Goal: Task Accomplishment & Management: Complete application form

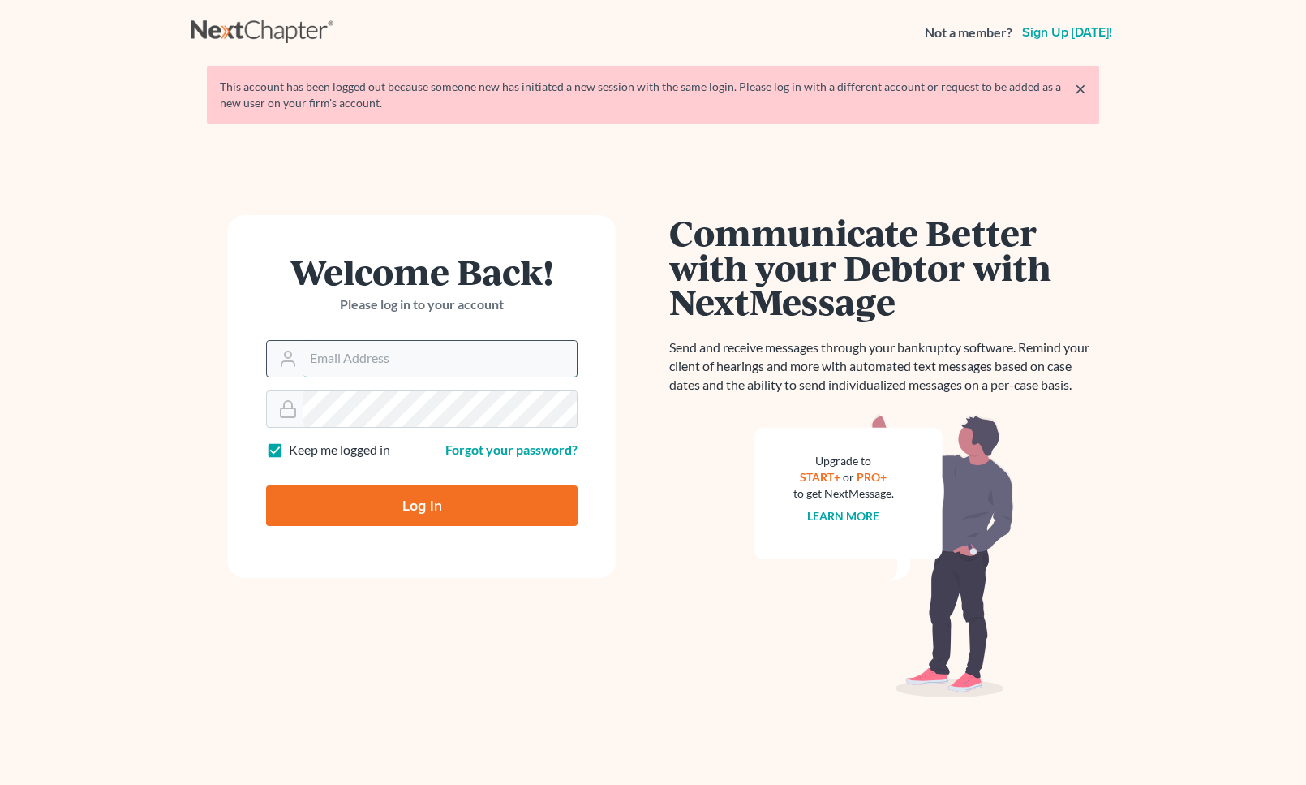
click at [500, 355] on input "Email Address" at bounding box center [439, 359] width 273 height 36
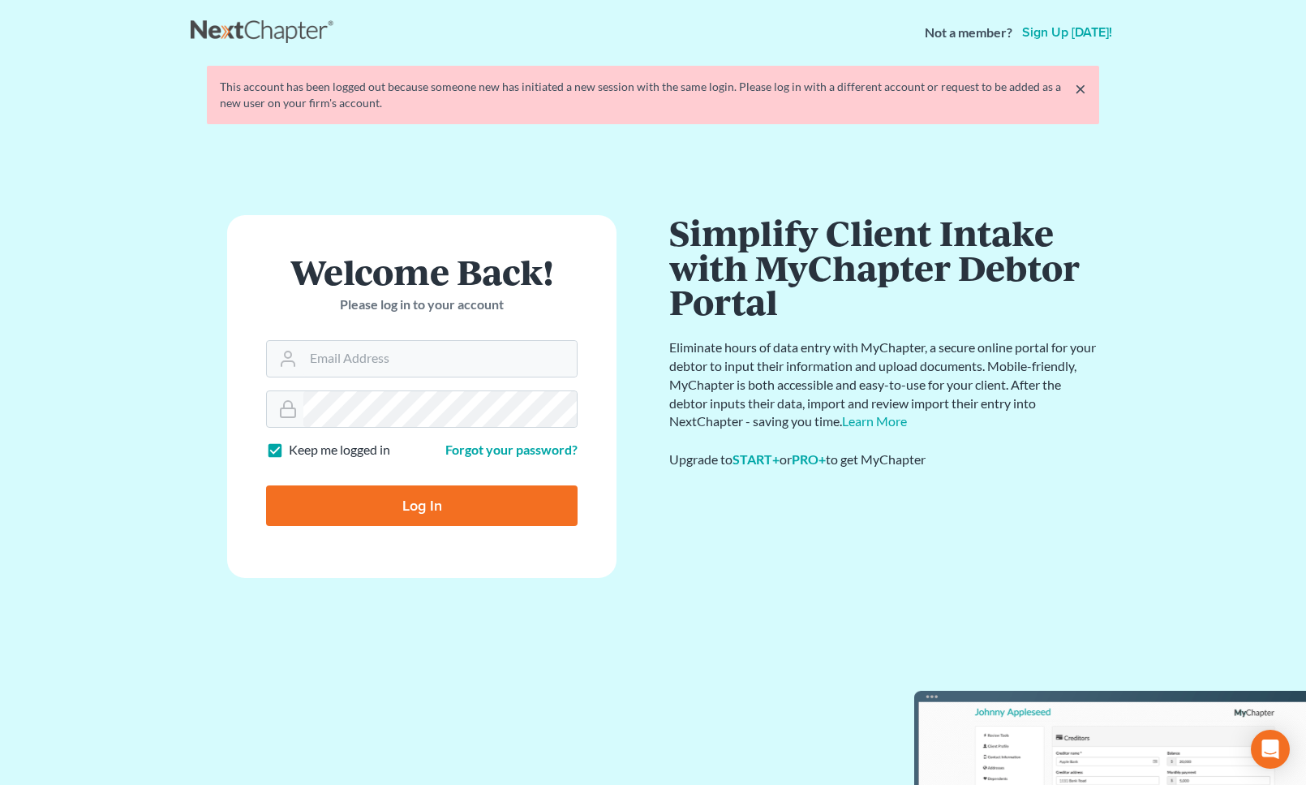
click at [500, 377] on form "Welcome Back! Please log in to your account Email Address Password Keep me logg…" at bounding box center [421, 396] width 389 height 363
click at [498, 362] on input "Email Address" at bounding box center [439, 359] width 273 height 36
type input "maxwell@groswald.com"
click at [266, 485] on input "Log In" at bounding box center [422, 505] width 312 height 41
type input "Thinking..."
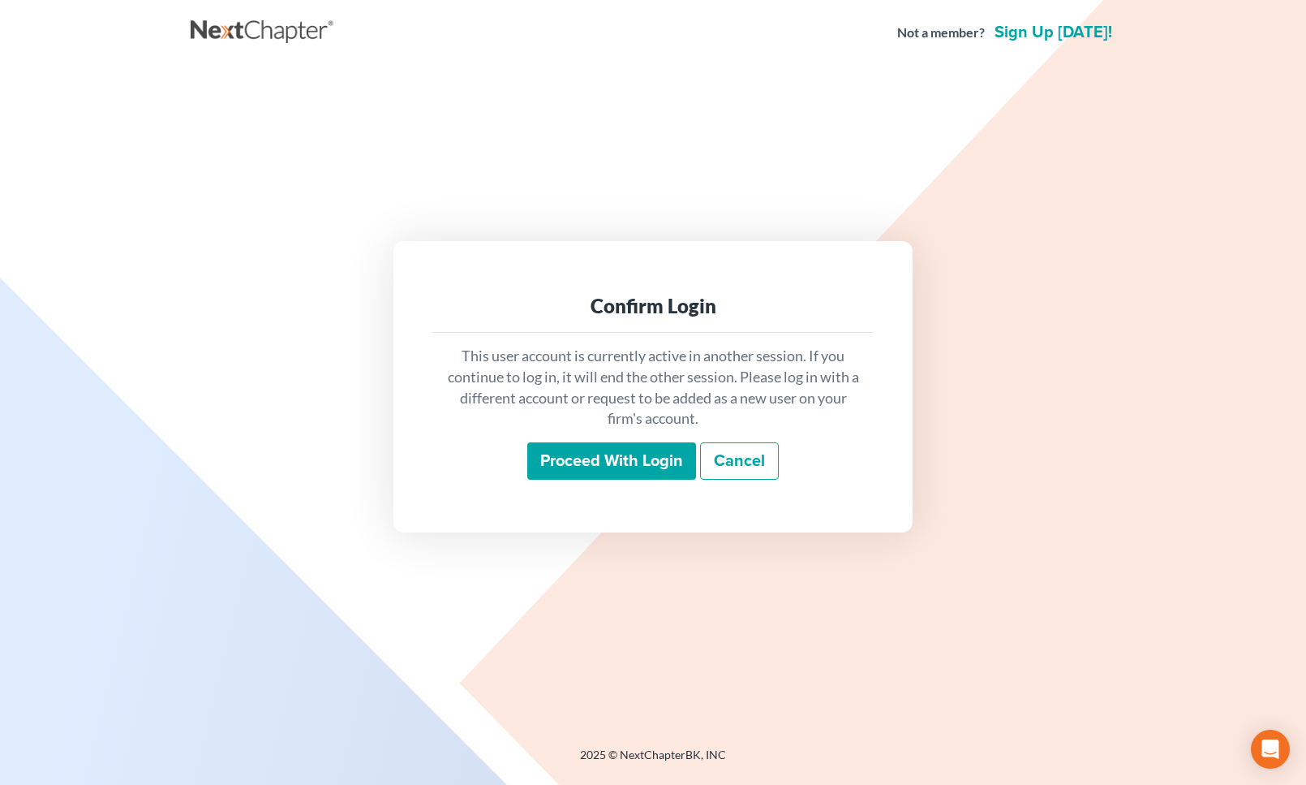
click at [632, 449] on input "Proceed with login" at bounding box center [611, 460] width 169 height 37
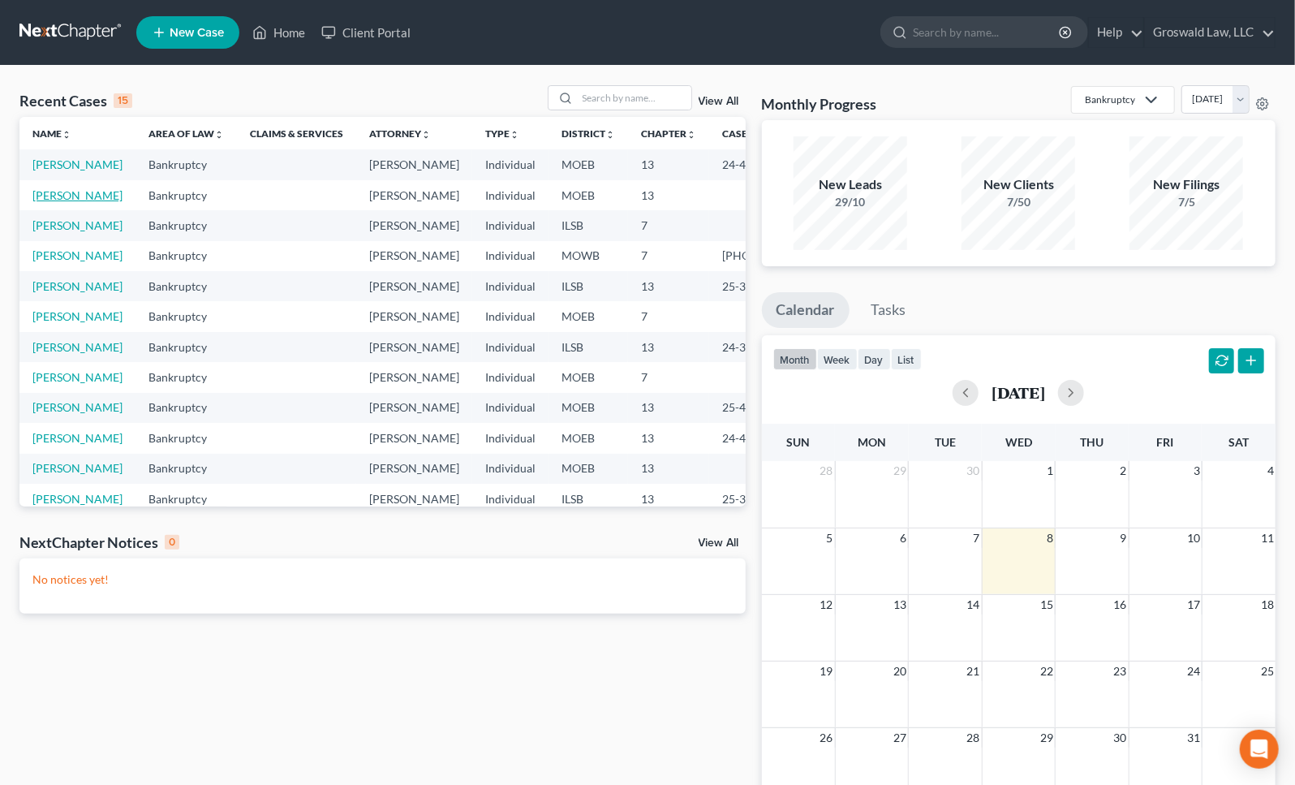
click at [51, 202] on link "[PERSON_NAME]" at bounding box center [77, 195] width 90 height 14
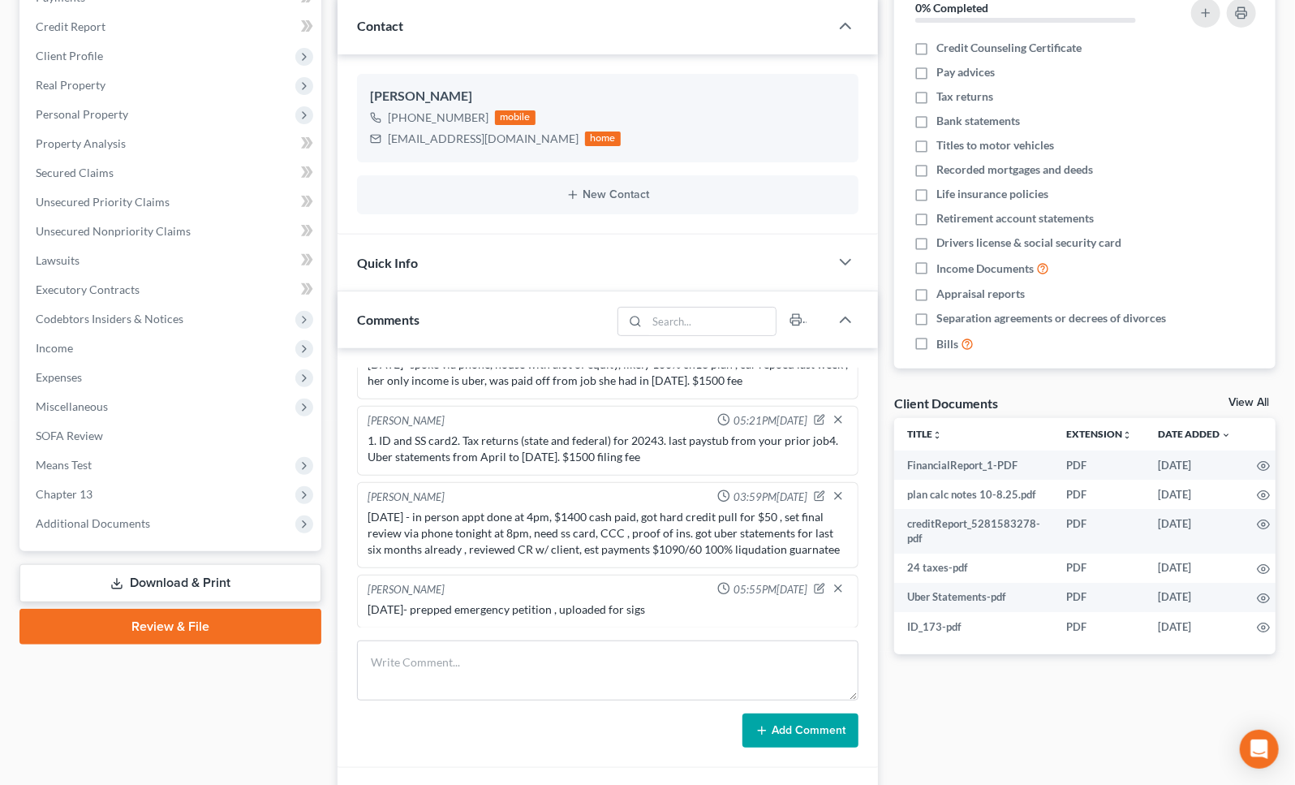
scroll to position [428, 0]
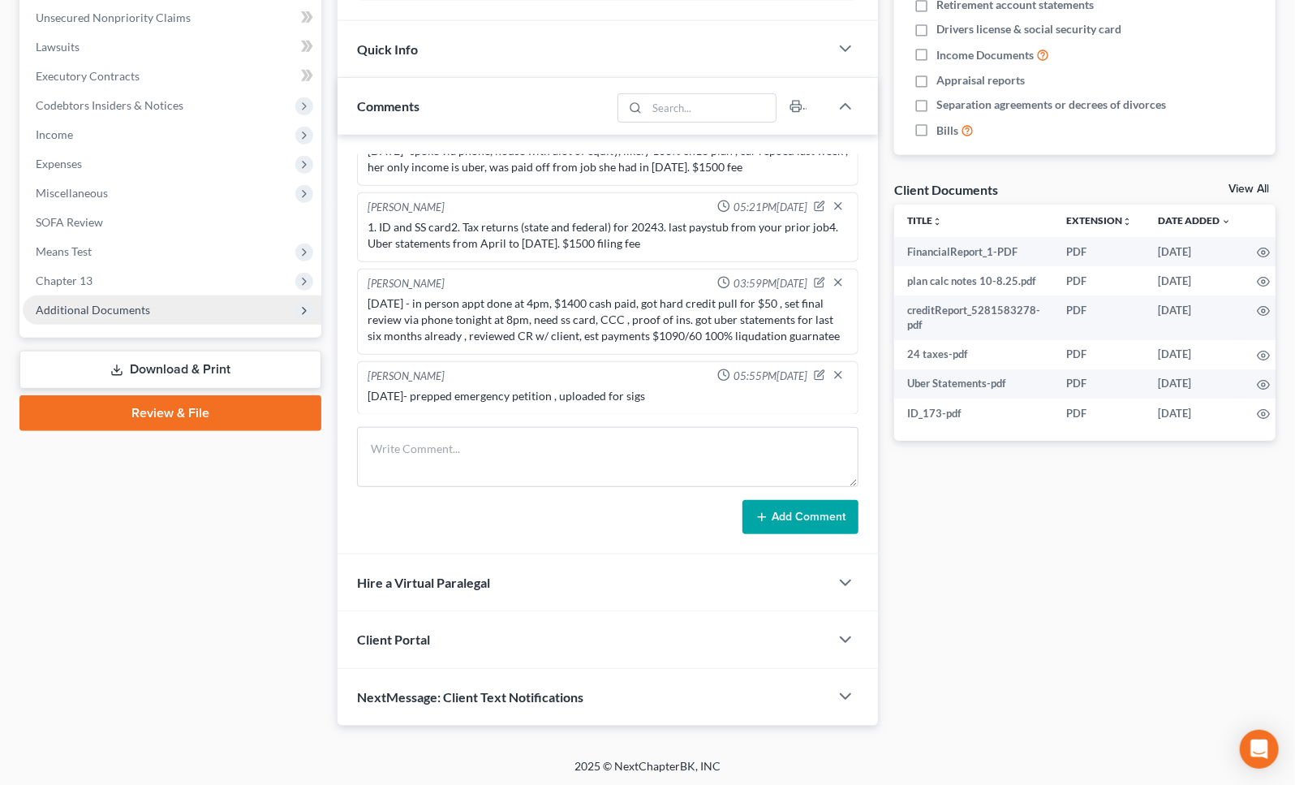
click at [72, 306] on span "Additional Documents" at bounding box center [93, 310] width 114 height 14
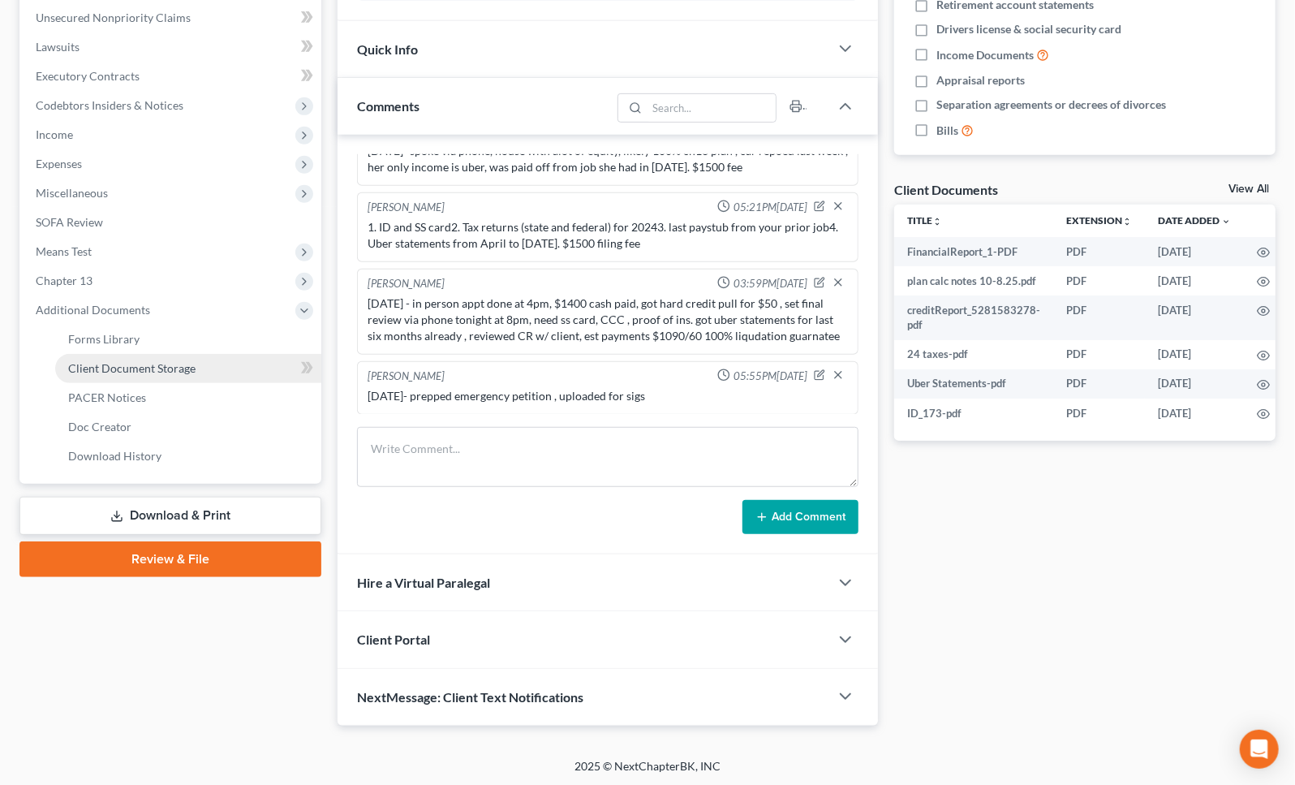
click at [107, 362] on span "Client Document Storage" at bounding box center [131, 368] width 127 height 14
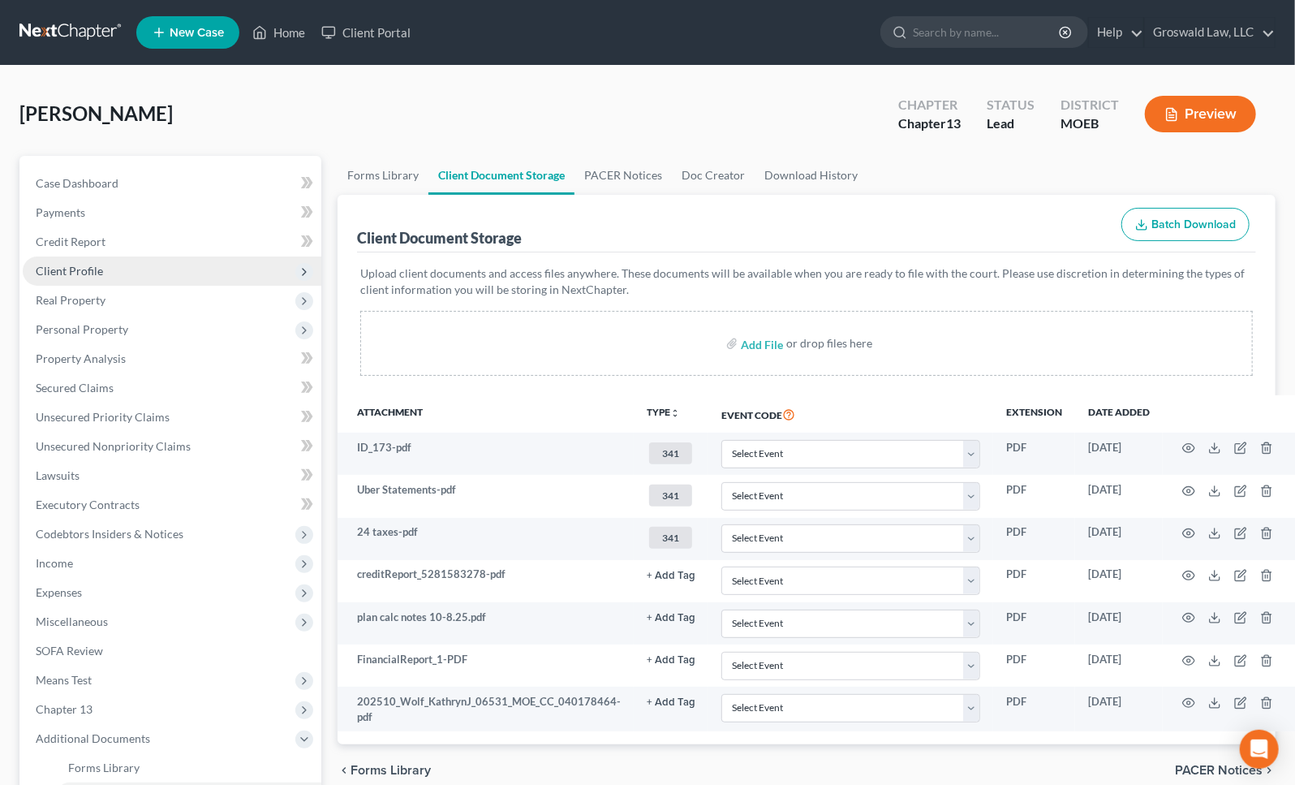
click at [93, 266] on span "Client Profile" at bounding box center [69, 271] width 67 height 14
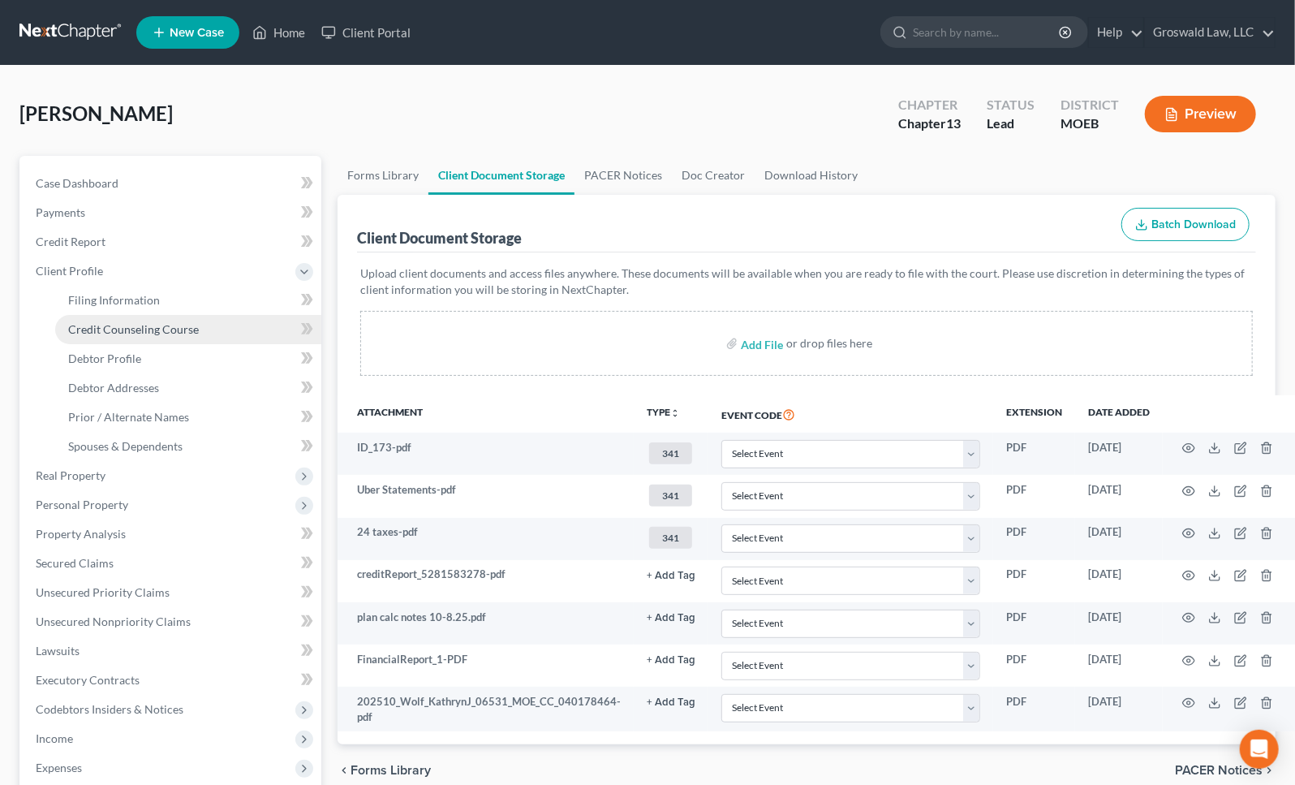
click at [140, 330] on span "Credit Counseling Course" at bounding box center [133, 329] width 131 height 14
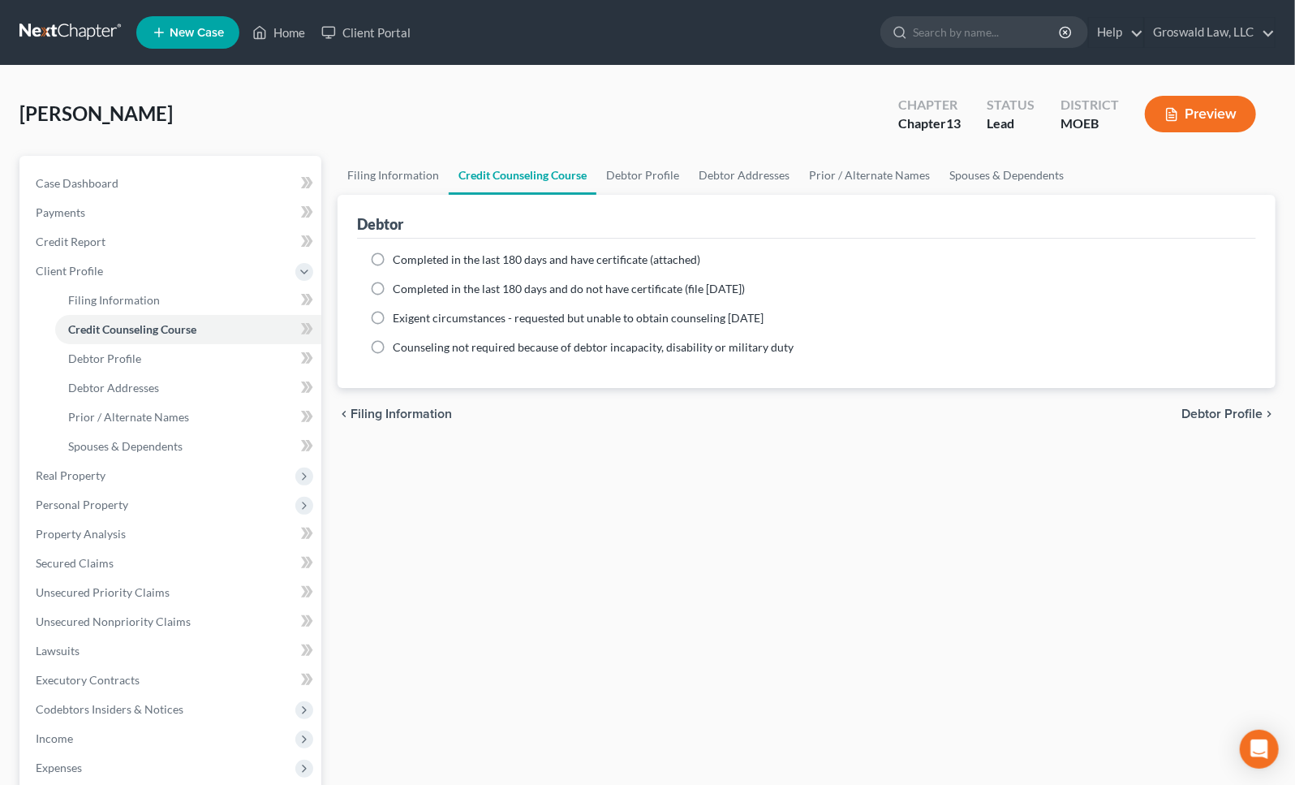
click at [553, 248] on div "Completed in the last 180 days and have certificate (attached) Date Completed N…" at bounding box center [806, 313] width 899 height 149
click at [552, 256] on span "Completed in the last 180 days and have certificate (attached)" at bounding box center [547, 259] width 308 height 14
click at [410, 256] on input "Completed in the last 180 days and have certificate (attached)" at bounding box center [404, 257] width 11 height 11
radio input "true"
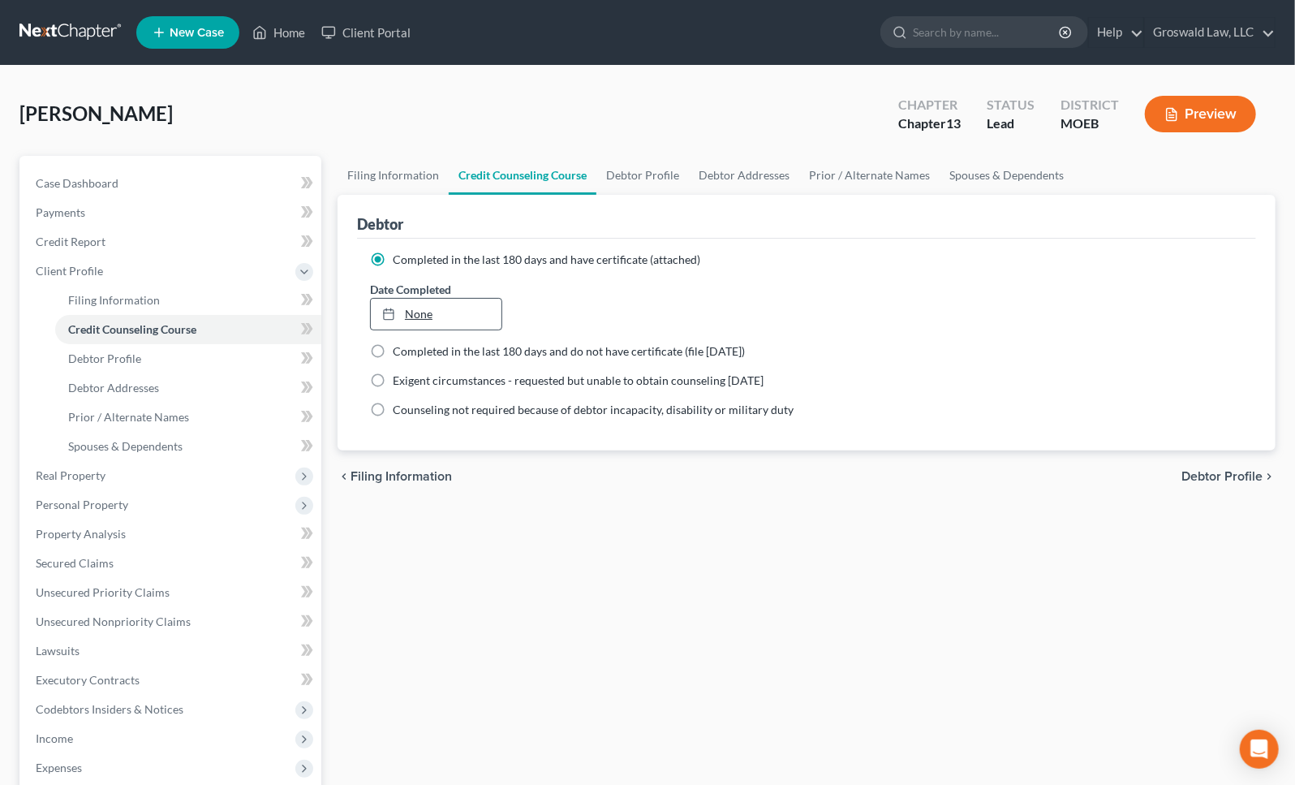
click at [450, 320] on link "None" at bounding box center [436, 314] width 131 height 31
click at [130, 186] on link "Case Dashboard" at bounding box center [172, 183] width 299 height 29
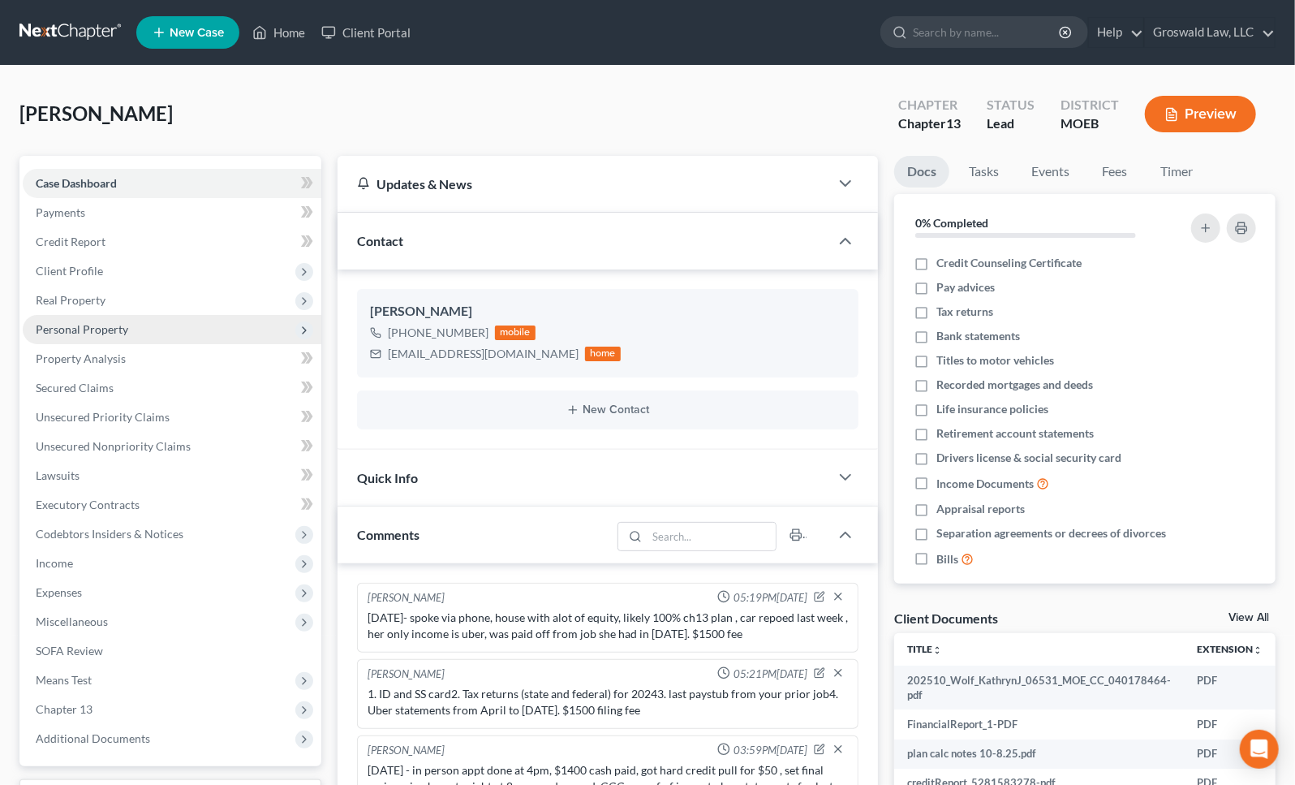
scroll to position [38, 0]
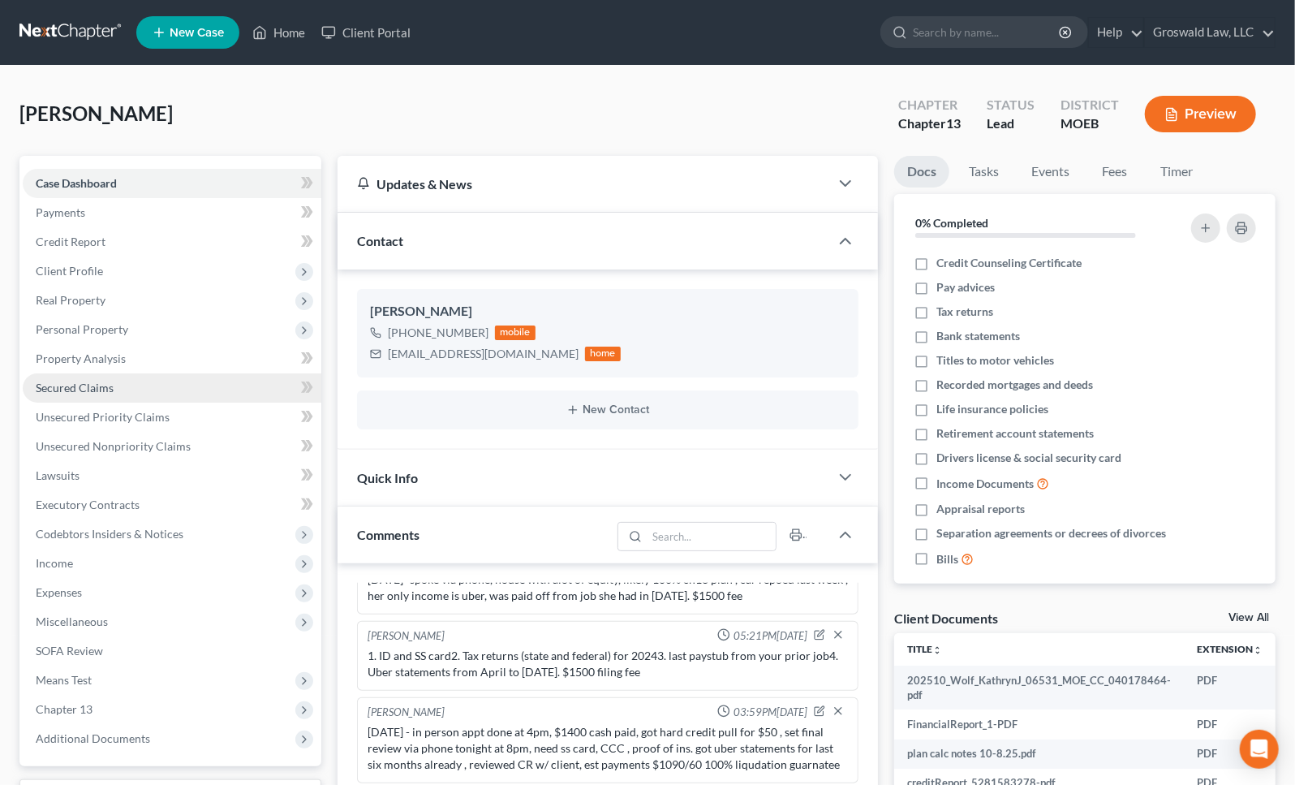
click at [98, 398] on link "Secured Claims" at bounding box center [172, 387] width 299 height 29
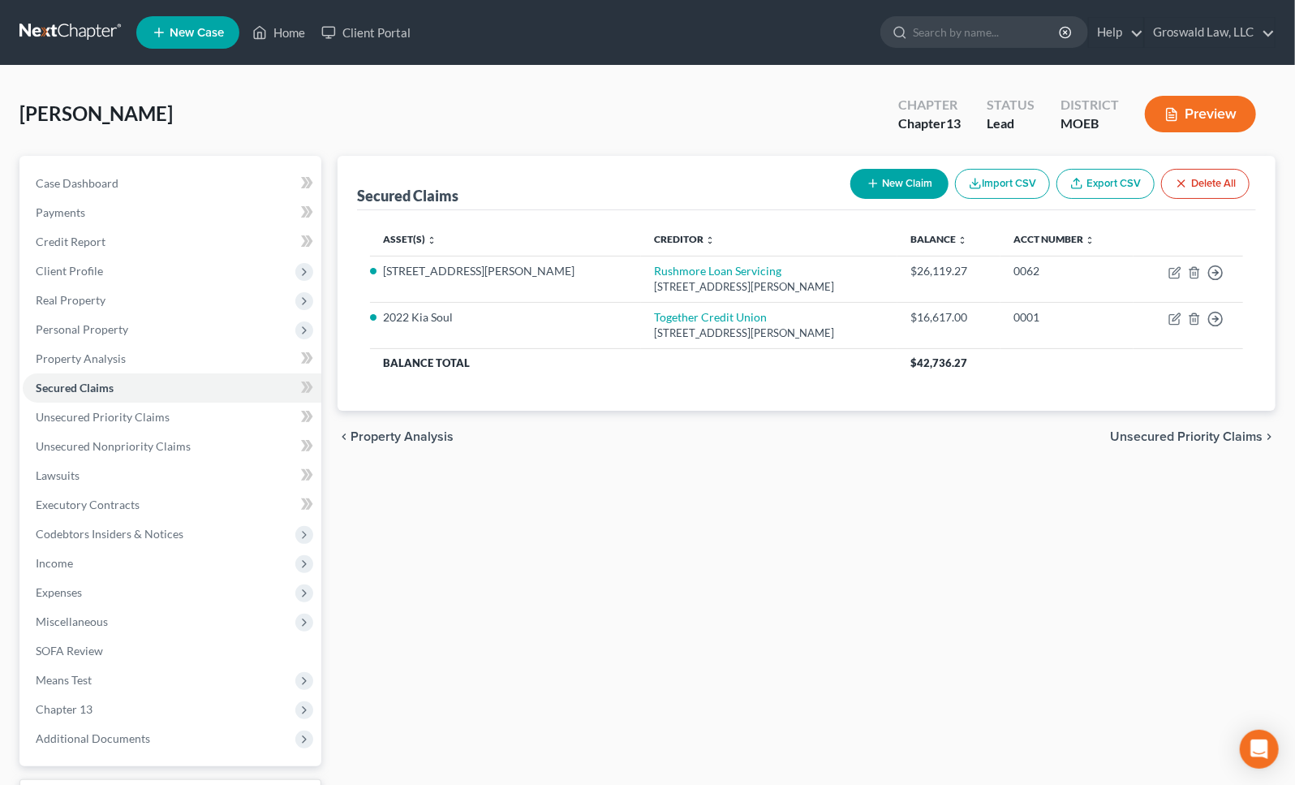
click at [1146, 548] on div "Secured Claims New Claim Import CSV Export CSV Delete All Asset(s) expand_more …" at bounding box center [806, 507] width 954 height 703
drag, startPoint x: 75, startPoint y: 187, endPoint x: 97, endPoint y: 167, distance: 30.5
click at [75, 187] on span "Case Dashboard" at bounding box center [77, 183] width 83 height 14
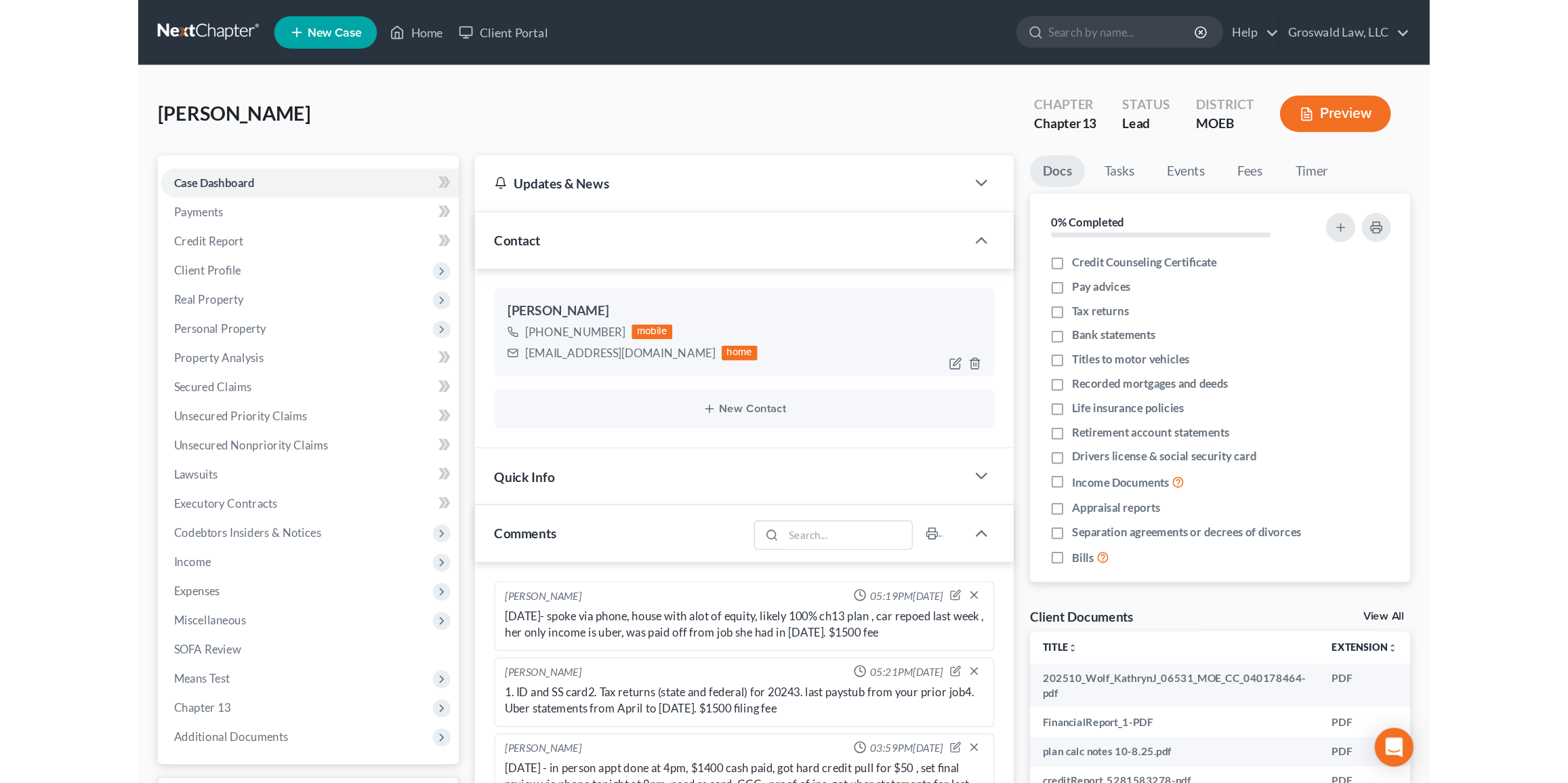
scroll to position [32, 0]
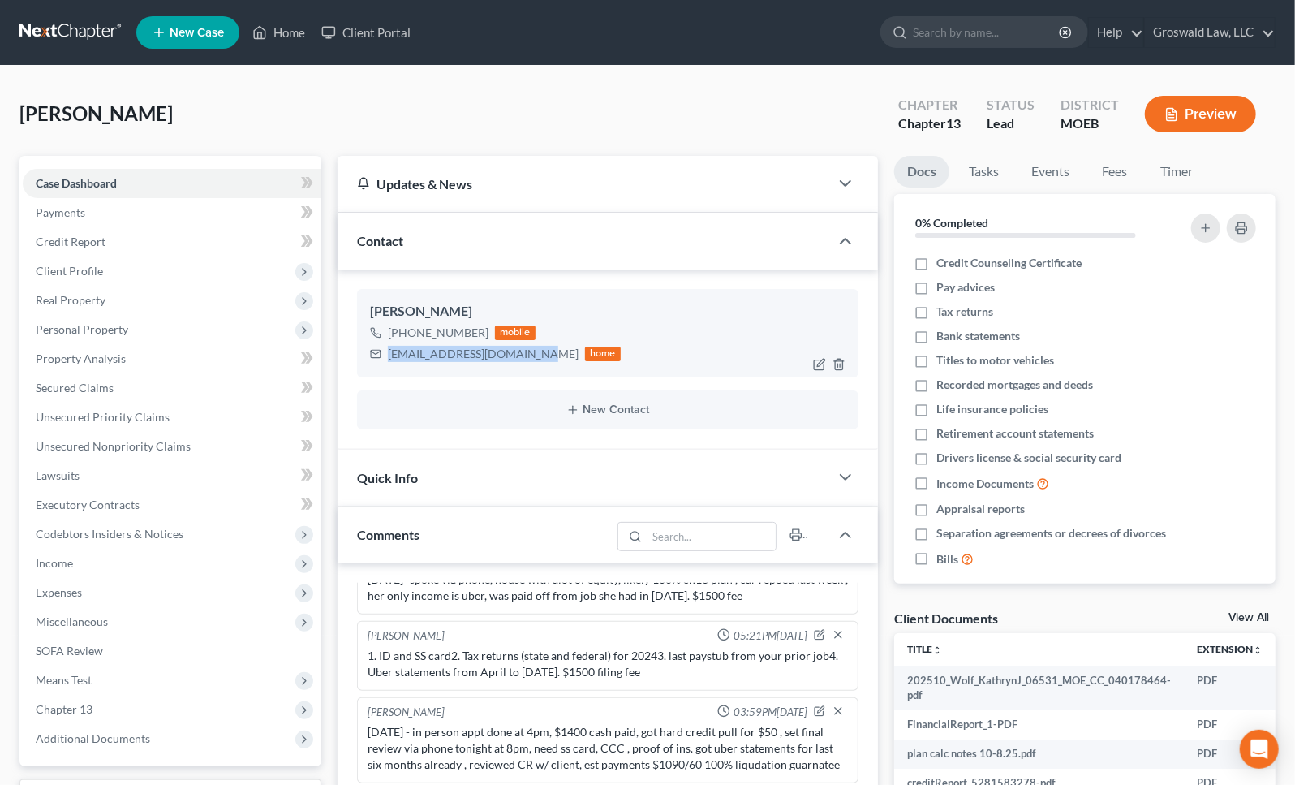
drag, startPoint x: 529, startPoint y: 354, endPoint x: 389, endPoint y: 356, distance: 140.4
click at [389, 356] on div "[EMAIL_ADDRESS][DOMAIN_NAME] home" at bounding box center [495, 353] width 251 height 21
copy div "[EMAIL_ADDRESS][DOMAIN_NAME]"
drag, startPoint x: 482, startPoint y: 326, endPoint x: 444, endPoint y: 330, distance: 38.3
click at [434, 331] on div "[PHONE_NUMBER] mobile" at bounding box center [495, 332] width 251 height 21
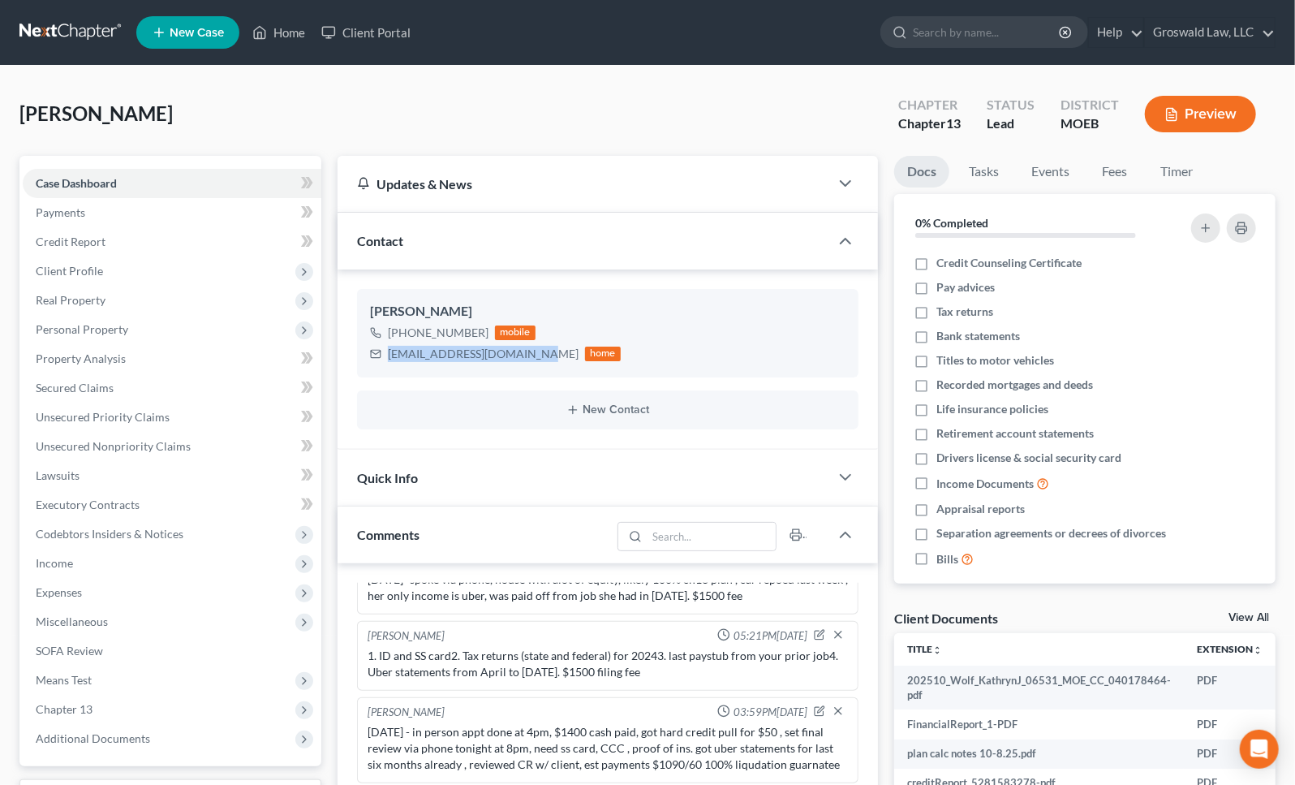
copy div "974-3393"
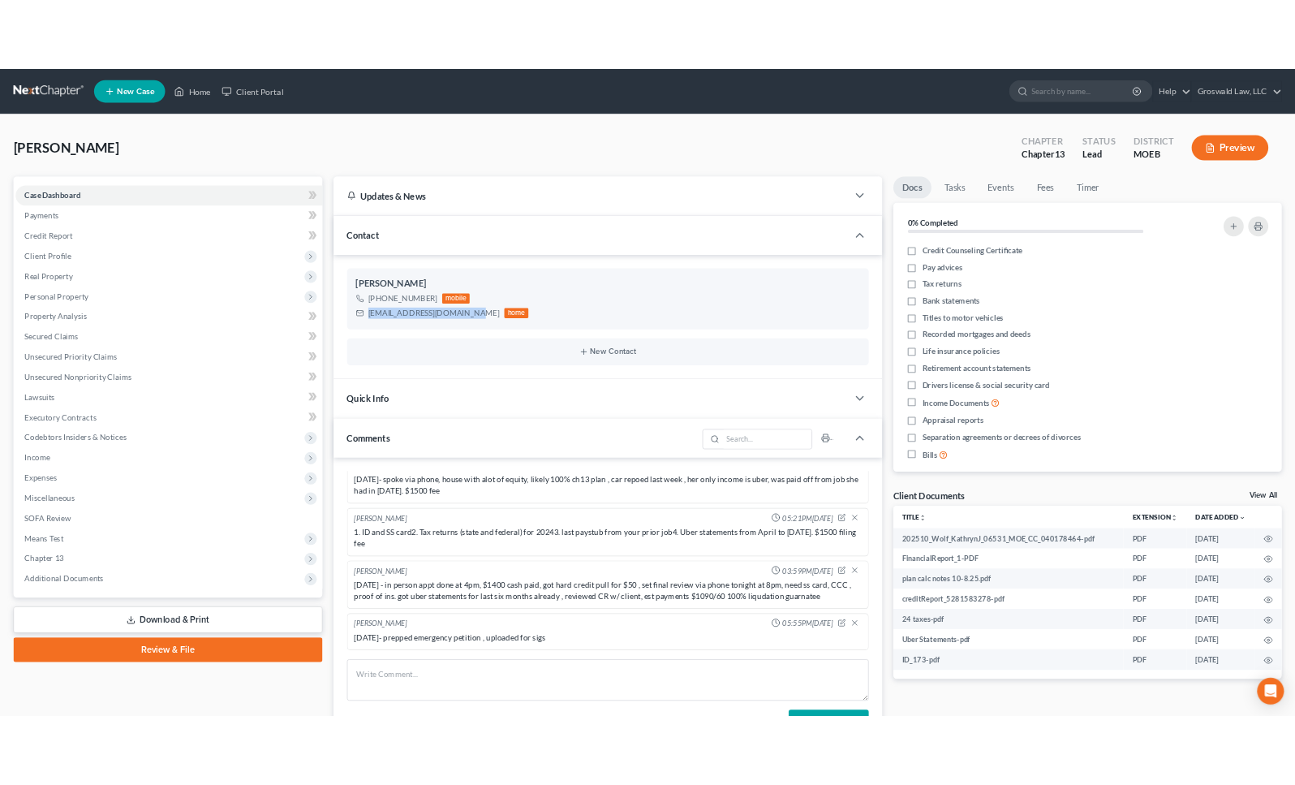
scroll to position [22, 0]
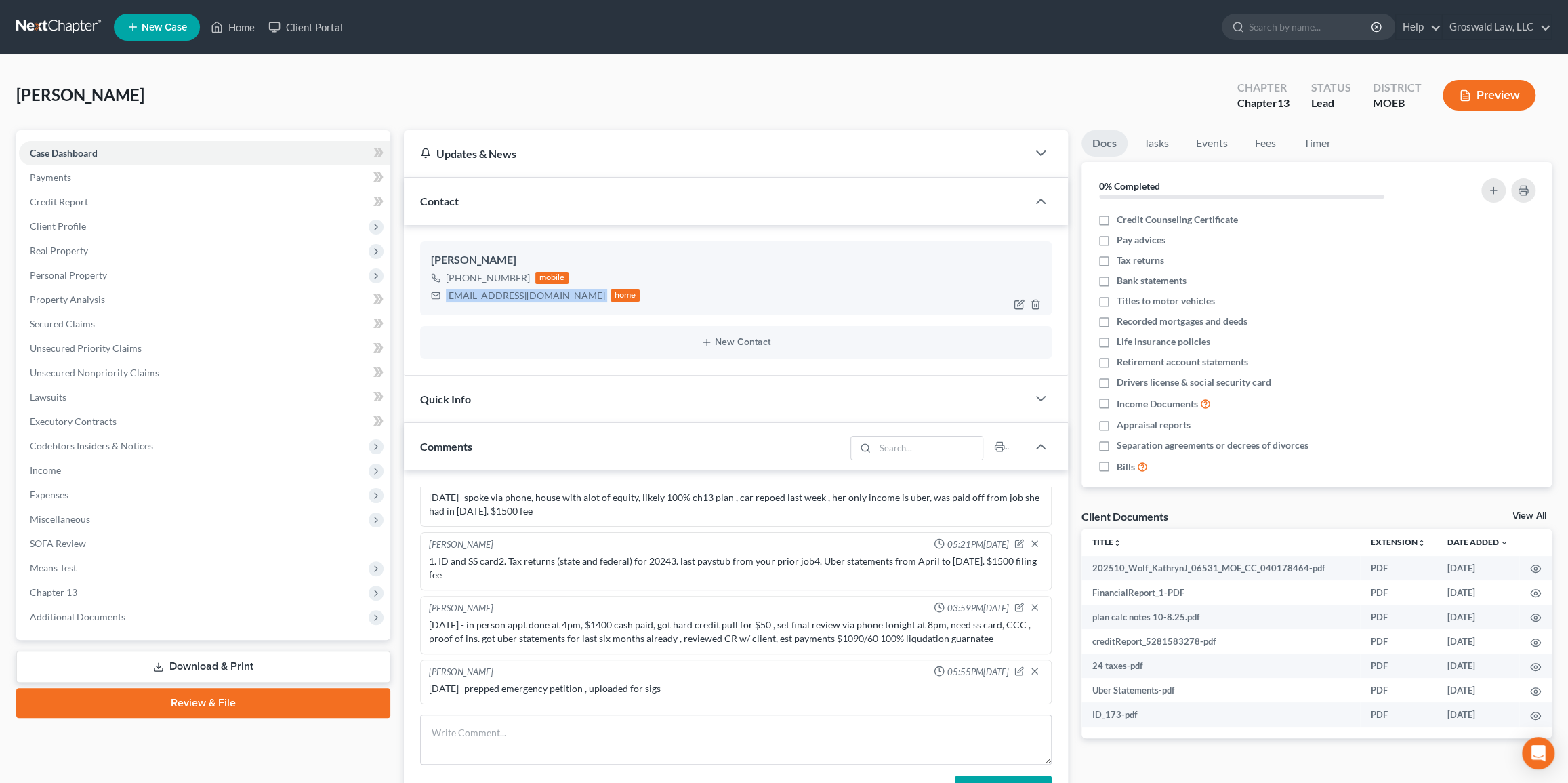
drag, startPoint x: 566, startPoint y: 297, endPoint x: 442, endPoint y: 297, distance: 124.0
click at [442, 297] on div "[EMAIL_ADDRESS][DOMAIN_NAME] home" at bounding box center [535, 295] width 210 height 18
copy div "[EMAIL_ADDRESS][DOMAIN_NAME]"
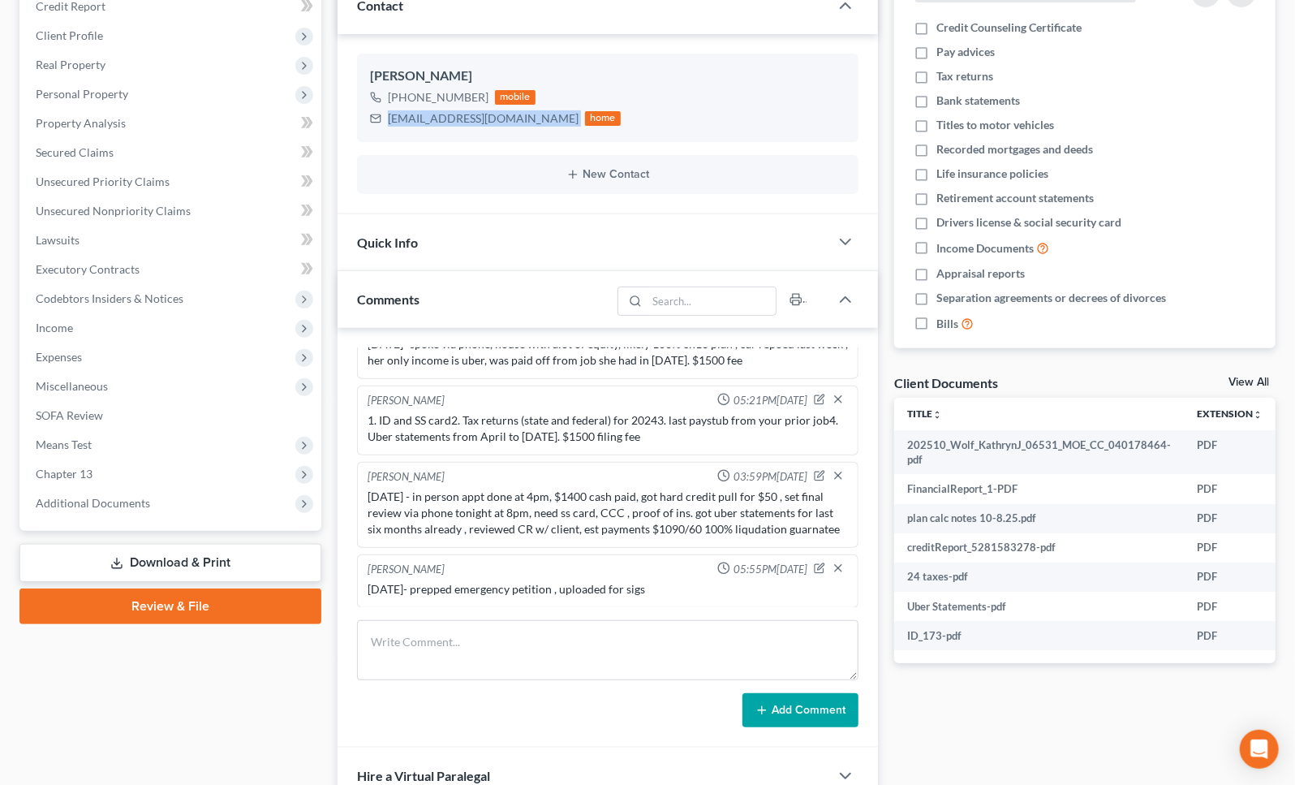
scroll to position [428, 0]
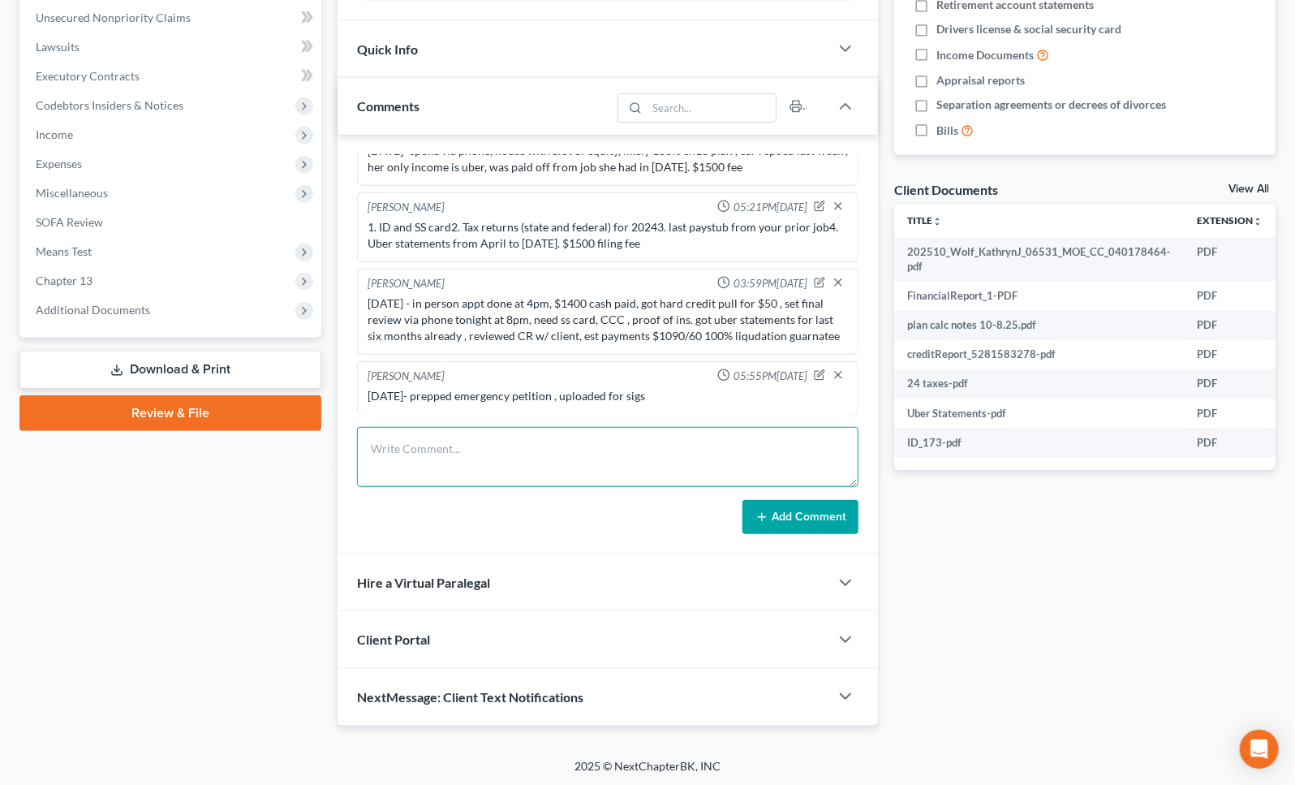
drag, startPoint x: 505, startPoint y: 459, endPoint x: 508, endPoint y: 449, distance: 10.0
click at [508, 450] on textarea at bounding box center [607, 457] width 501 height 60
type textarea "[DATE] - spoke at 8pm, client to e-sign emergency docs, will file case [DATE], …"
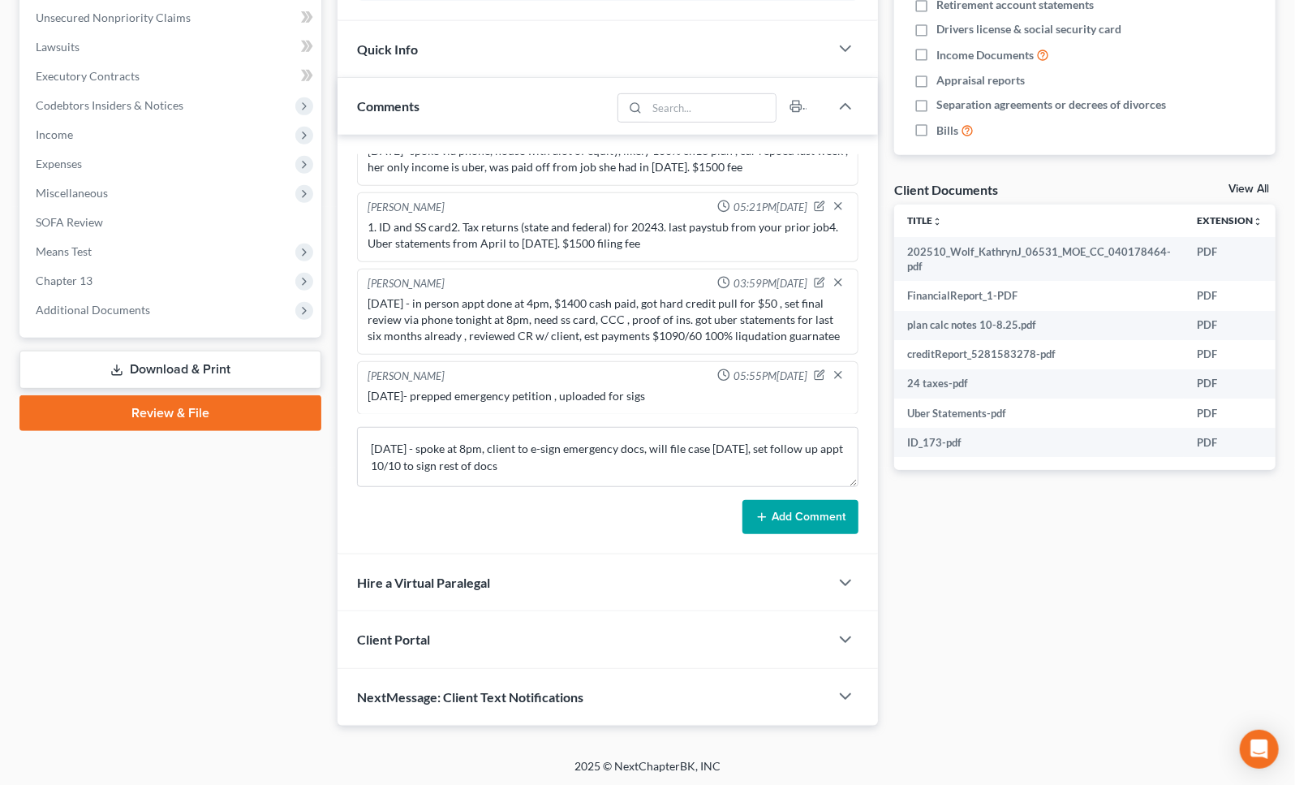
click at [811, 521] on button "Add Comment" at bounding box center [800, 517] width 116 height 34
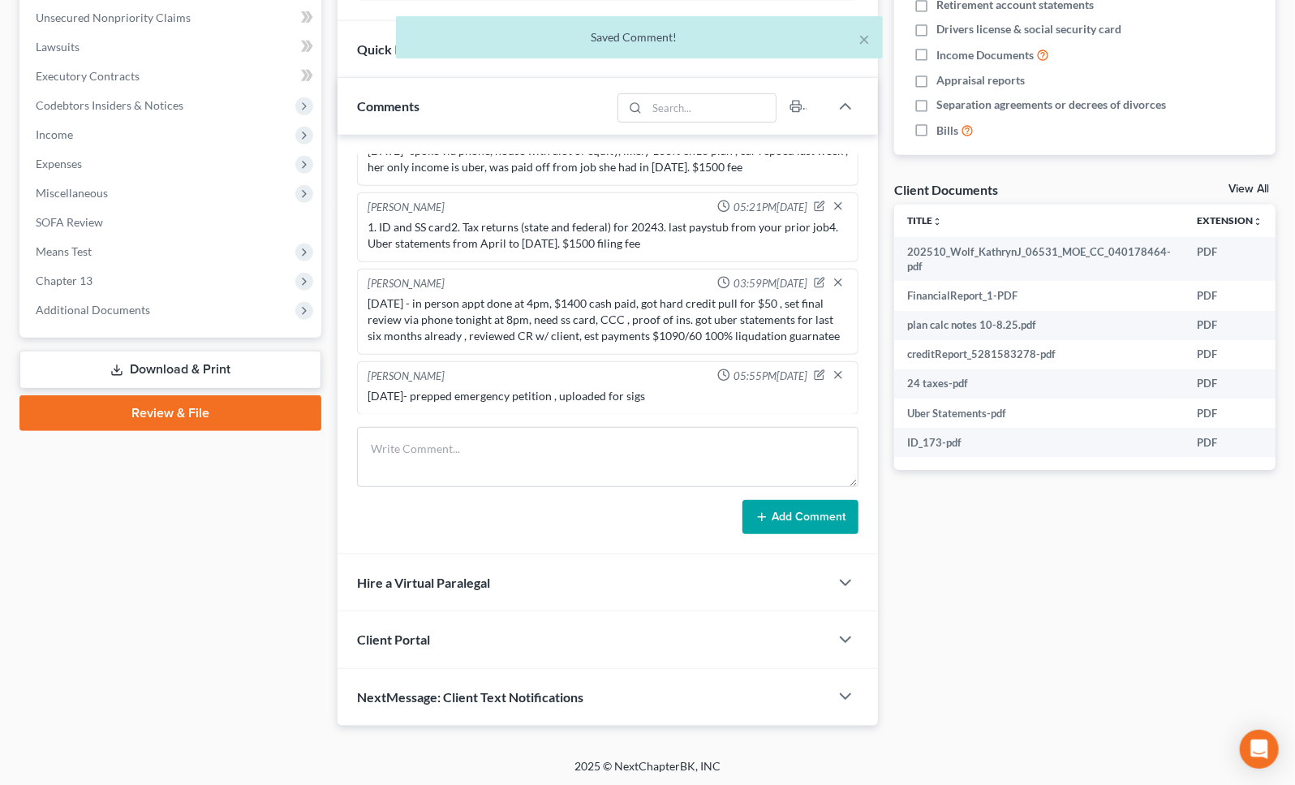
scroll to position [114, 0]
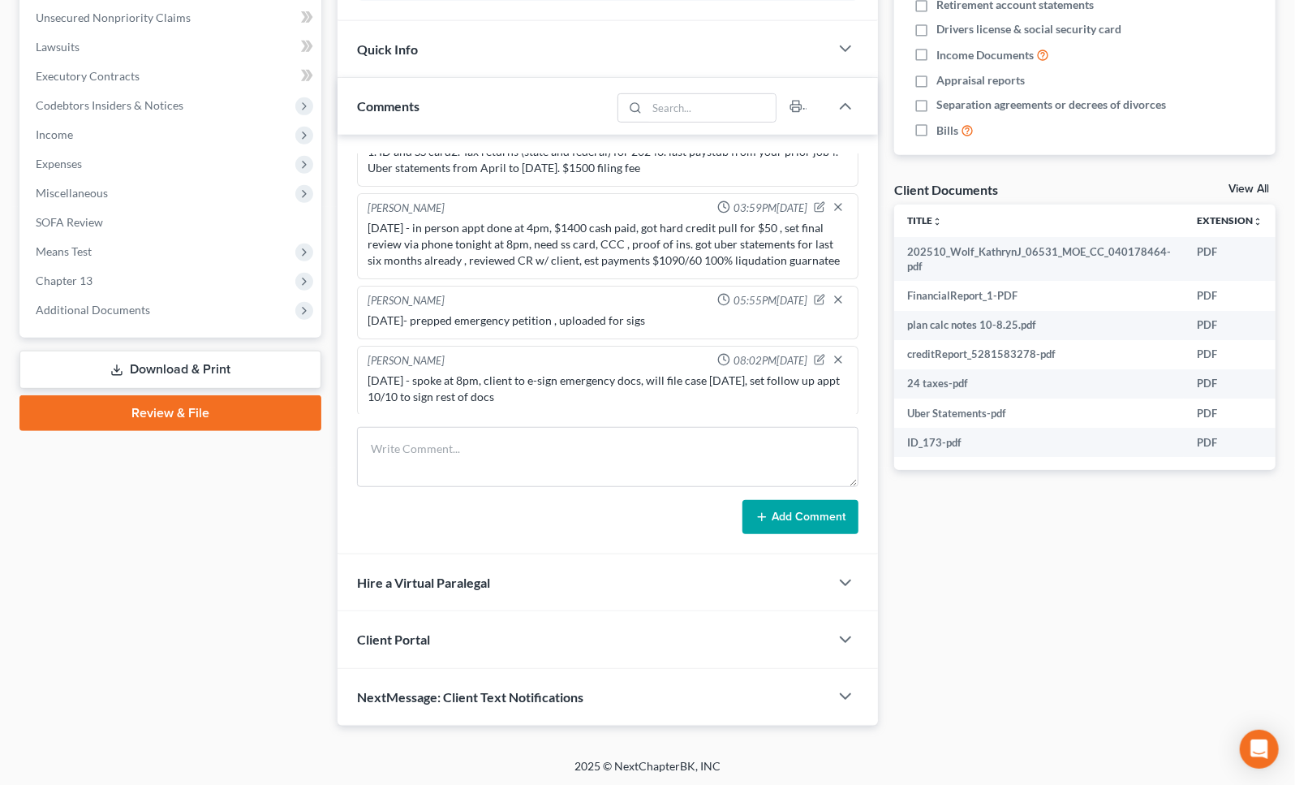
drag, startPoint x: 1039, startPoint y: 657, endPoint x: 1009, endPoint y: 607, distance: 58.2
click at [1038, 653] on div "Docs Tasks Events Fees Timer 0% Completed Nothing here yet! Credit Counseling C…" at bounding box center [1085, 226] width 398 height 998
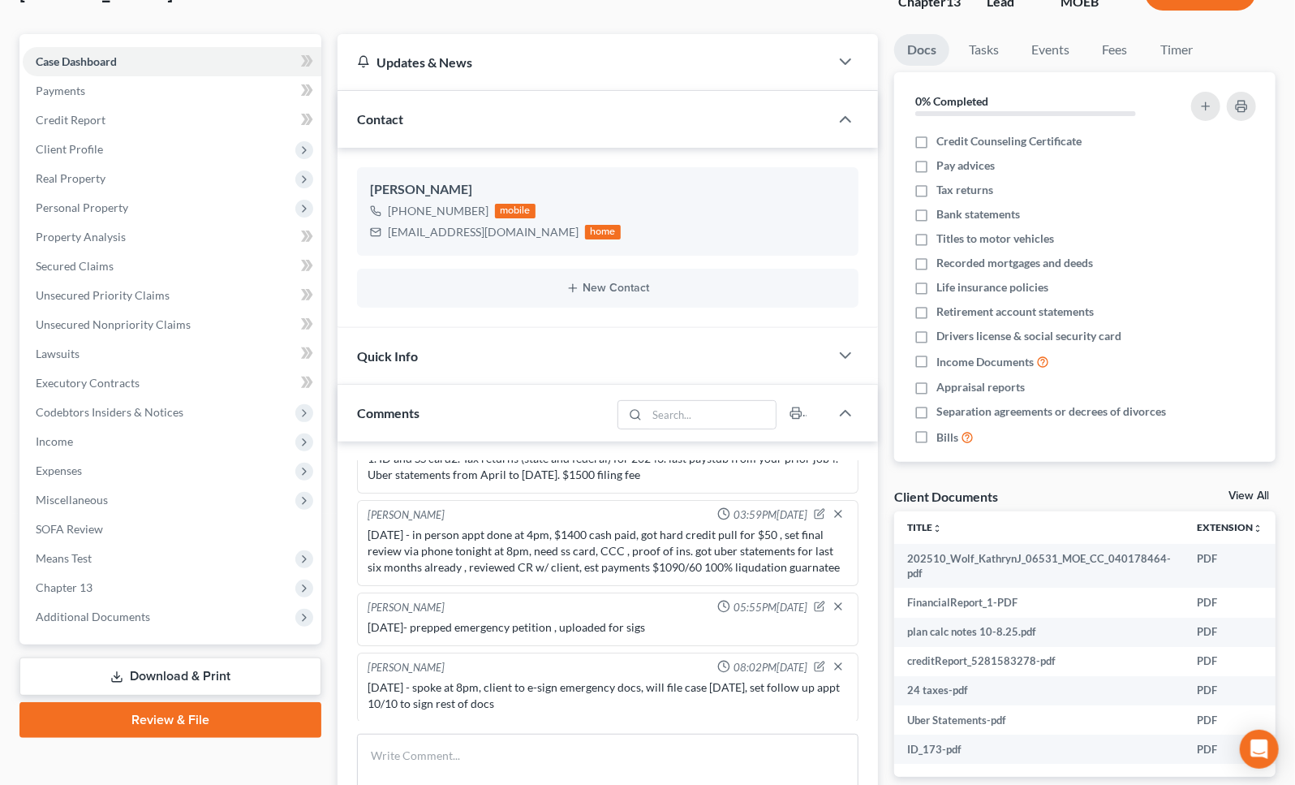
scroll to position [0, 0]
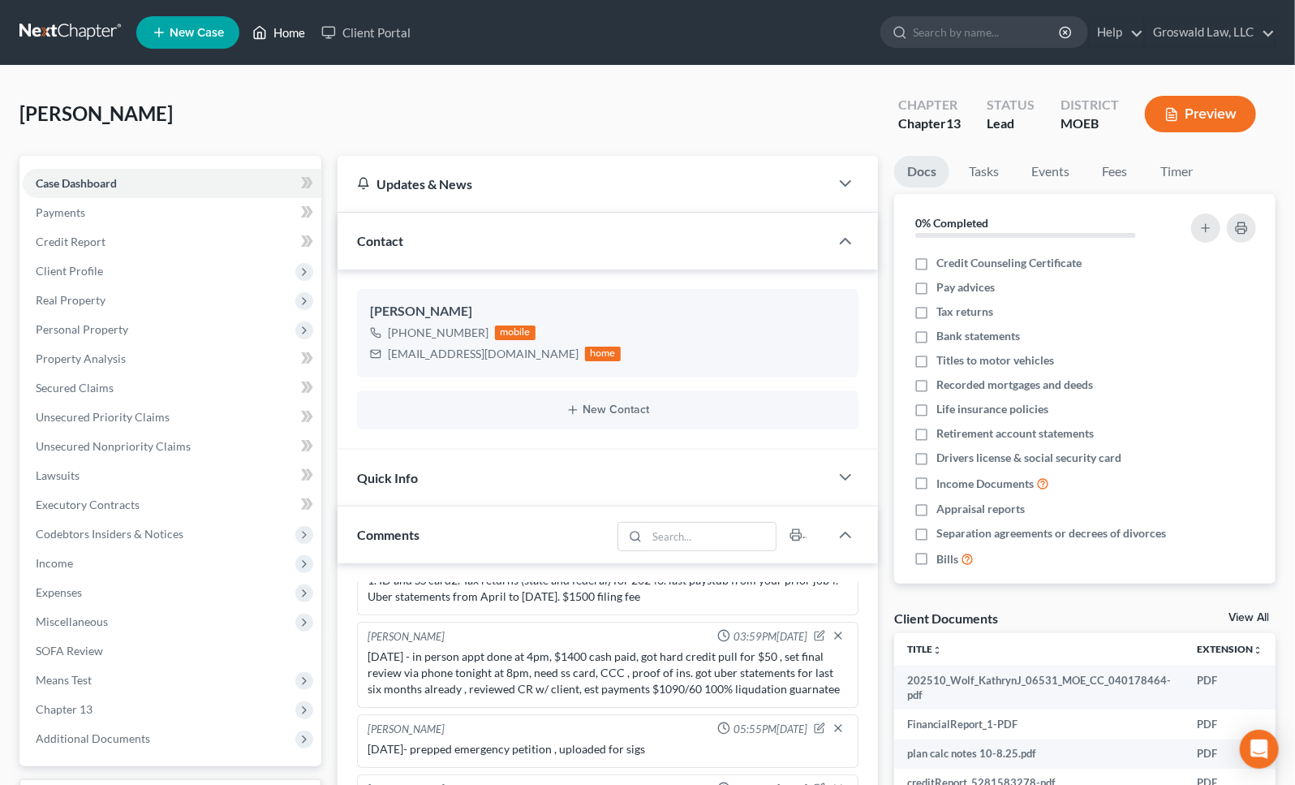
click at [265, 30] on icon at bounding box center [260, 33] width 11 height 12
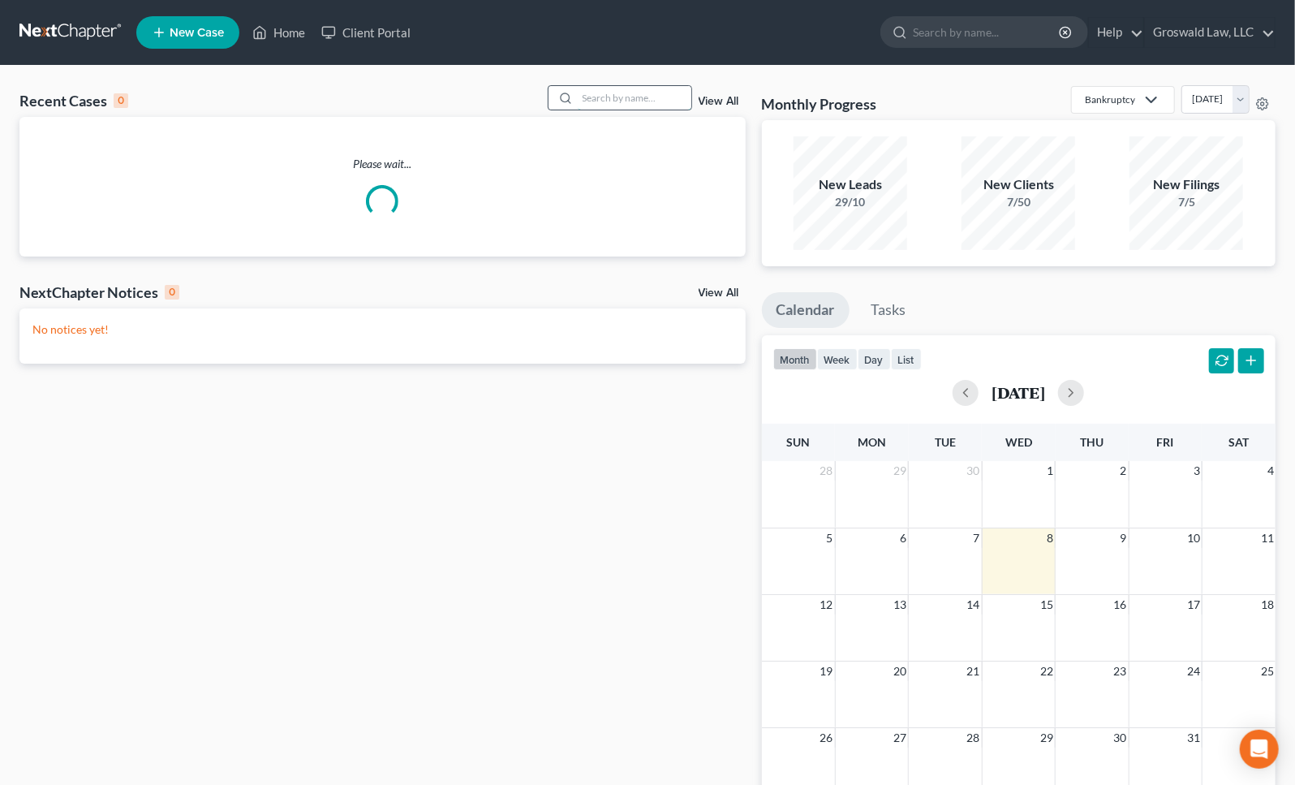
click at [602, 97] on input "search" at bounding box center [635, 98] width 114 height 24
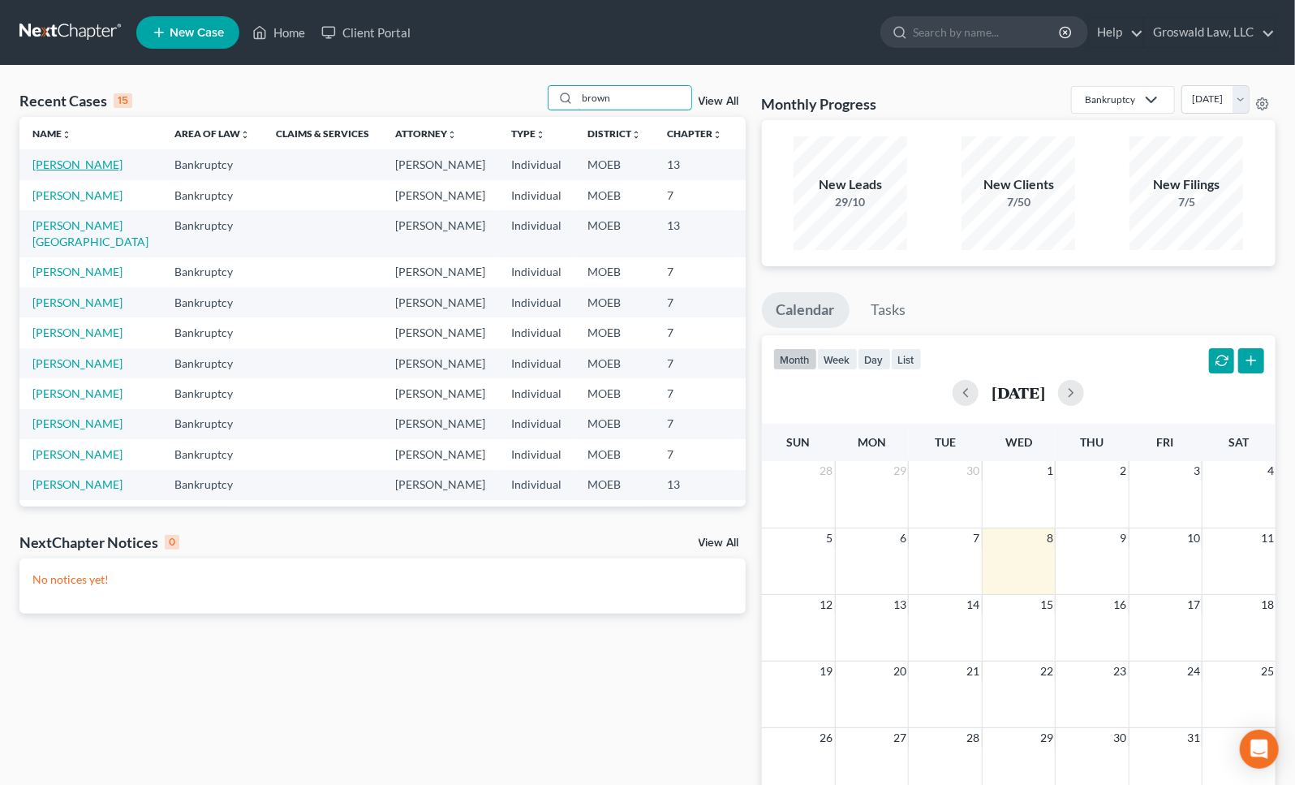
type input "brown"
click at [56, 171] on link "[PERSON_NAME]" at bounding box center [77, 164] width 90 height 14
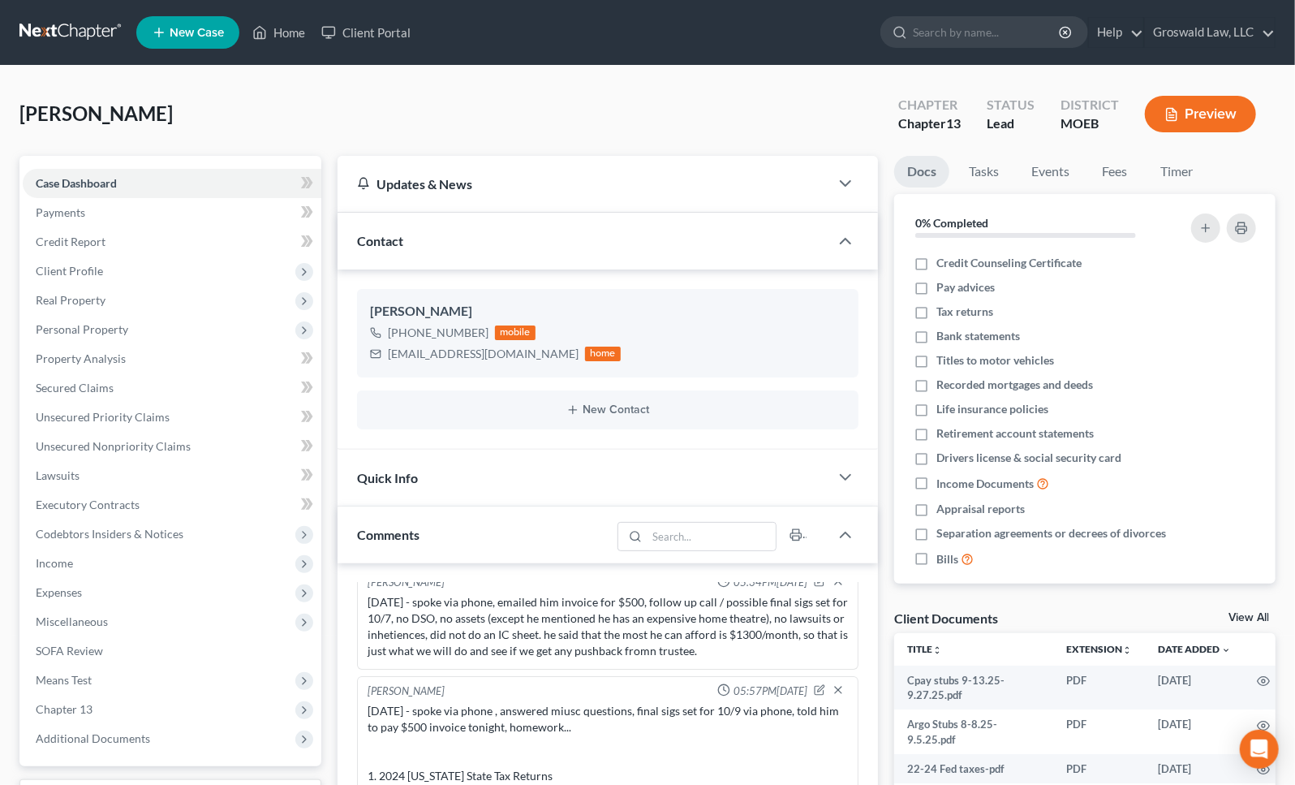
drag, startPoint x: 933, startPoint y: 604, endPoint x: 879, endPoint y: 601, distance: 54.5
click at [932, 604] on div "Docs Tasks Events Fees Timer 0% Completed Nothing here yet! Credit Counseling C…" at bounding box center [1085, 655] width 398 height 998
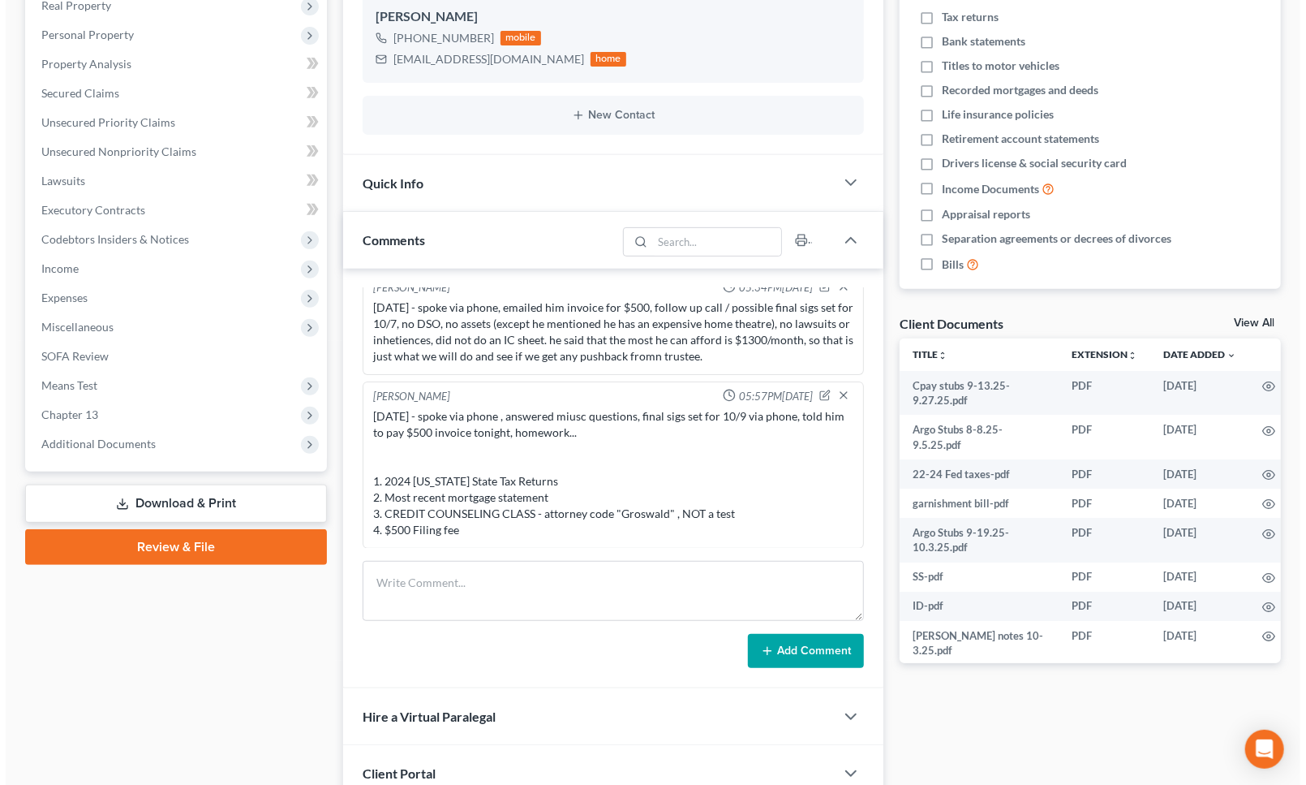
scroll to position [0, 15]
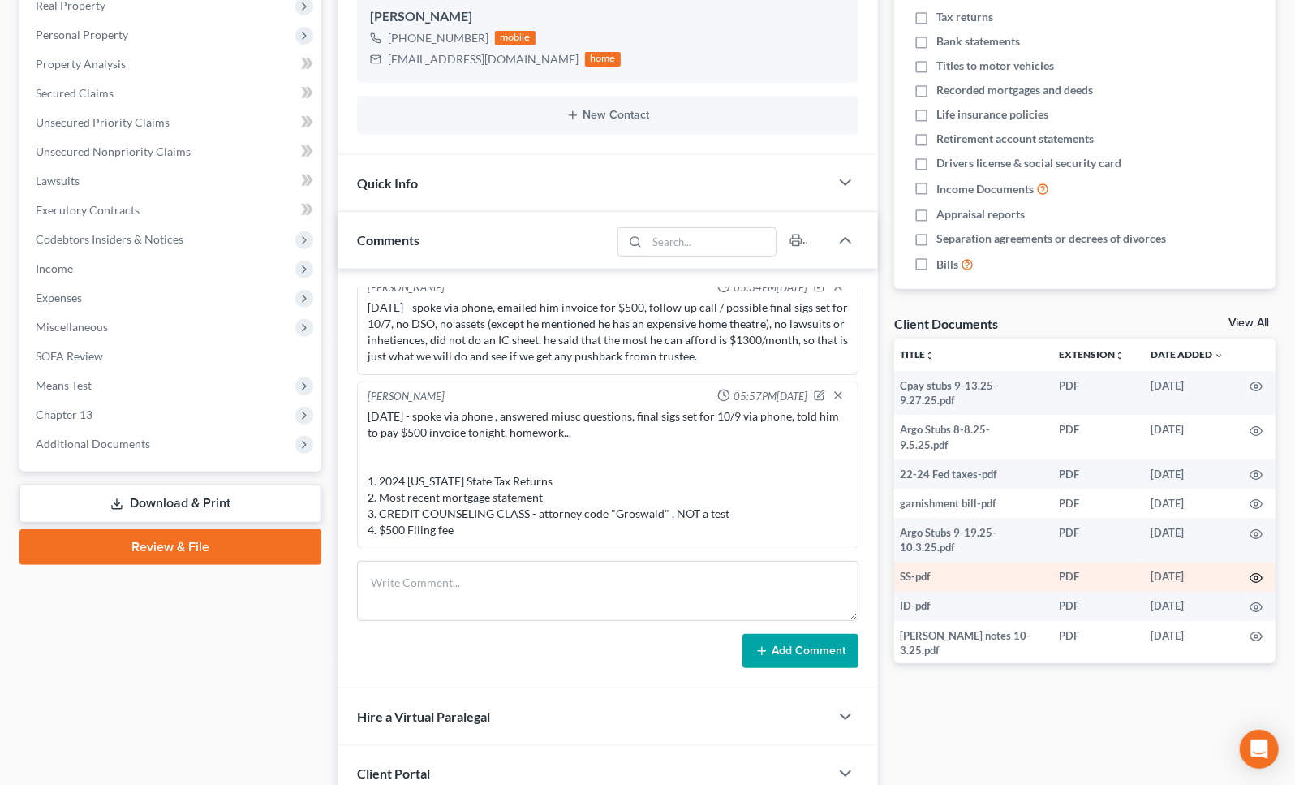
click at [1254, 577] on circle "button" at bounding box center [1255, 577] width 3 height 3
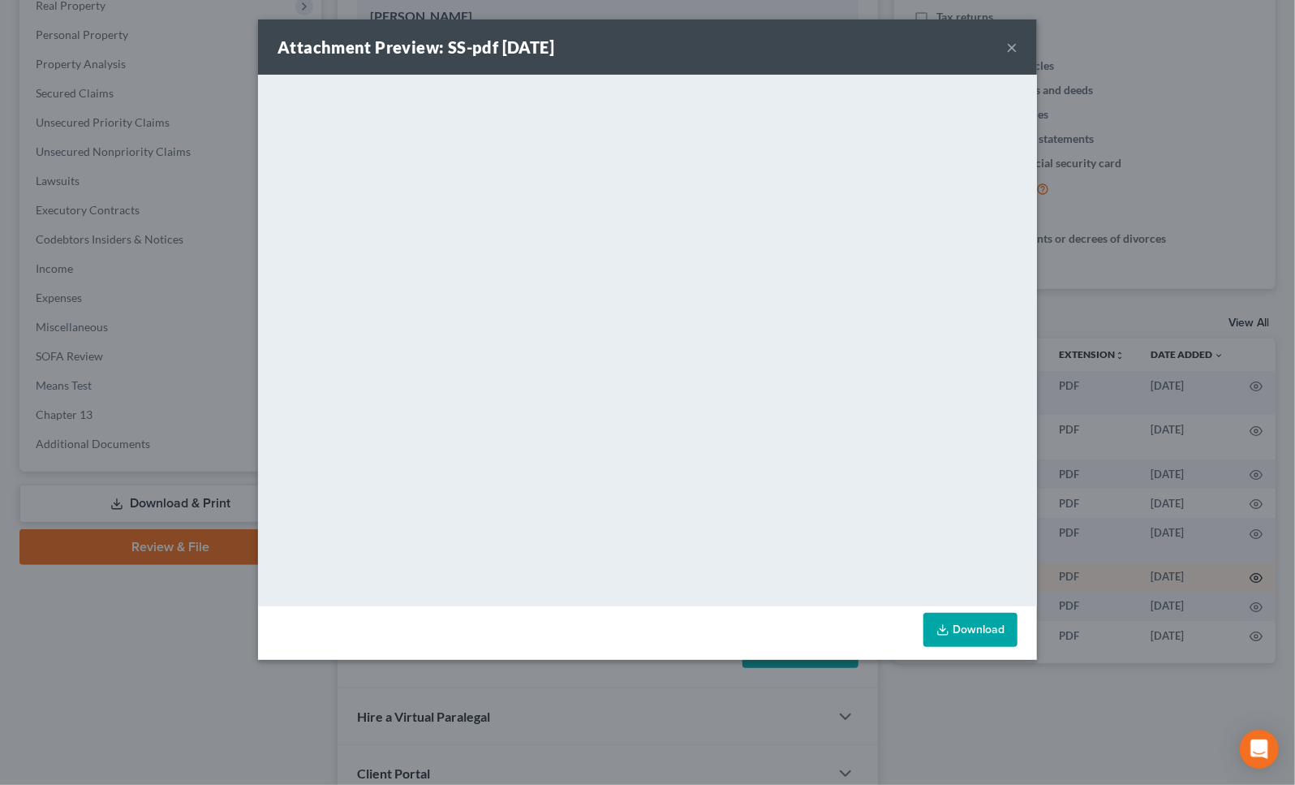
scroll to position [0, 11]
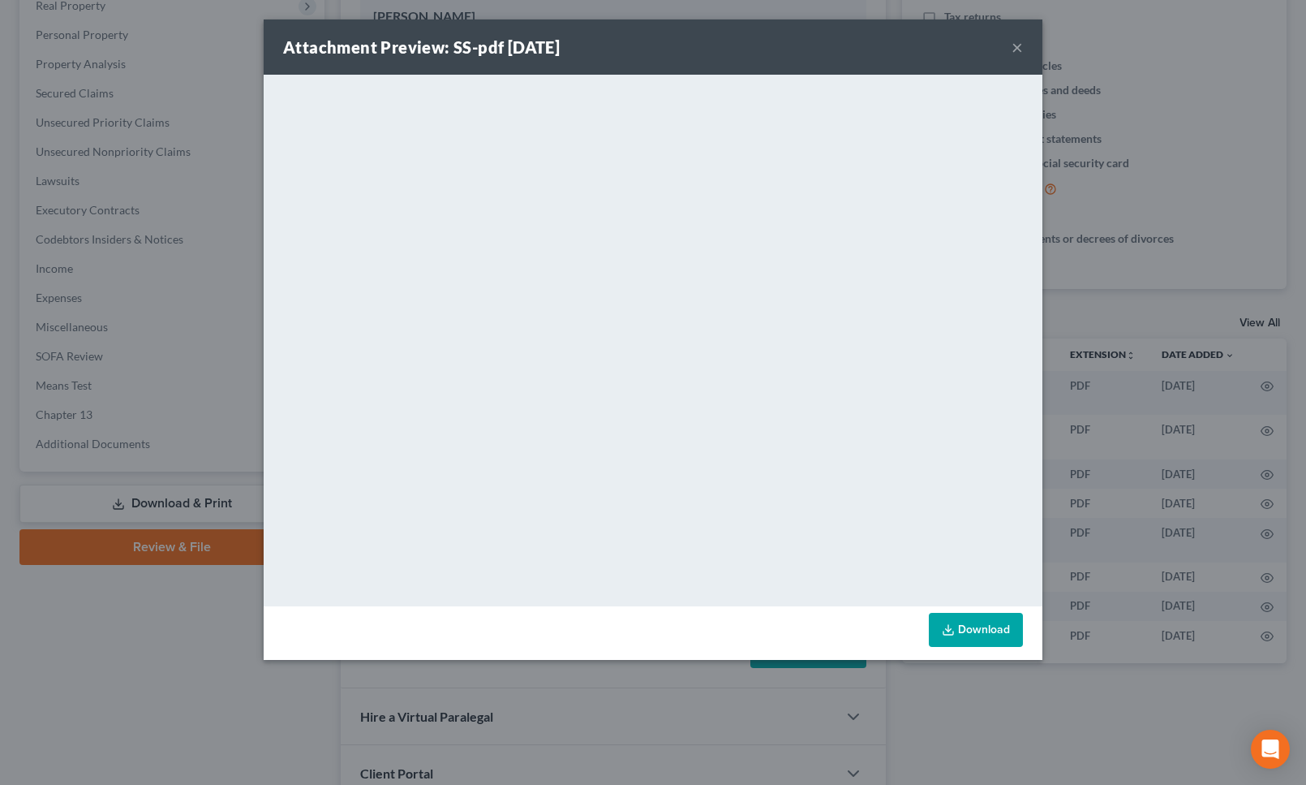
click at [1020, 45] on button "×" at bounding box center [1017, 46] width 11 height 19
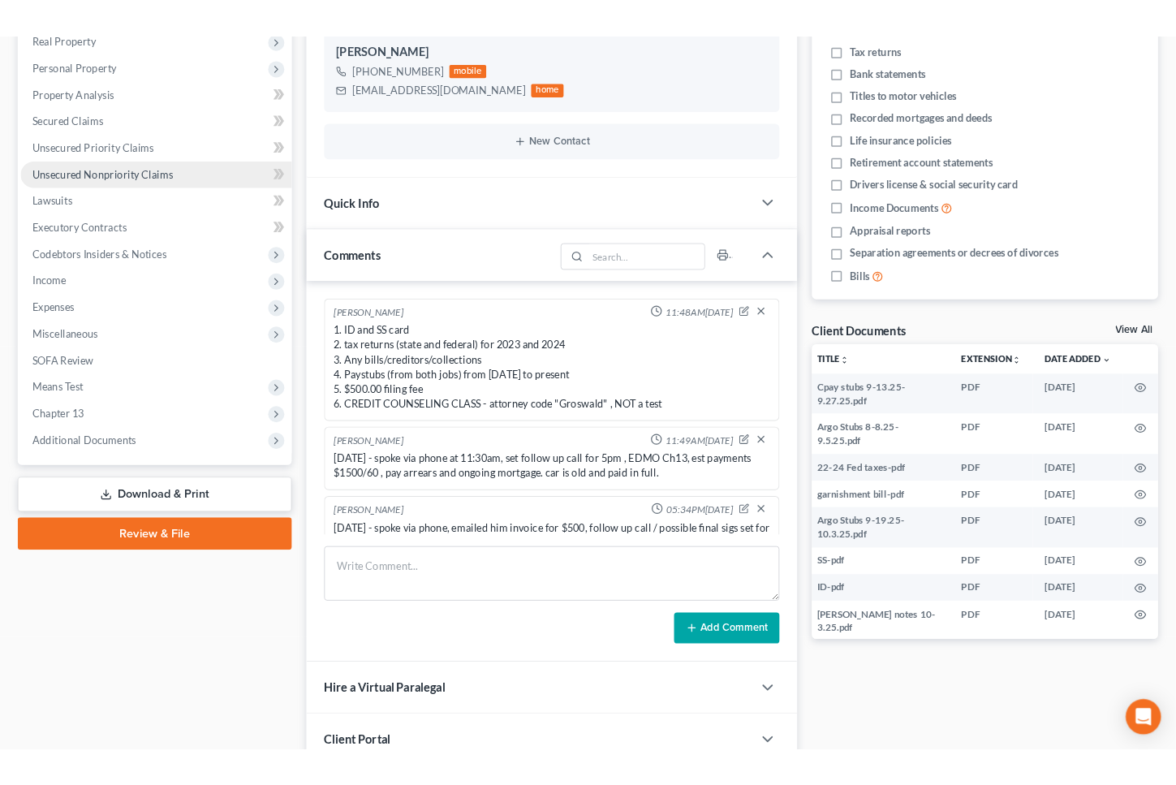
scroll to position [0, 0]
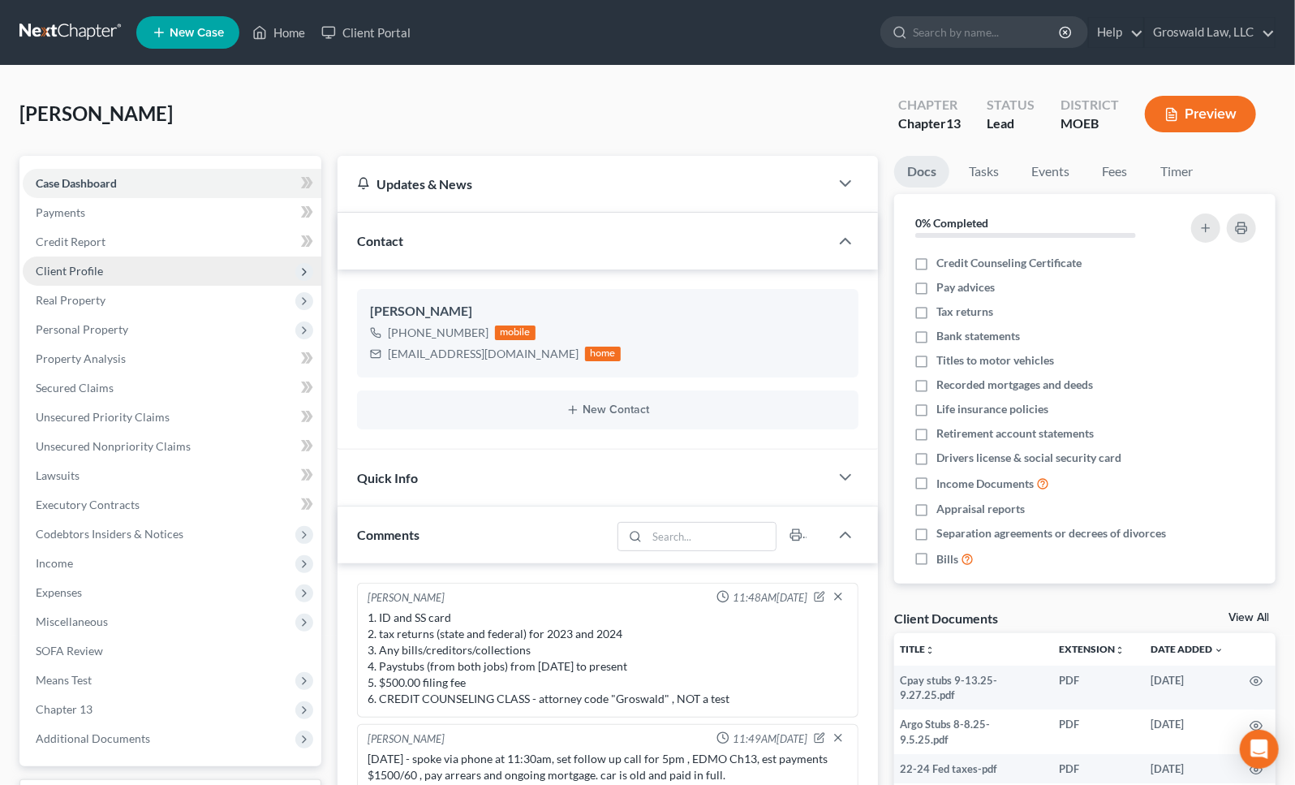
click at [105, 275] on span "Client Profile" at bounding box center [172, 270] width 299 height 29
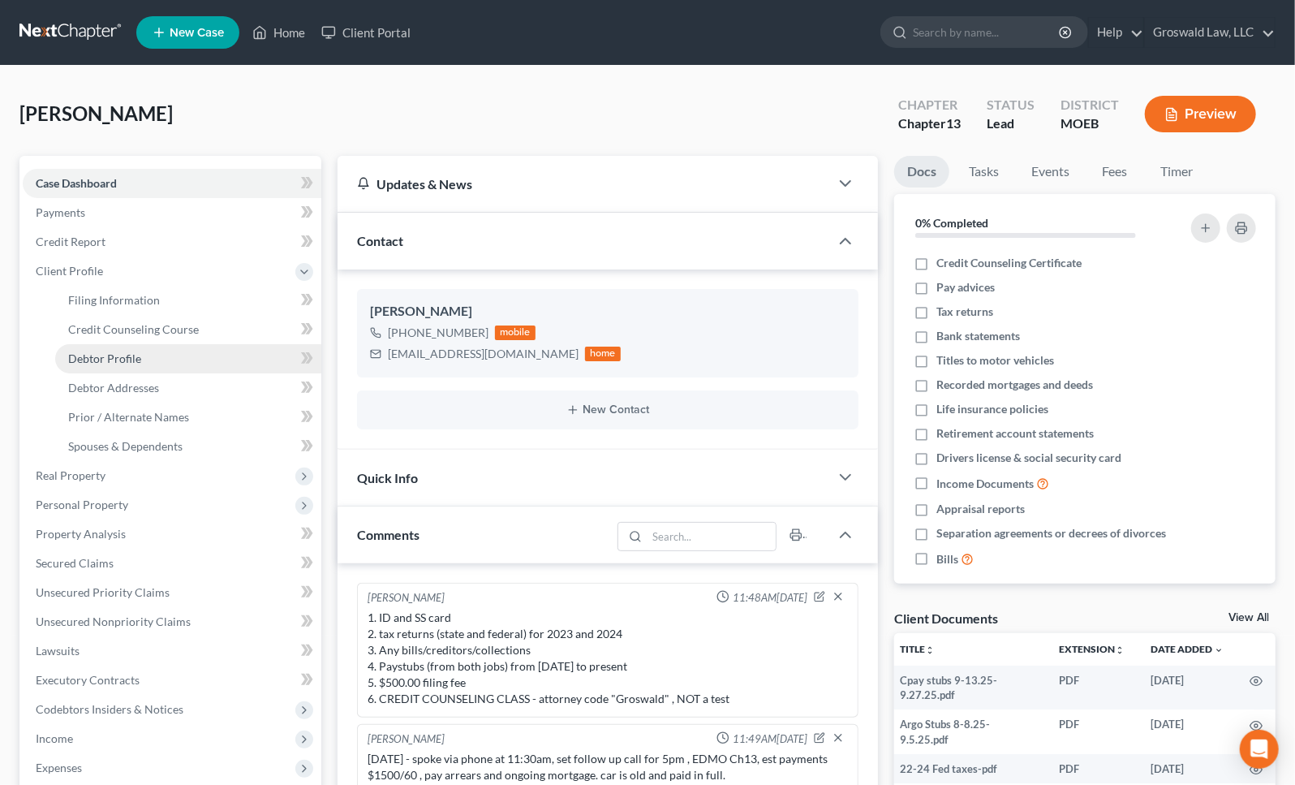
click at [148, 359] on link "Debtor Profile" at bounding box center [188, 358] width 266 height 29
select select "0"
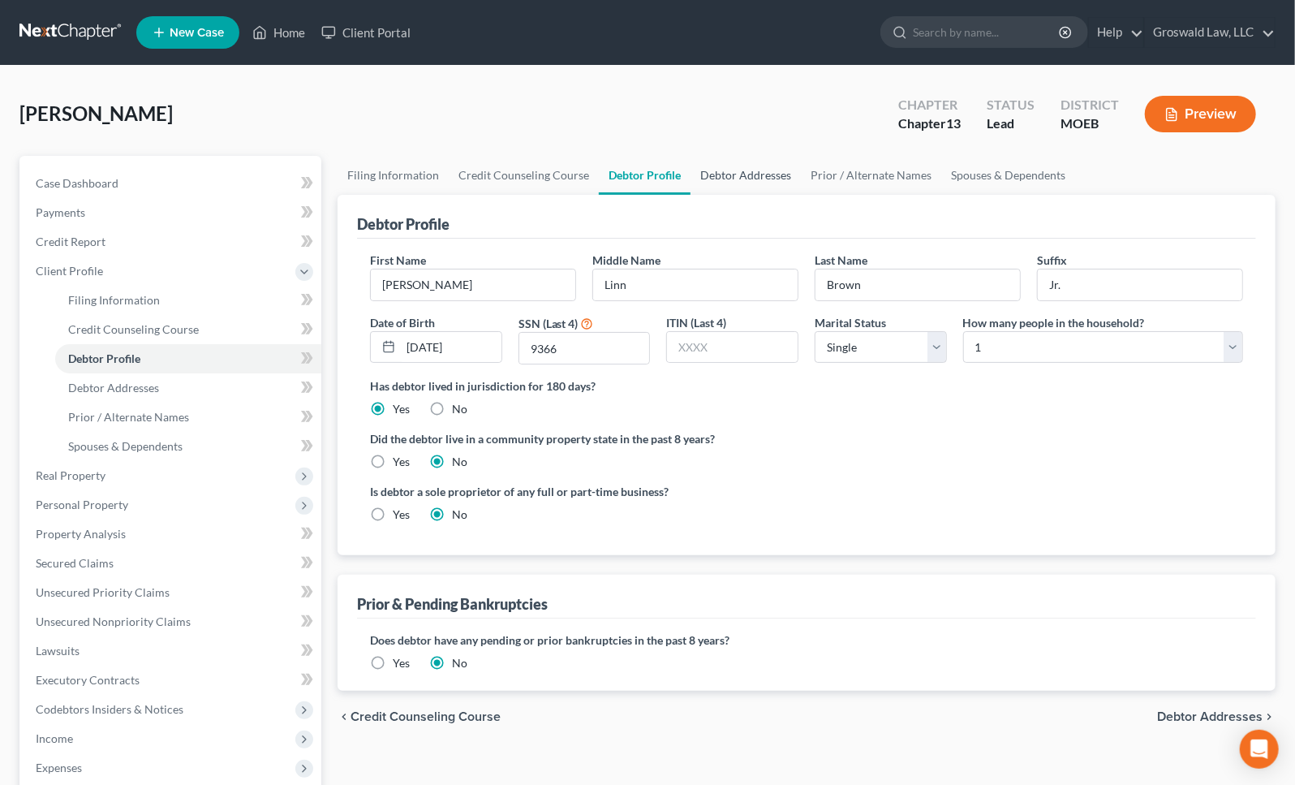
click at [721, 173] on link "Debtor Addresses" at bounding box center [745, 175] width 110 height 39
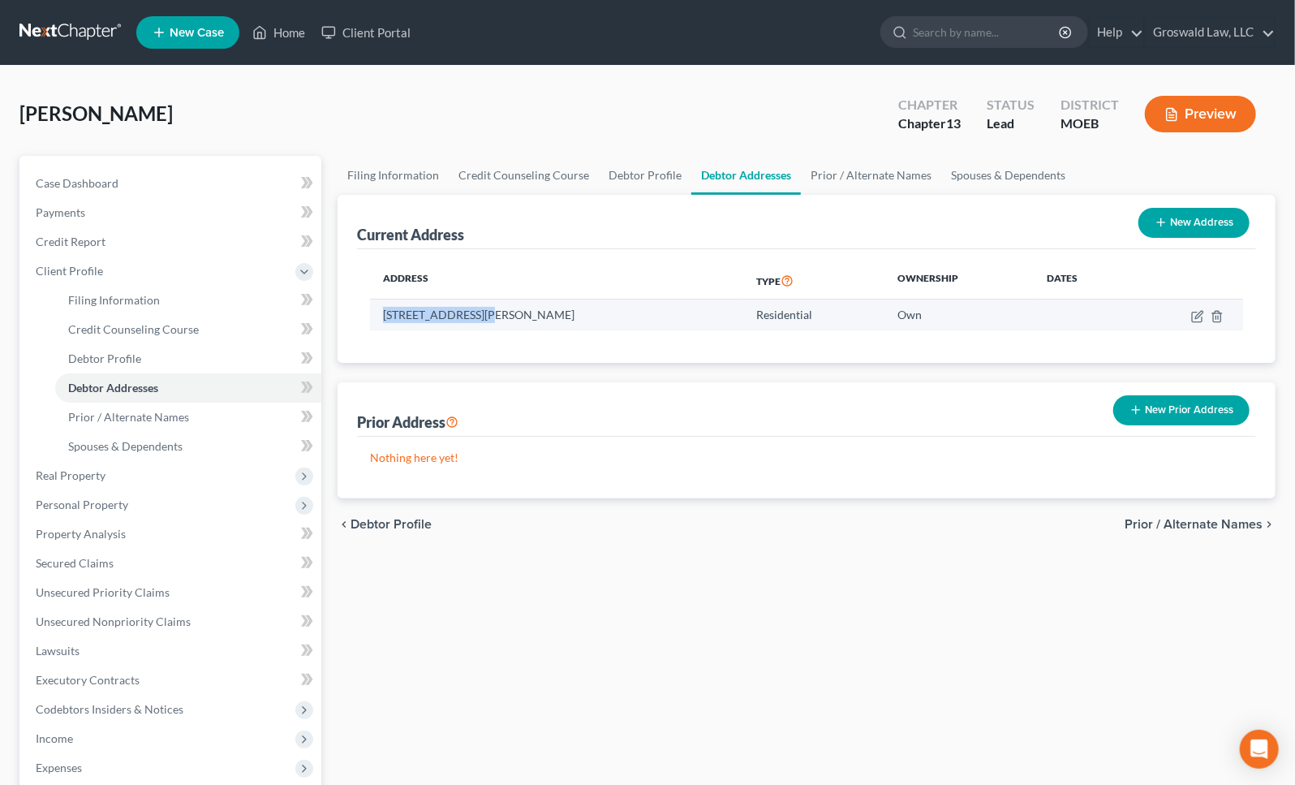
drag, startPoint x: 487, startPoint y: 319, endPoint x: 381, endPoint y: 317, distance: 106.3
click at [381, 317] on td "[STREET_ADDRESS][PERSON_NAME]" at bounding box center [557, 314] width 374 height 31
copy td "[STREET_ADDRESS][PERSON_NAME]"
click at [937, 565] on div "Filing Information Credit Counseling Course Debtor Profile Debtor Addresses Pri…" at bounding box center [806, 595] width 954 height 879
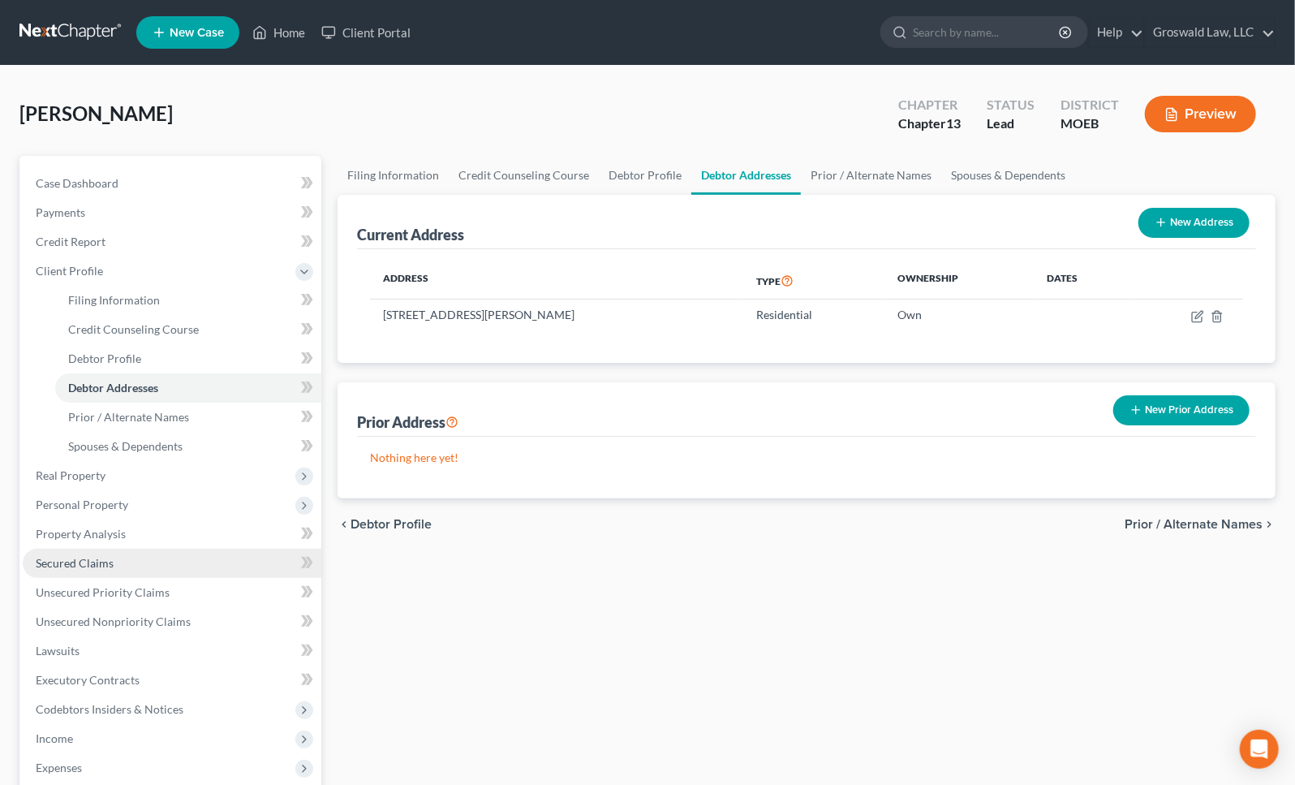
click at [116, 551] on link "Secured Claims" at bounding box center [172, 562] width 299 height 29
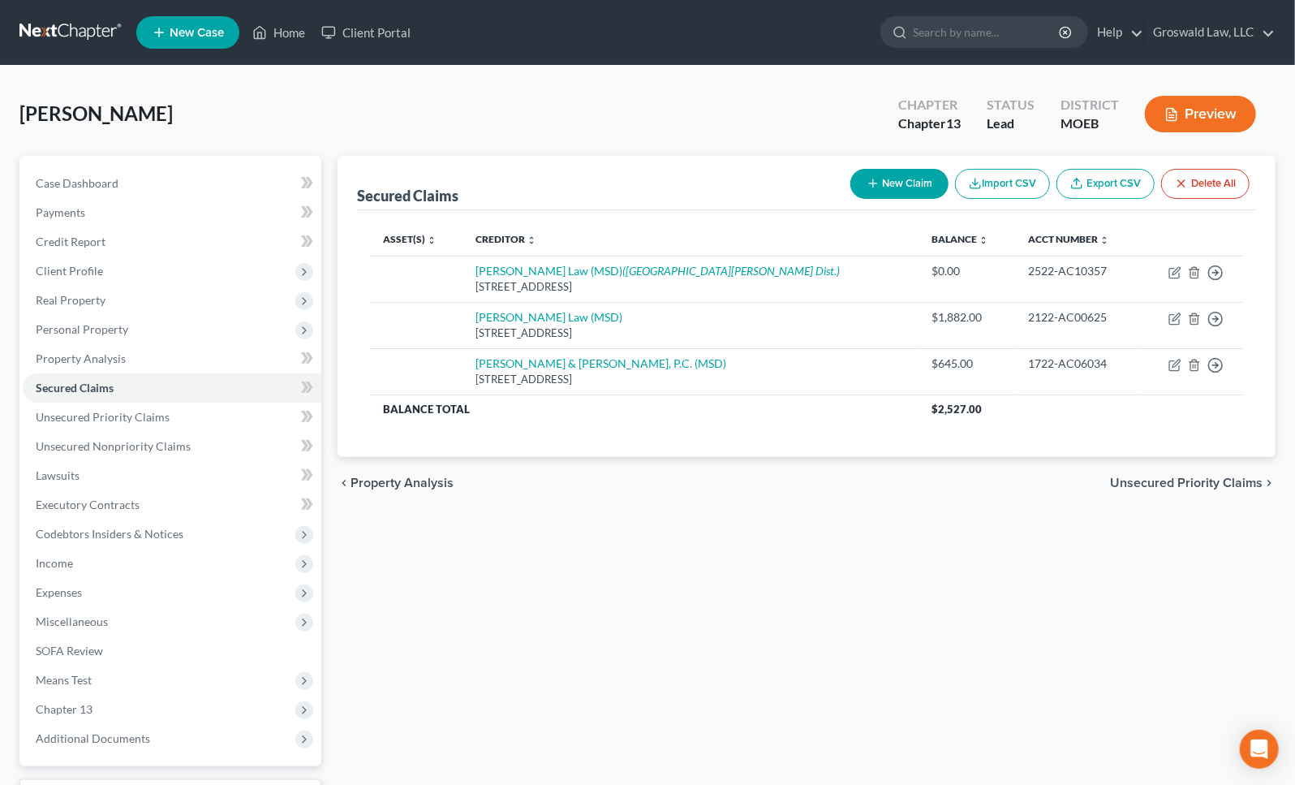
click at [910, 177] on button "New Claim" at bounding box center [899, 184] width 98 height 30
select select "0"
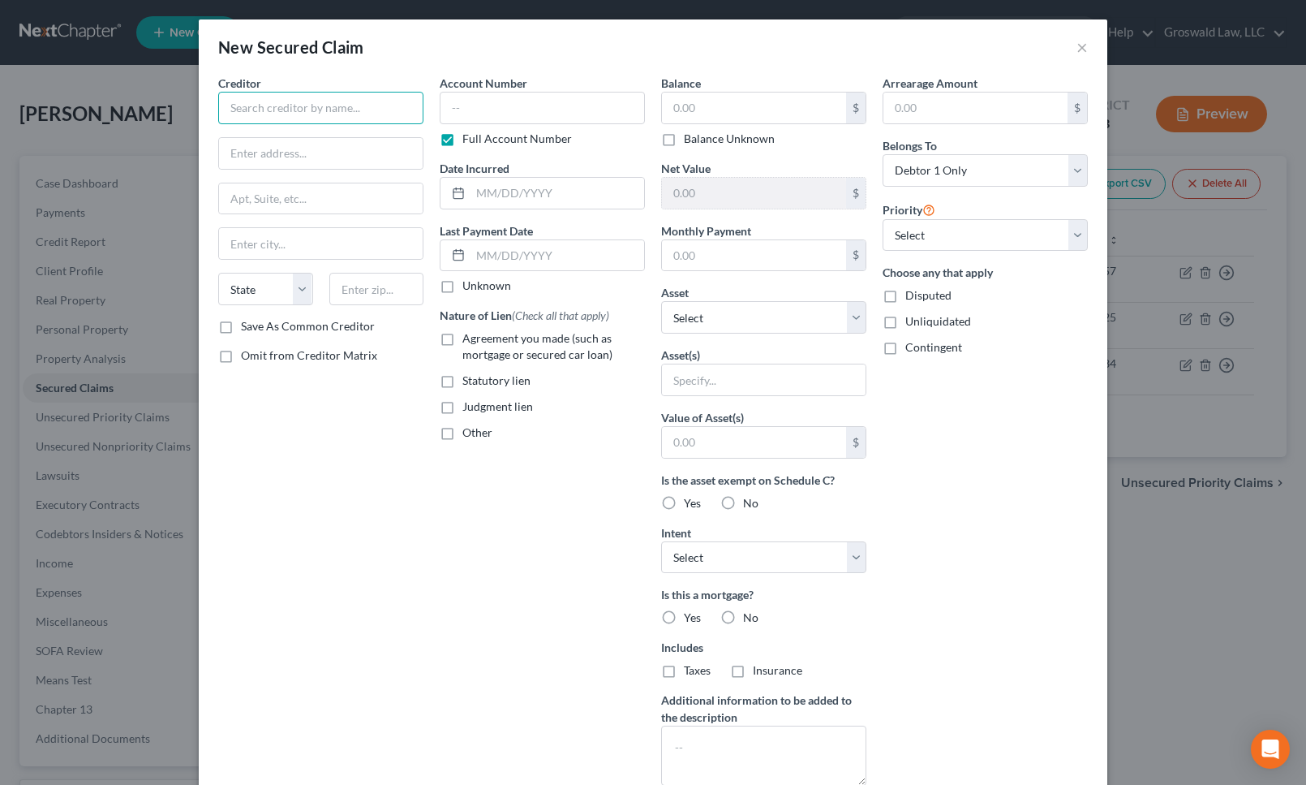
click at [360, 107] on input "text" at bounding box center [320, 108] width 205 height 32
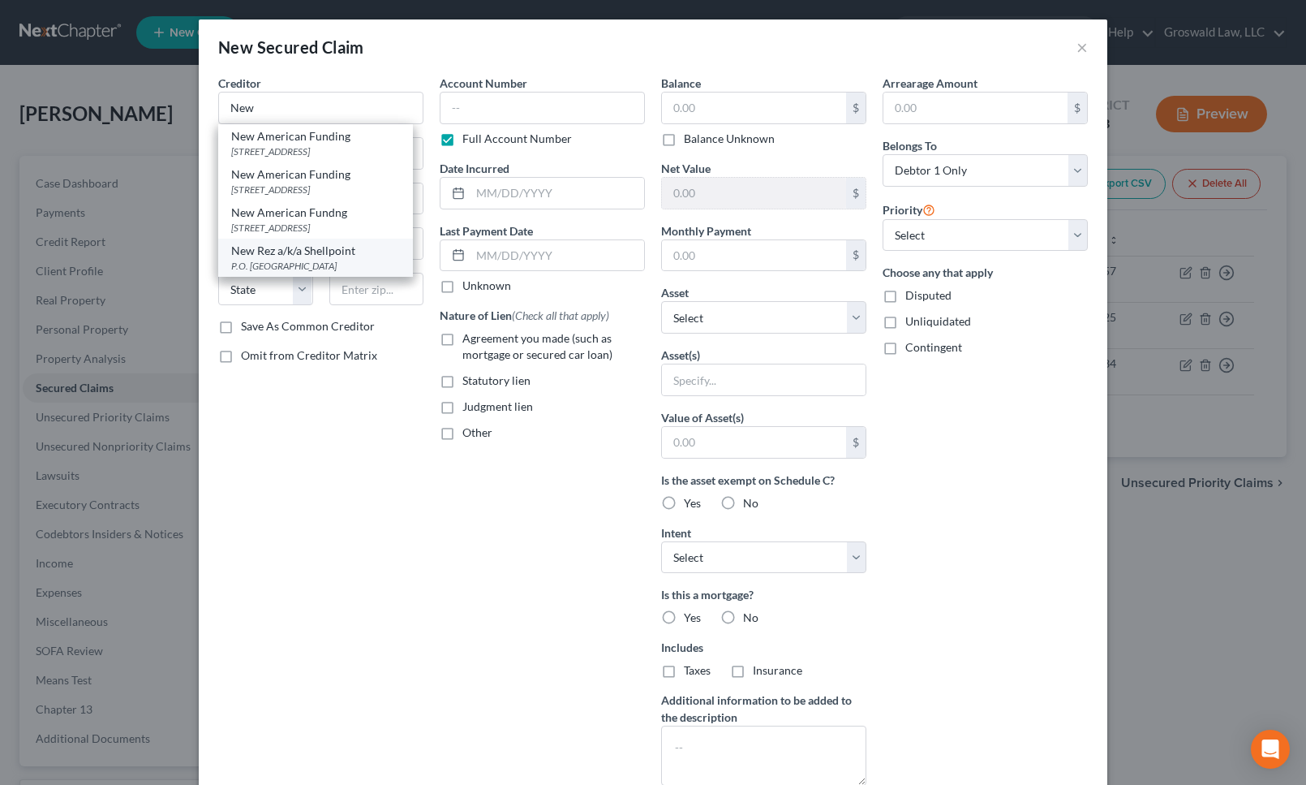
click at [319, 272] on div "P.O. [GEOGRAPHIC_DATA]" at bounding box center [315, 266] width 169 height 14
type input "New Rez a/k/a Shellpoint"
type input "P.O. Box 636005"
type input "Littleton"
select select "5"
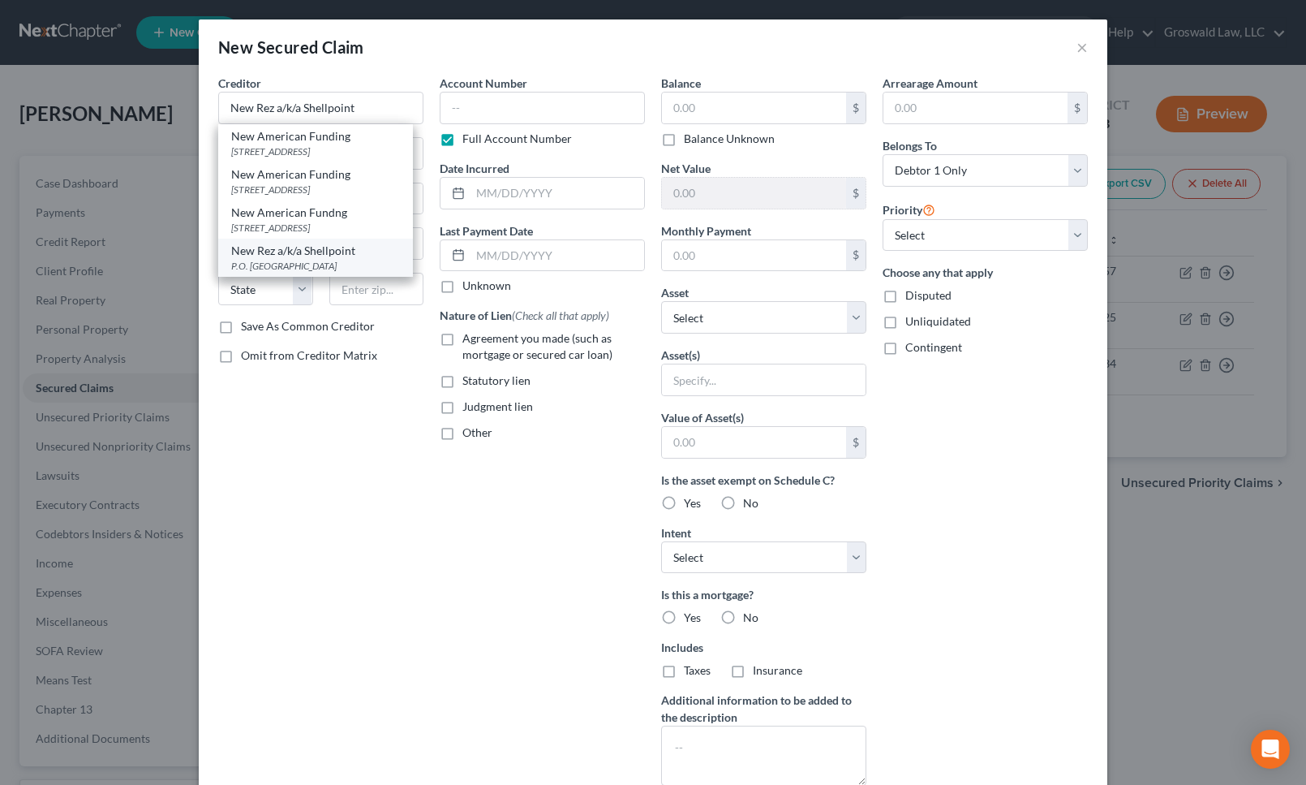
type input "80163"
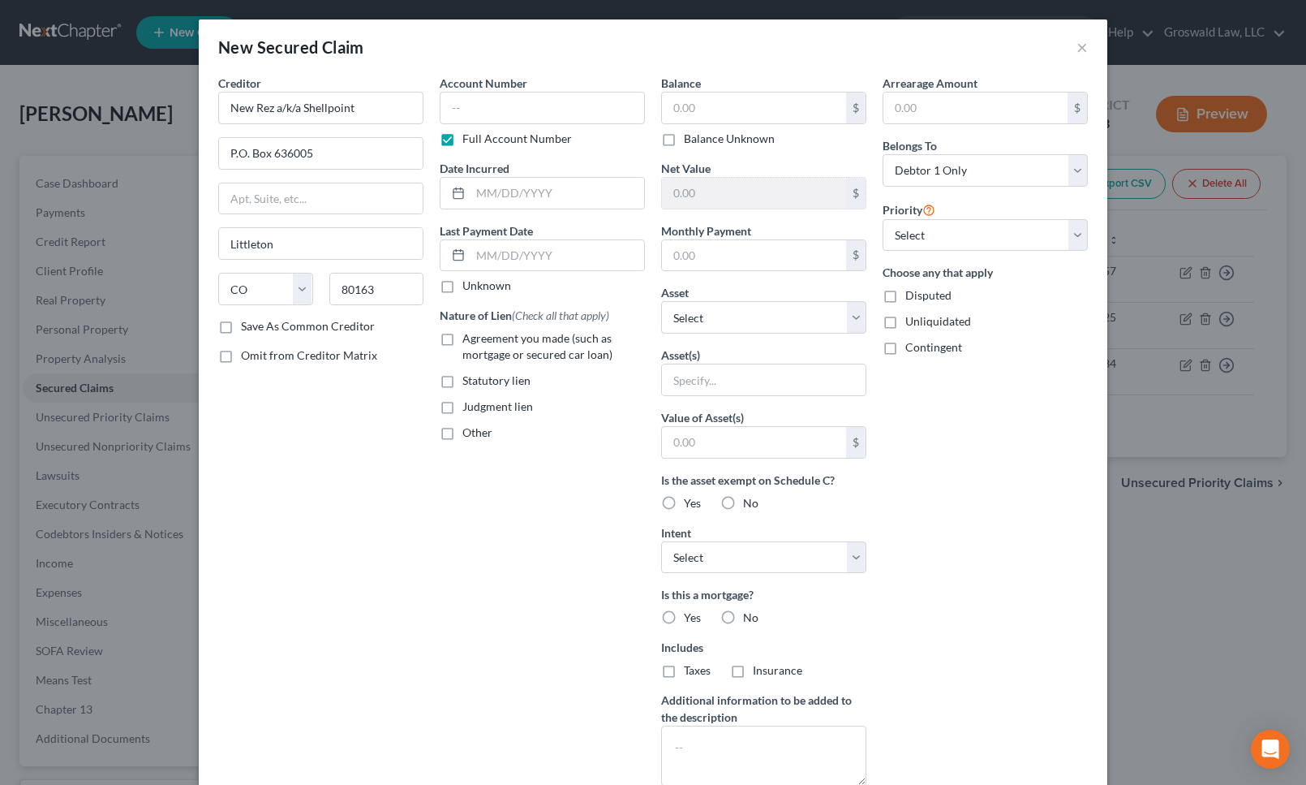
click at [996, 578] on div "Arrearage Amount $ Belongs To * Select Debtor 1 Only Debtor 2 Only Debtor 1 And…" at bounding box center [985, 437] width 221 height 724
click at [937, 101] on input "text" at bounding box center [976, 107] width 184 height 31
type input "6,542"
click at [484, 341] on span "Agreement you made (such as mortgage or secured car loan)" at bounding box center [537, 346] width 150 height 30
click at [480, 341] on input "Agreement you made (such as mortgage or secured car loan)" at bounding box center [474, 335] width 11 height 11
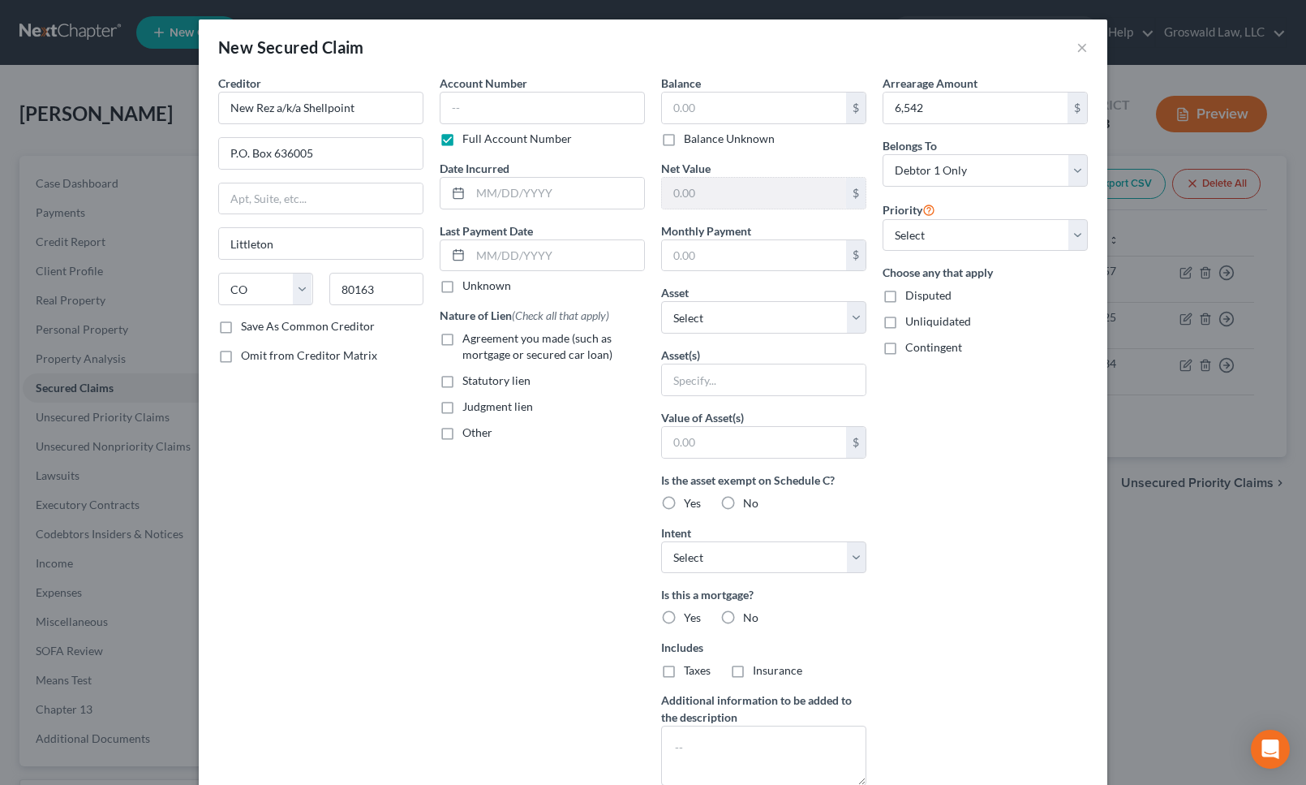
checkbox input "true"
drag, startPoint x: 1017, startPoint y: 569, endPoint x: 967, endPoint y: 535, distance: 59.6
click at [1016, 569] on div "Arrearage Amount 6,542 $ Belongs To * Select Debtor 1 Only Debtor 2 Only Debtor…" at bounding box center [985, 437] width 221 height 724
click at [516, 109] on input "text" at bounding box center [542, 108] width 205 height 32
type input "4795"
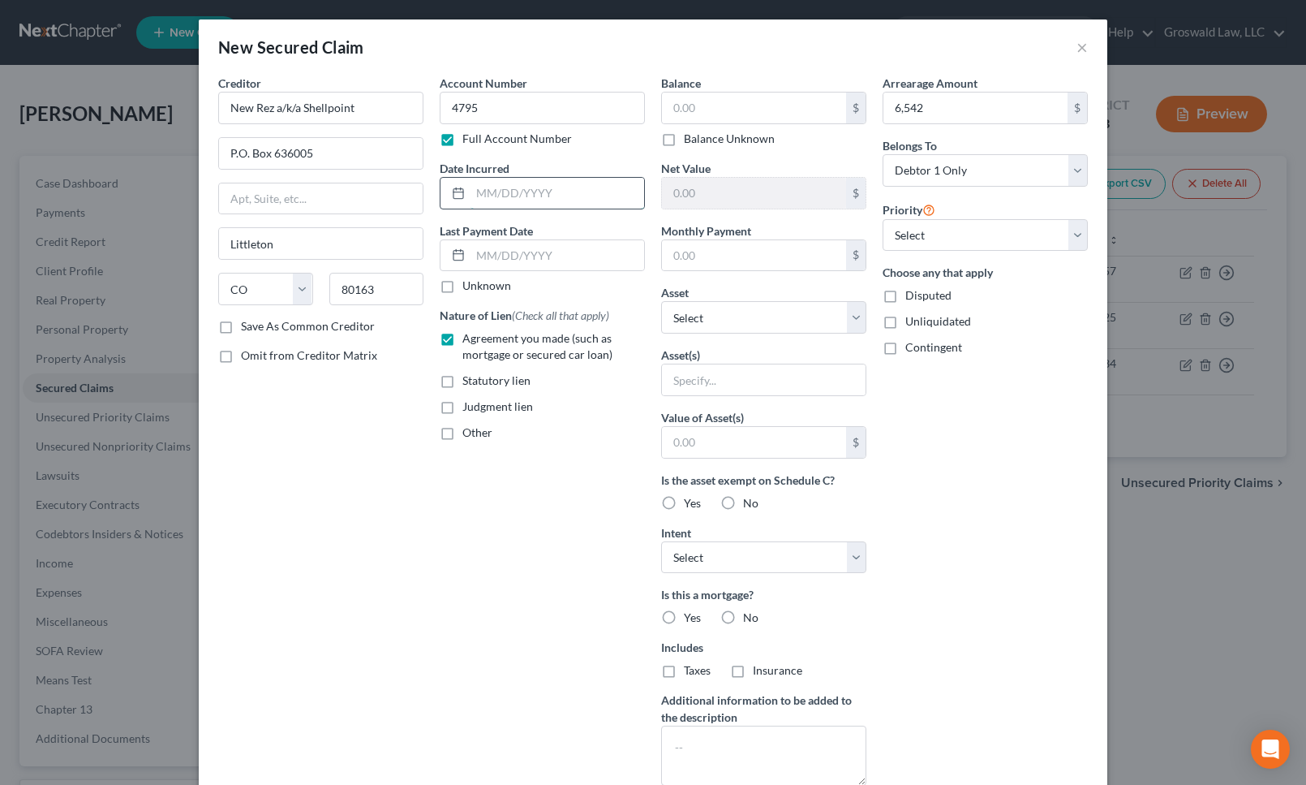
click at [508, 196] on input "text" at bounding box center [558, 193] width 174 height 31
type input "2020"
click at [983, 571] on div "Arrearage Amount 6,542 $ Belongs To * Select Debtor 1 Only Debtor 2 Only Debtor…" at bounding box center [985, 437] width 221 height 724
click at [719, 101] on input "text" at bounding box center [754, 107] width 184 height 31
type input "133,405"
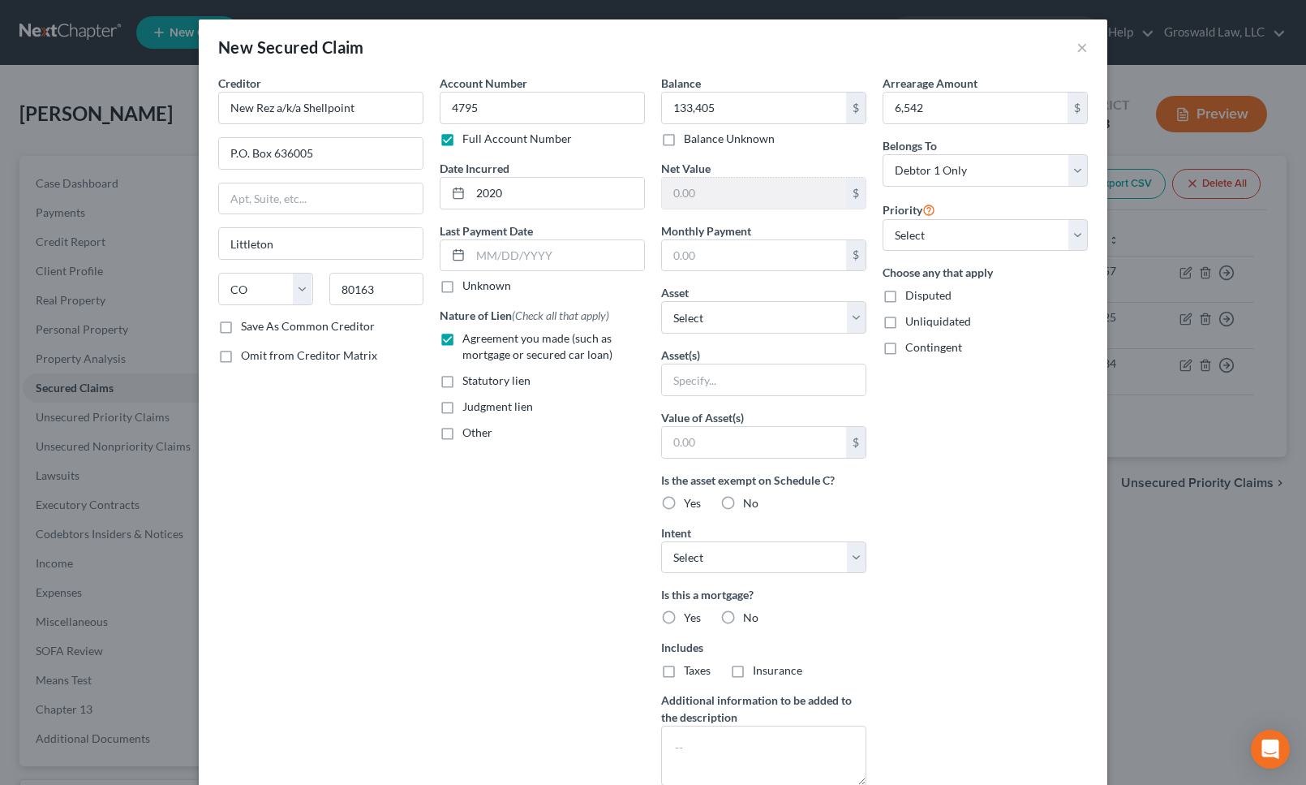
click at [996, 598] on div "Arrearage Amount 6,542 $ Belongs To * Select Debtor 1 Only Debtor 2 Only Debtor…" at bounding box center [985, 437] width 221 height 724
click at [1048, 447] on div "Arrearage Amount 6,542 $ Belongs To * Select Debtor 1 Only Debtor 2 Only Debtor…" at bounding box center [985, 437] width 221 height 724
drag, startPoint x: 364, startPoint y: 104, endPoint x: 271, endPoint y: 110, distance: 93.5
click at [271, 110] on input "New Rez a/k/a Shellpoint" at bounding box center [320, 108] width 205 height 32
type input "New Rez c/o PHH Mortgage"
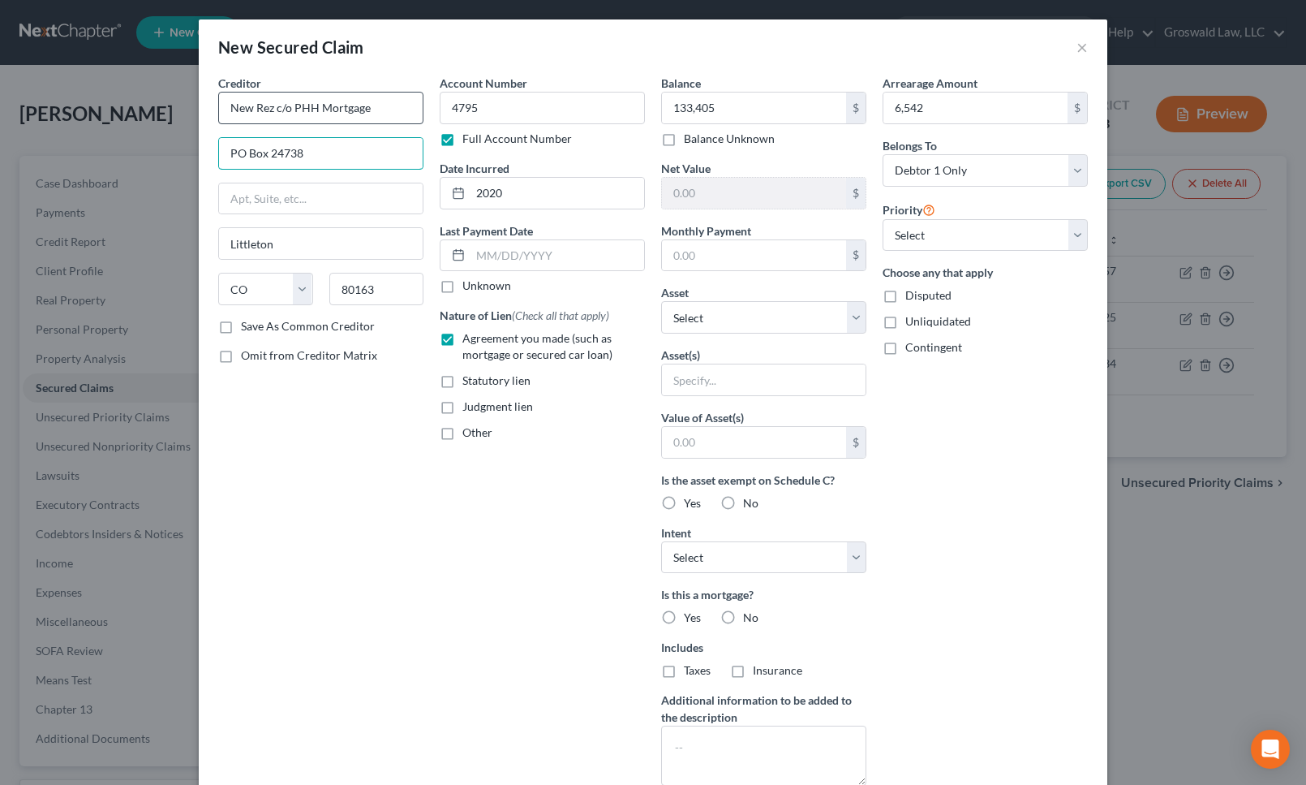
type input "PO Box 24738"
type input "33416"
type input "[GEOGRAPHIC_DATA]"
select select "9"
drag, startPoint x: 668, startPoint y: 31, endPoint x: 553, endPoint y: 32, distance: 114.4
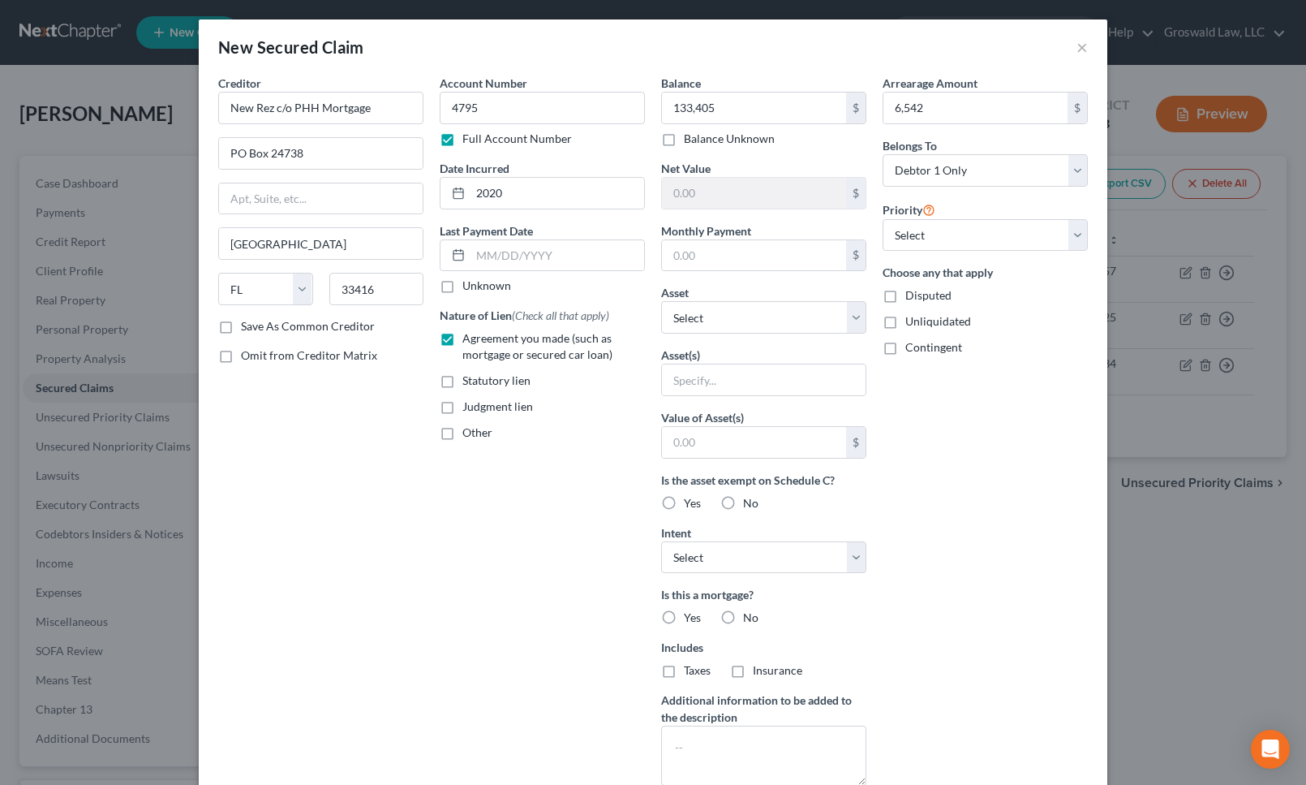
click at [659, 32] on div "New Secured Claim ×" at bounding box center [653, 46] width 909 height 55
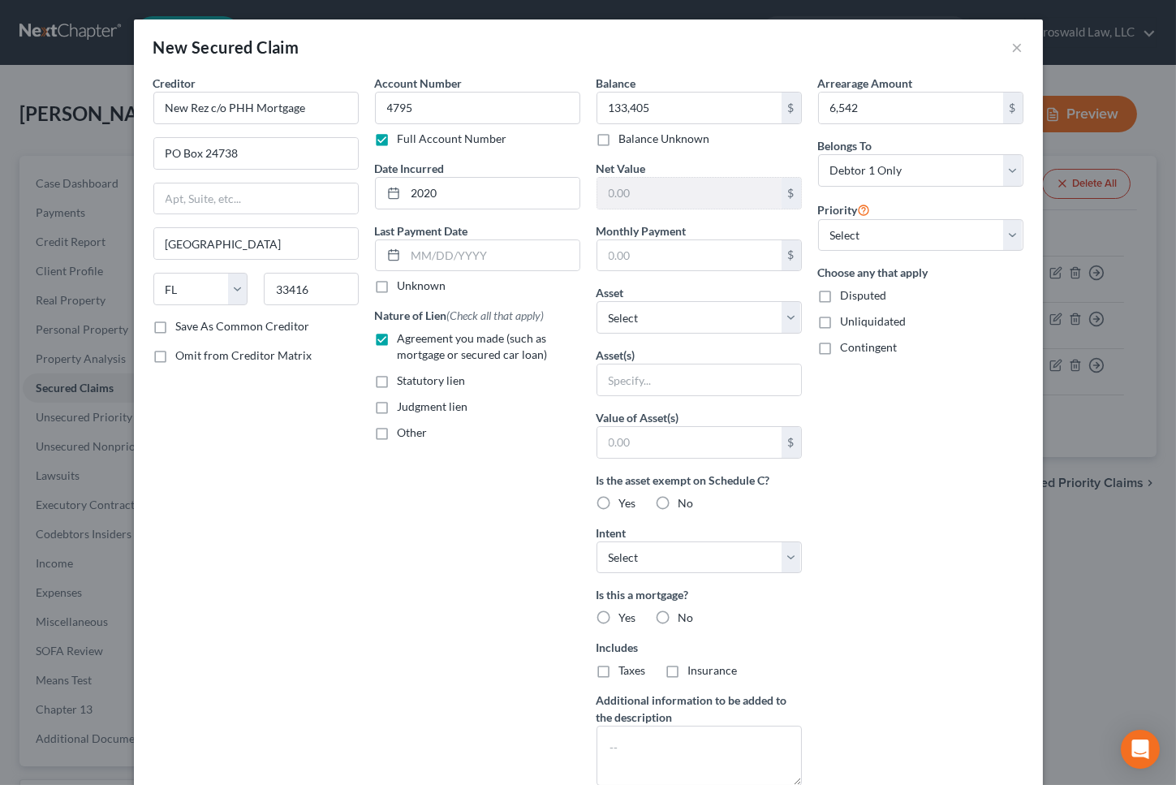
click at [937, 511] on div "Arrearage Amount 6,542 $ Belongs To * Select Debtor 1 Only Debtor 2 Only Debtor…" at bounding box center [920, 437] width 221 height 724
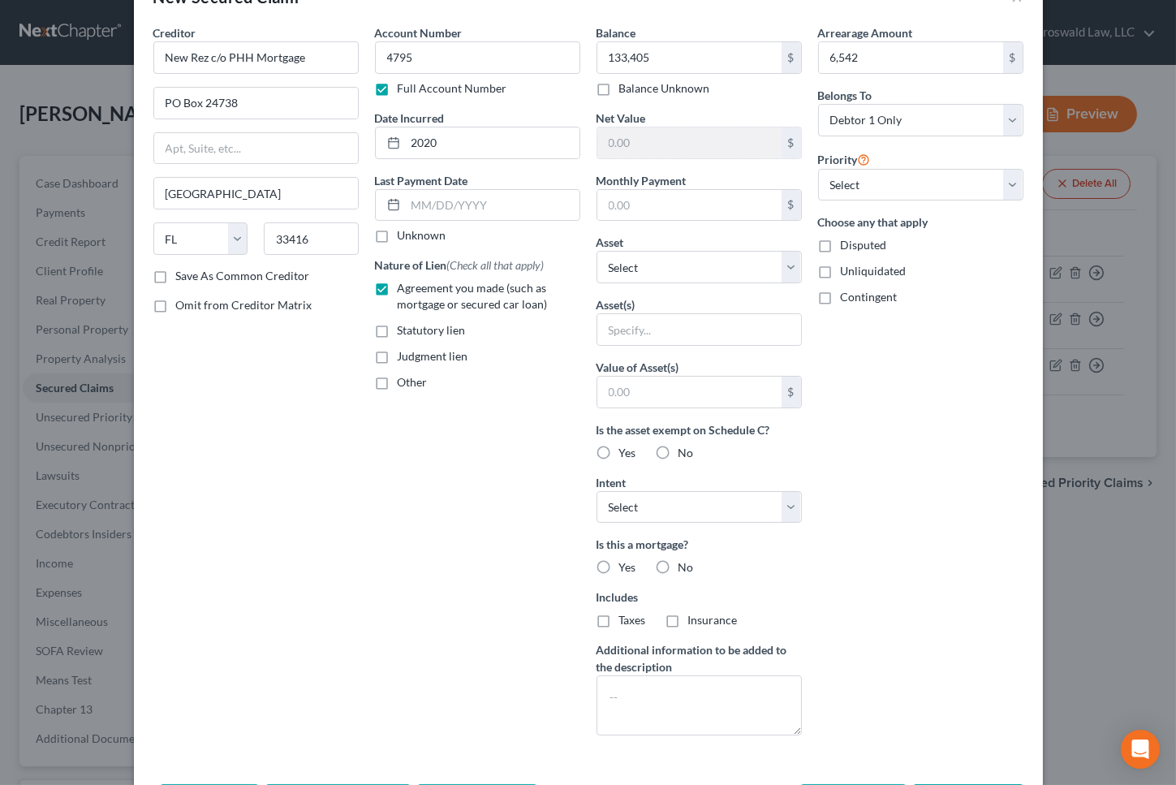
scroll to position [114, 0]
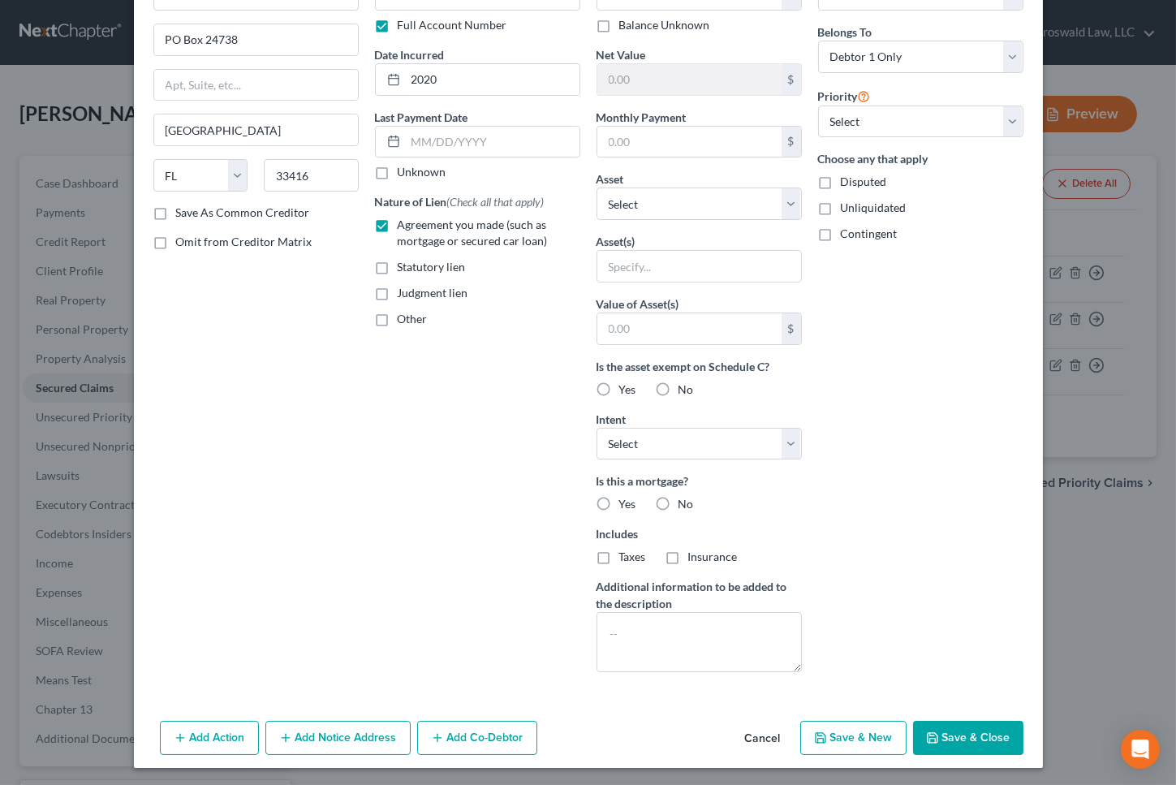
click at [351, 738] on button "Add Notice Address" at bounding box center [337, 737] width 145 height 34
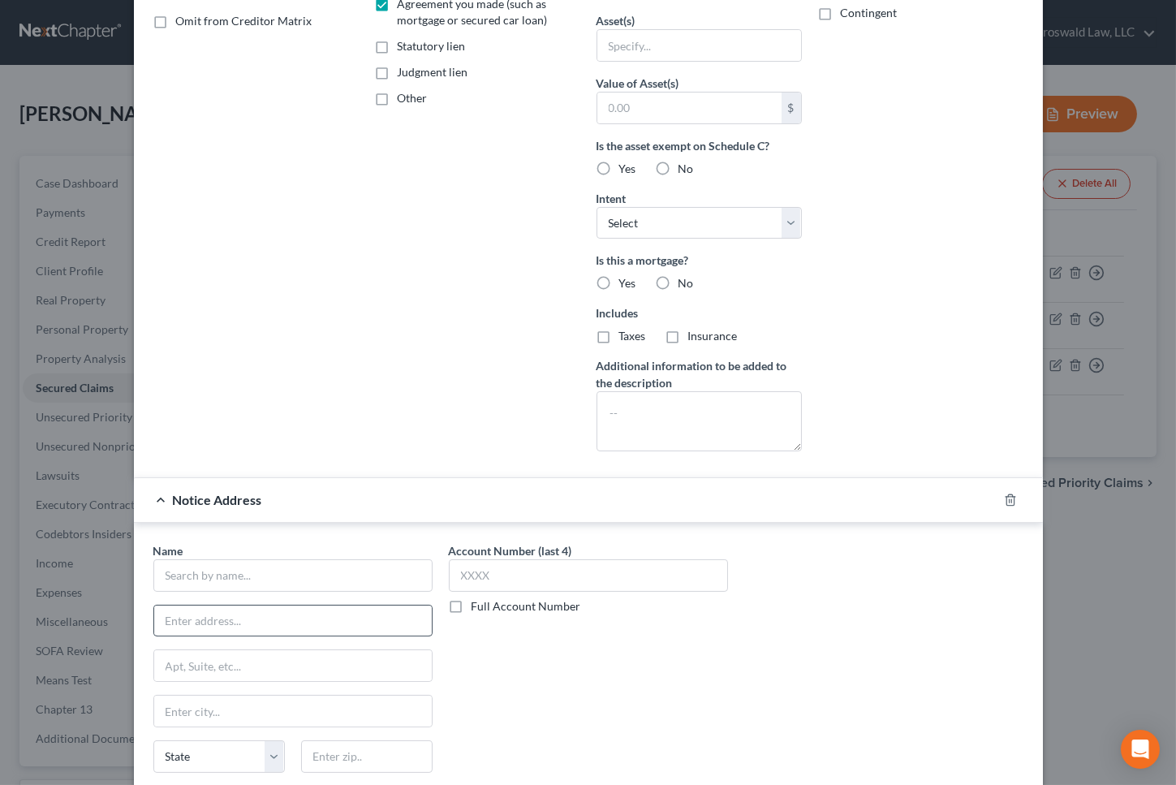
scroll to position [335, 0]
click at [209, 560] on input "text" at bounding box center [292, 574] width 279 height 32
type input "o"
type input "Ocwen"
drag, startPoint x: 920, startPoint y: 712, endPoint x: 570, endPoint y: 710, distance: 350.5
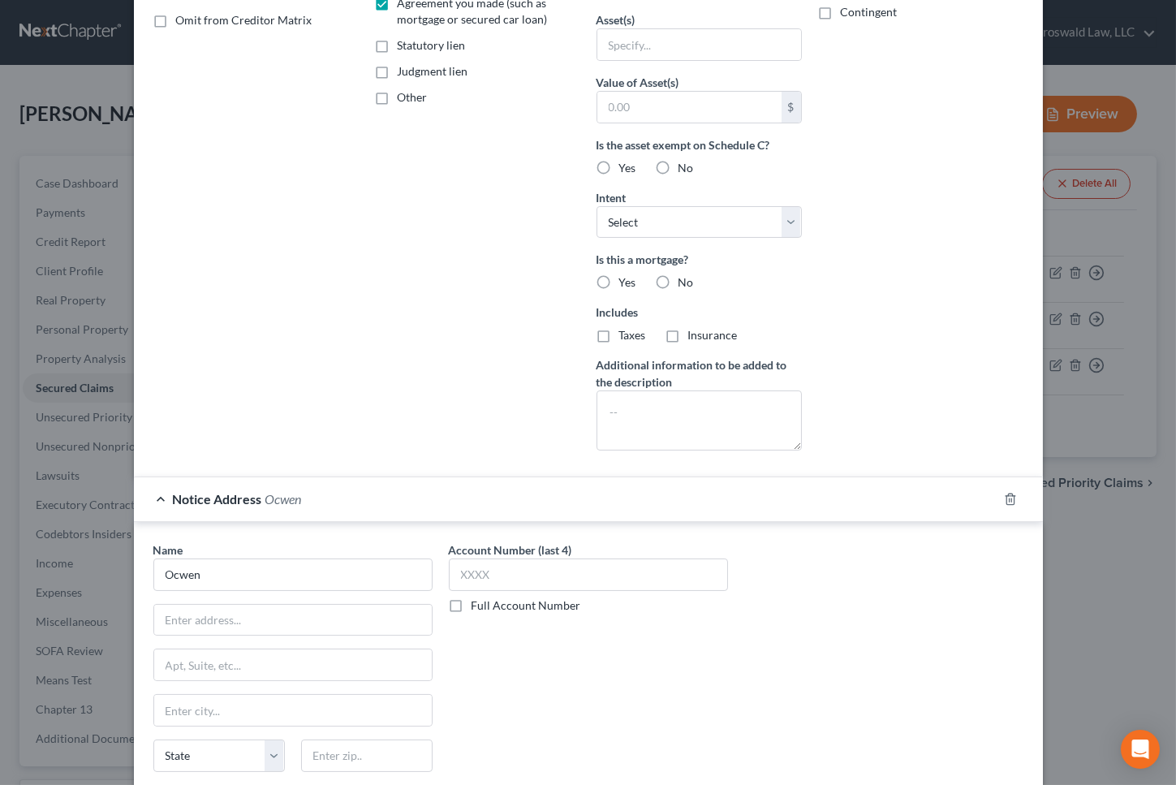
click at [901, 712] on div "Name * Ocwen State [US_STATE] AK AR AZ CA CO CT DE DC [GEOGRAPHIC_DATA] [GEOGRA…" at bounding box center [588, 677] width 886 height 273
click at [217, 611] on input "text" at bounding box center [292, 619] width 277 height 31
paste input "[STREET_ADDRESS][PERSON_NAME]"
type input "[STREET_ADDRESS][PERSON_NAME]"
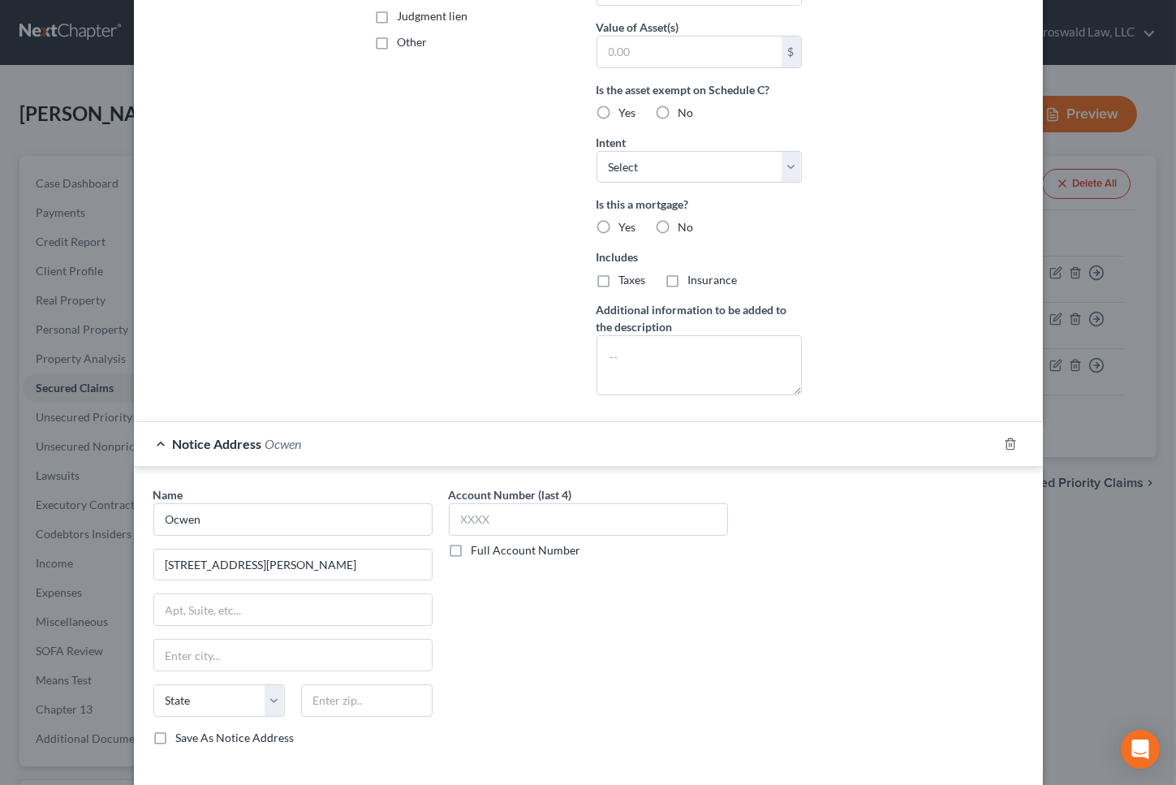
scroll to position [462, 0]
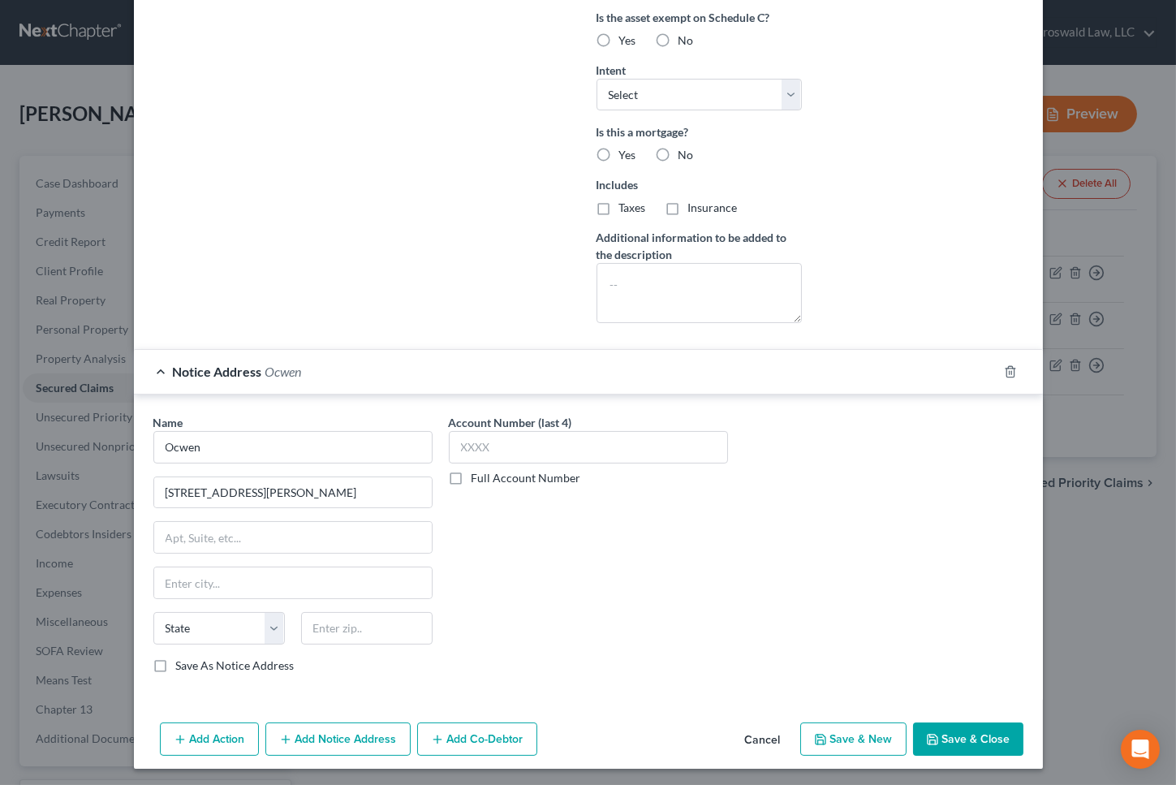
drag, startPoint x: 577, startPoint y: 679, endPoint x: 381, endPoint y: 705, distance: 198.1
click at [563, 679] on div "Account Number (last 4) Full Account Number" at bounding box center [588, 550] width 295 height 273
click at [351, 627] on input "text" at bounding box center [366, 628] width 131 height 32
paste input "33409"
type input "33409"
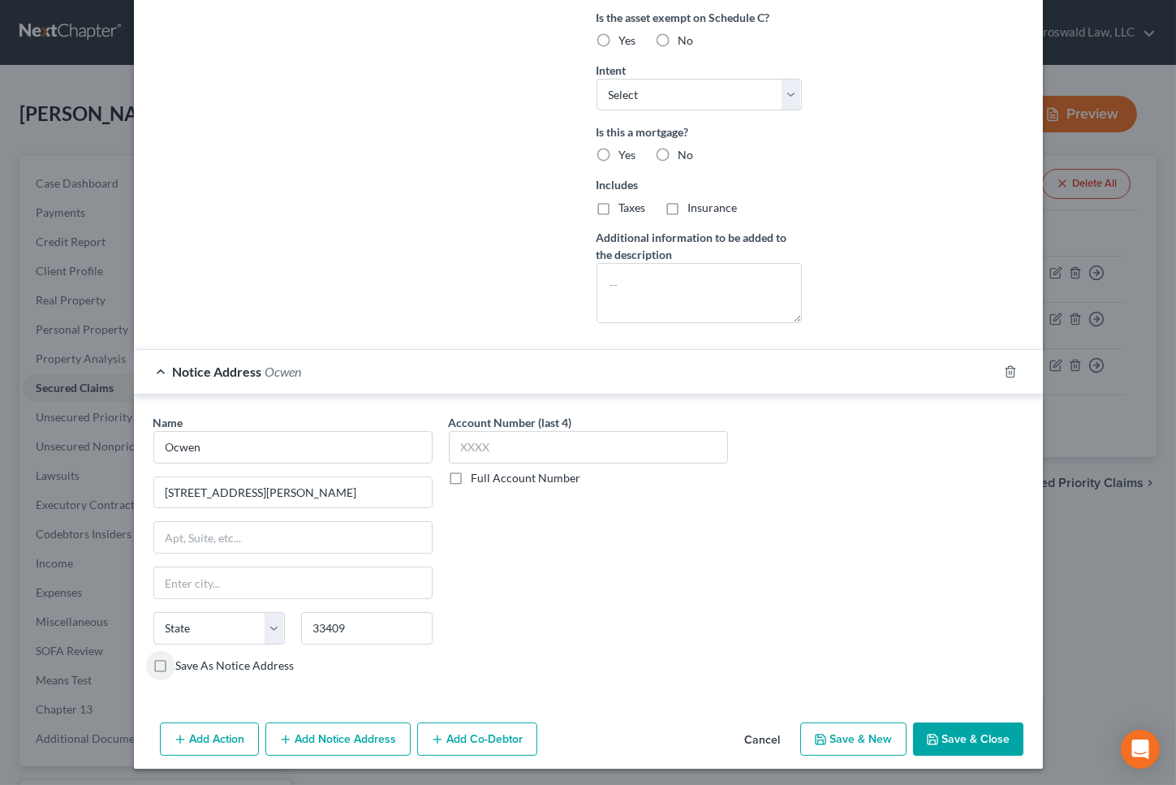
type input "[GEOGRAPHIC_DATA]"
select select "9"
click at [330, 746] on button "Add Notice Address" at bounding box center [337, 739] width 145 height 34
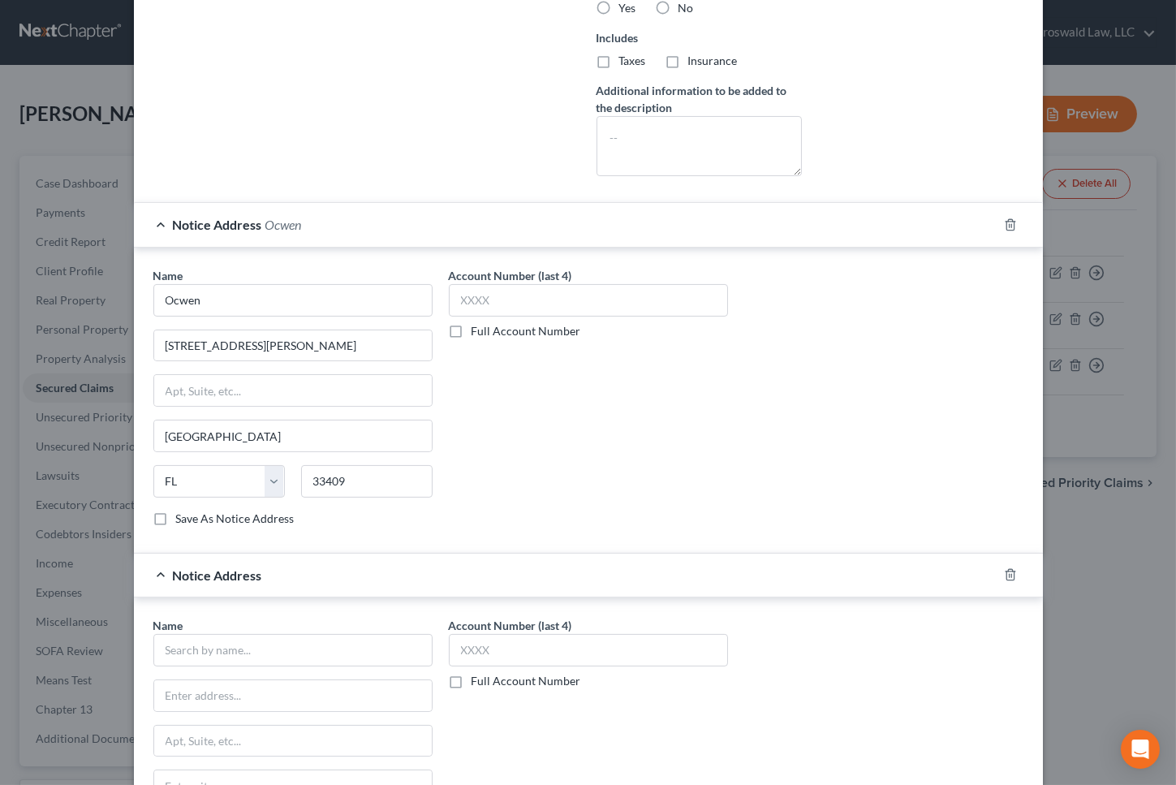
scroll to position [610, 0]
click at [215, 642] on input "text" at bounding box center [292, 649] width 279 height 32
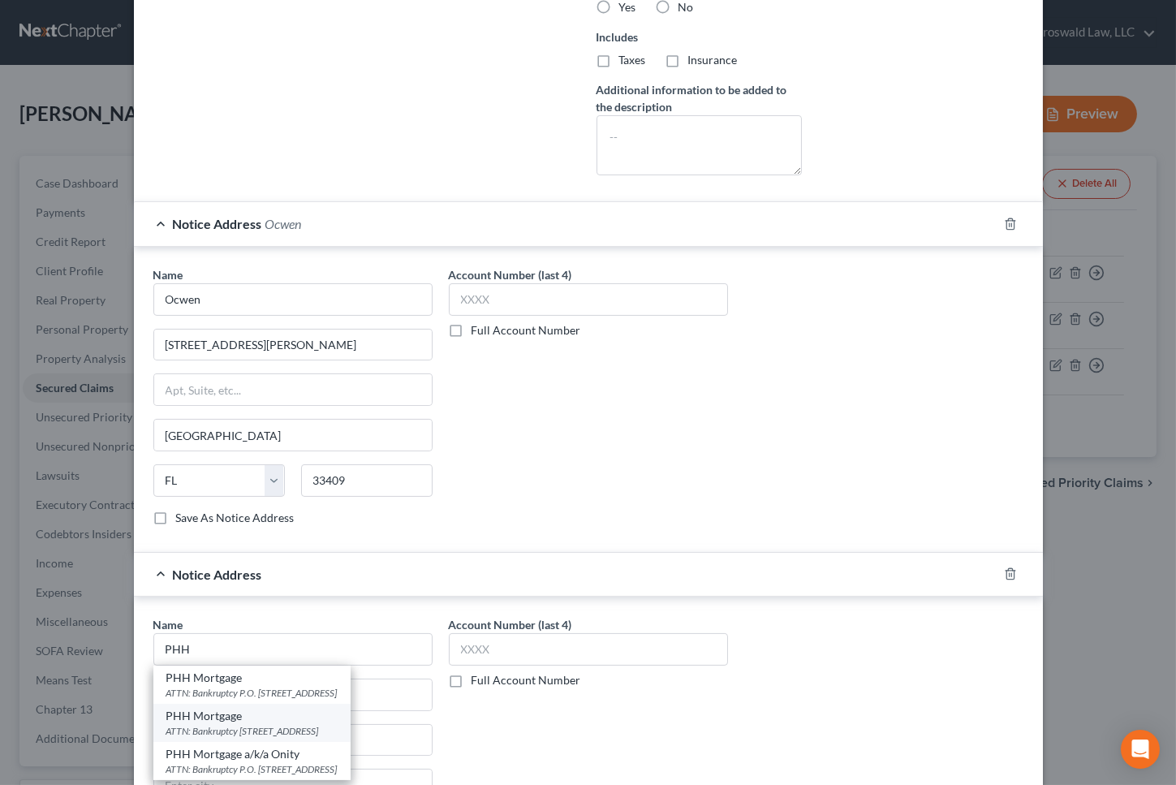
click at [246, 724] on div "ATTN: Bankruptcy [STREET_ADDRESS]" at bounding box center [251, 731] width 171 height 14
type input "PHH Mortgage"
type input "ATTN: Bankruptcy"
type input "[STREET_ADDRESS]"
type input "[GEOGRAPHIC_DATA]"
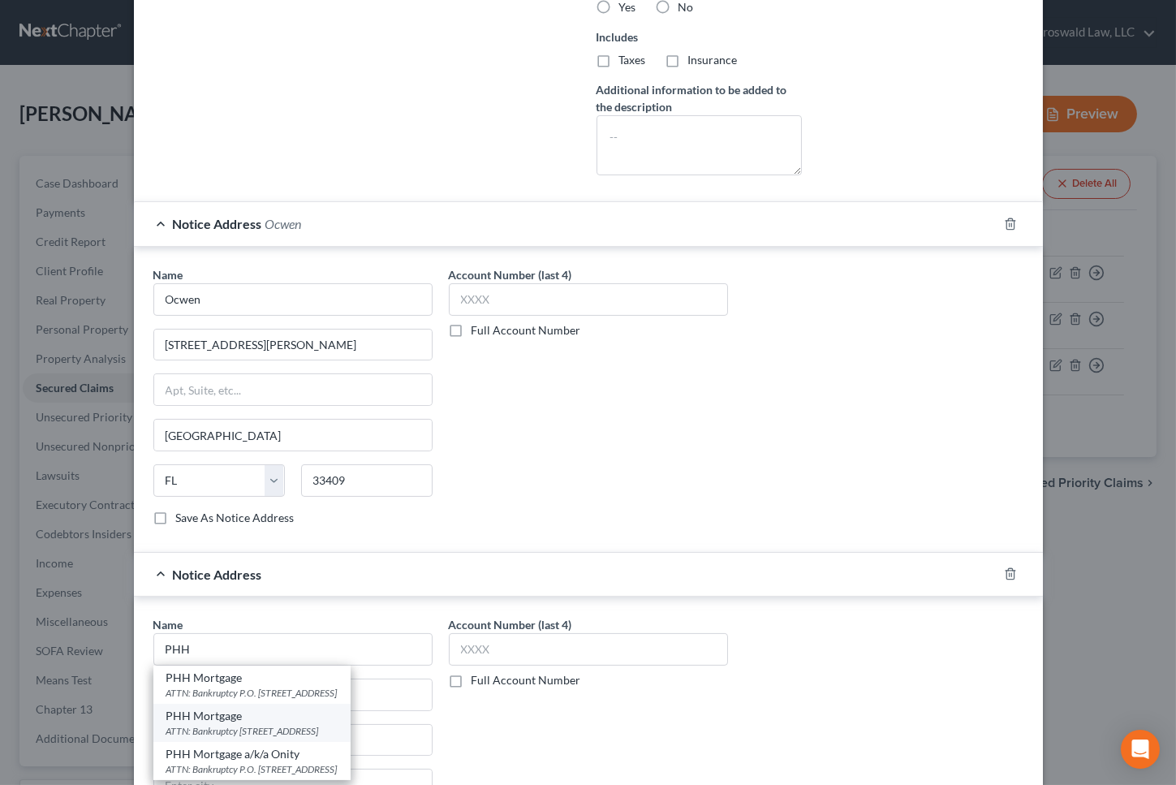
select select "33"
type input "08054"
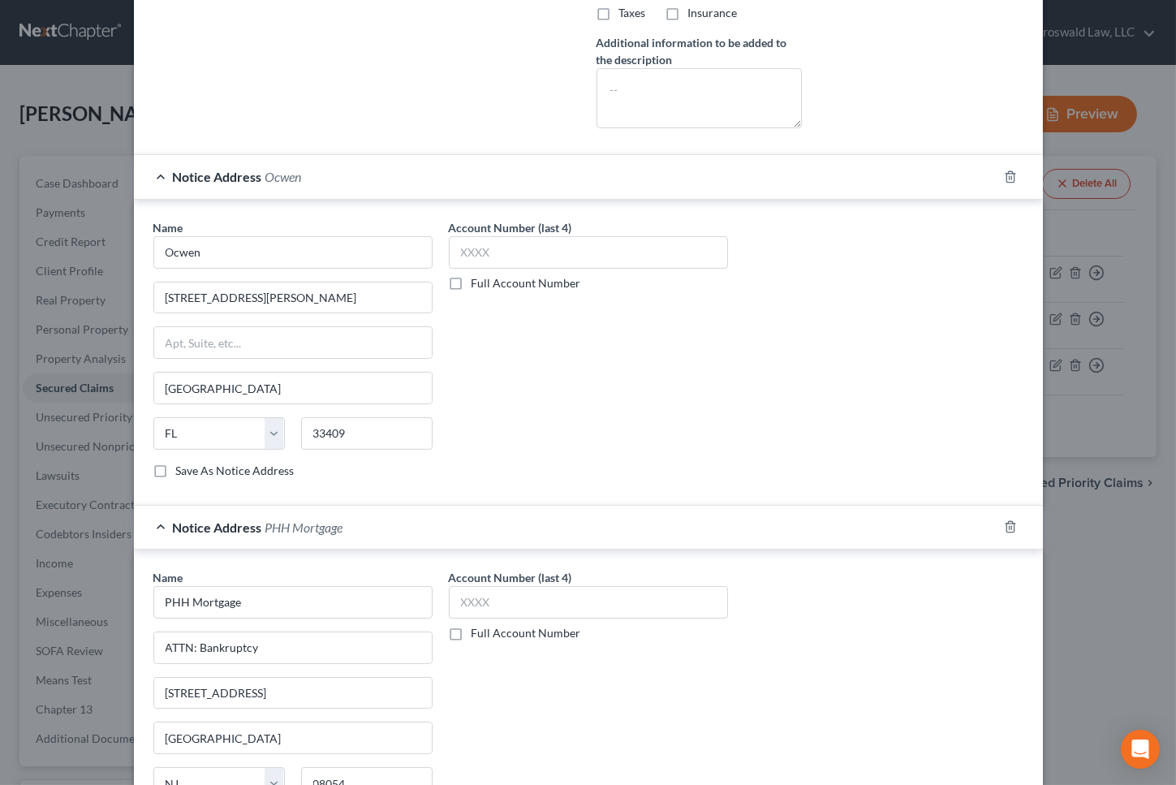
scroll to position [812, 0]
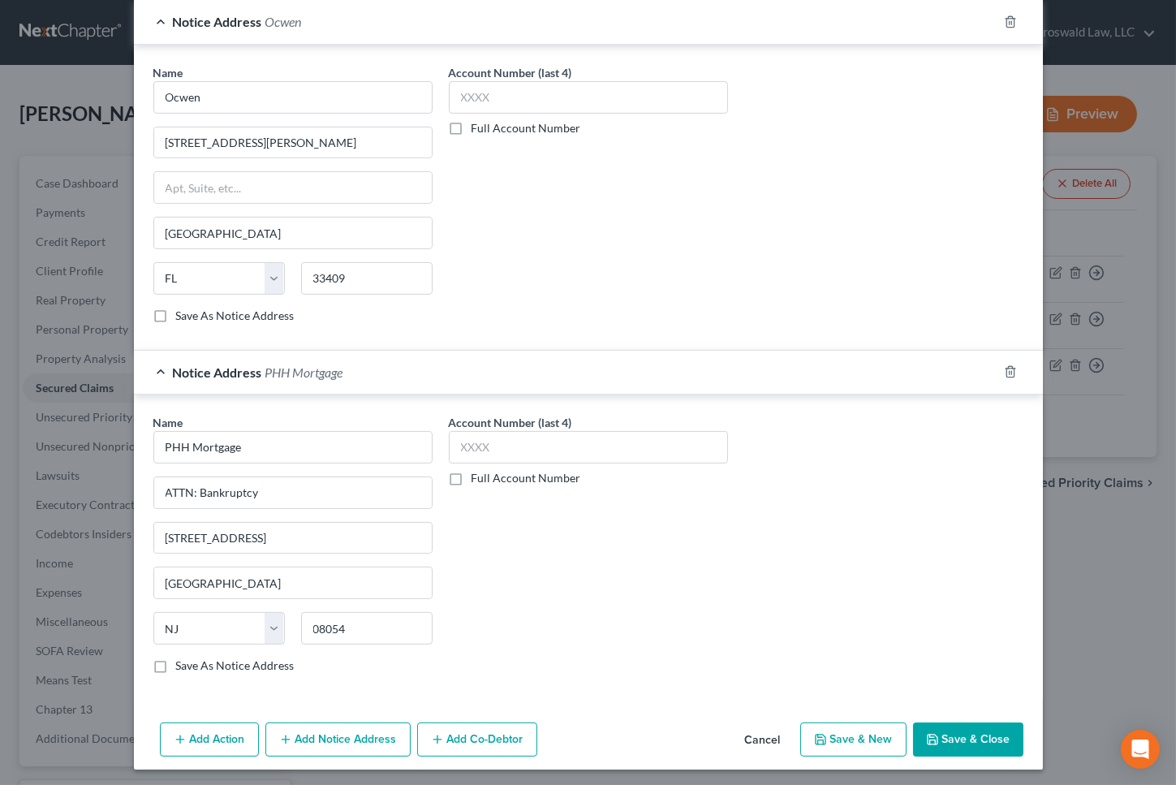
click at [591, 561] on div "Account Number (last 4) Full Account Number" at bounding box center [588, 550] width 295 height 273
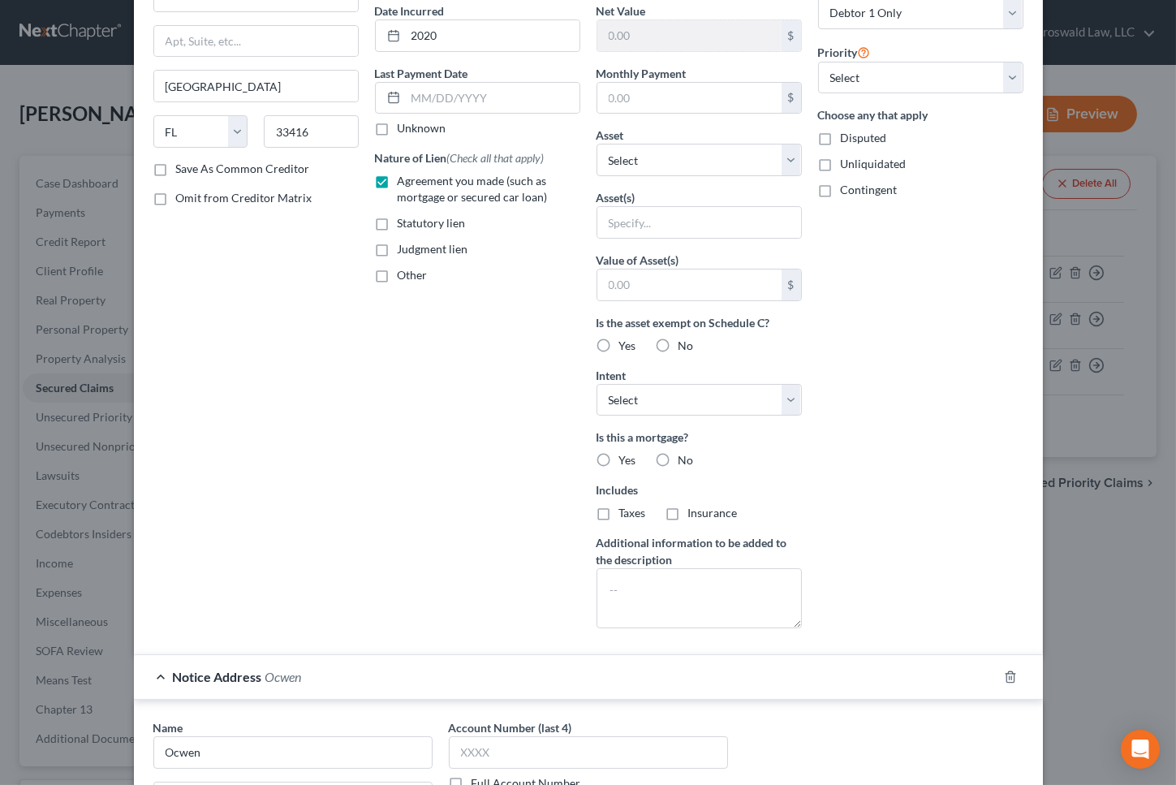
scroll to position [0, 0]
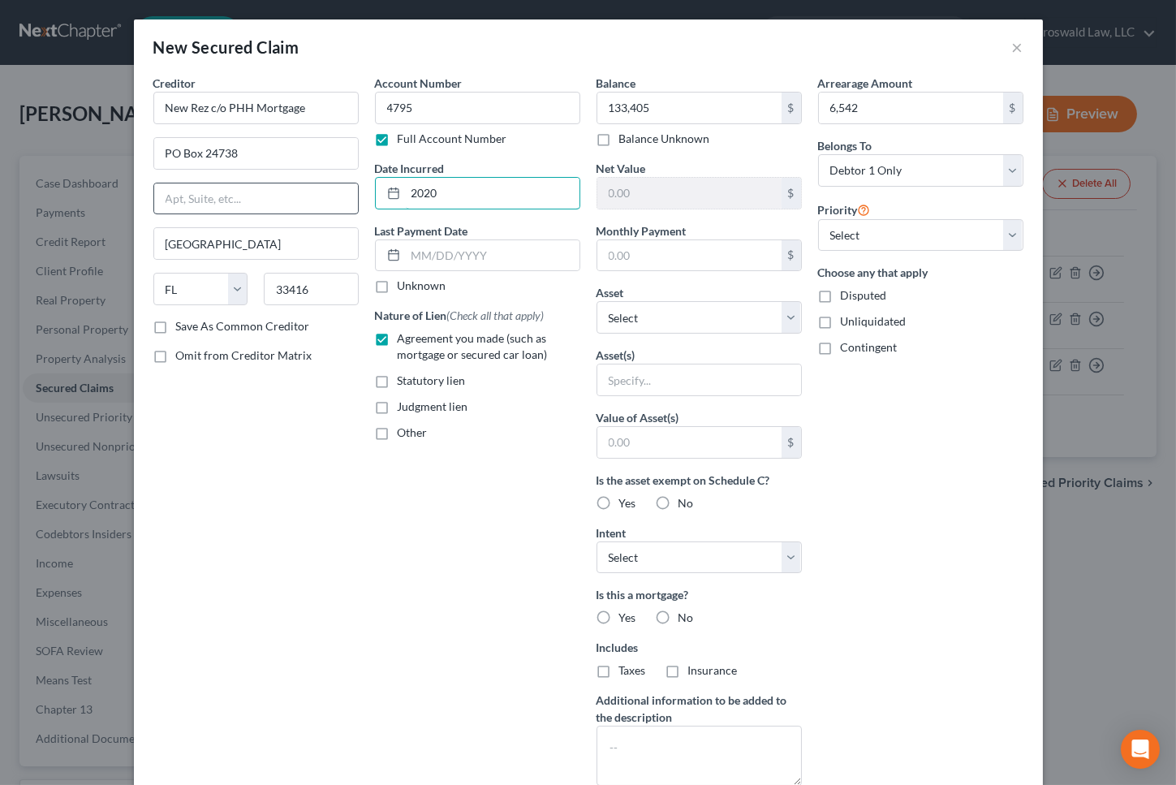
drag, startPoint x: 455, startPoint y: 203, endPoint x: 348, endPoint y: 202, distance: 107.1
click at [346, 203] on div "Creditor * New Rez c/o PHH Mortgage PO Box 24738 [GEOGRAPHIC_DATA] [US_STATE][G…" at bounding box center [588, 437] width 886 height 724
type input "[DATE]"
click at [723, 318] on select "Select Other Multiple Assets [STREET_ADDRESS][PERSON_NAME] - $133000.0 2000 Maz…" at bounding box center [698, 317] width 205 height 32
select select "2"
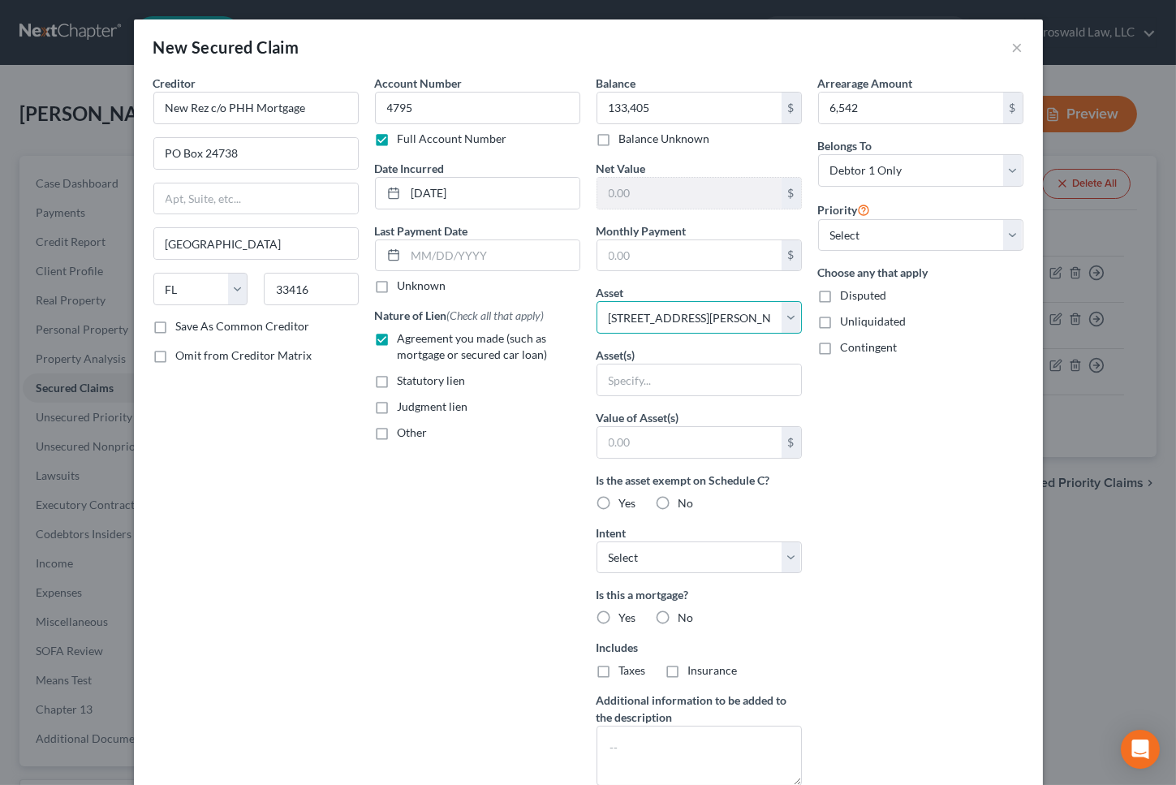
click at [596, 301] on select "Select Other Multiple Assets [STREET_ADDRESS][PERSON_NAME] - $133000.0 2000 Maz…" at bounding box center [698, 317] width 205 height 32
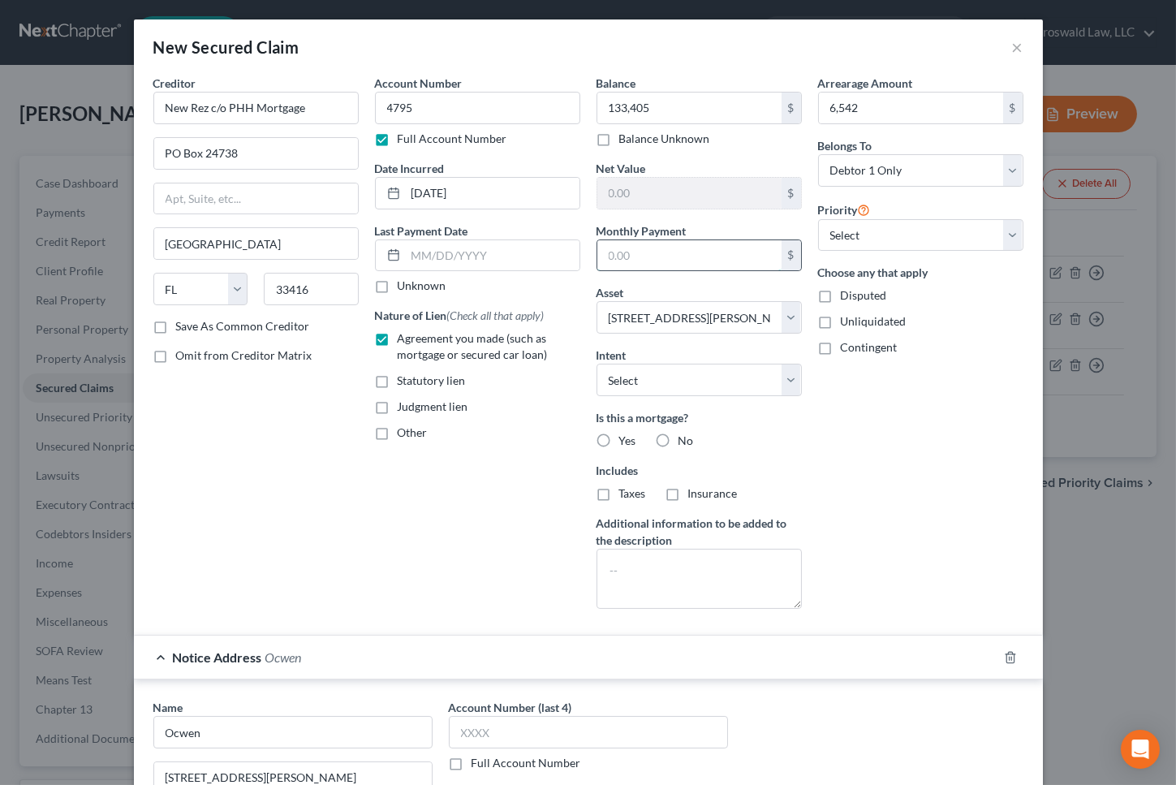
click at [667, 247] on input "text" at bounding box center [689, 255] width 184 height 31
type input "833"
click at [619, 437] on label "Yes" at bounding box center [627, 440] width 17 height 16
click at [626, 437] on input "Yes" at bounding box center [631, 437] width 11 height 11
radio input "true"
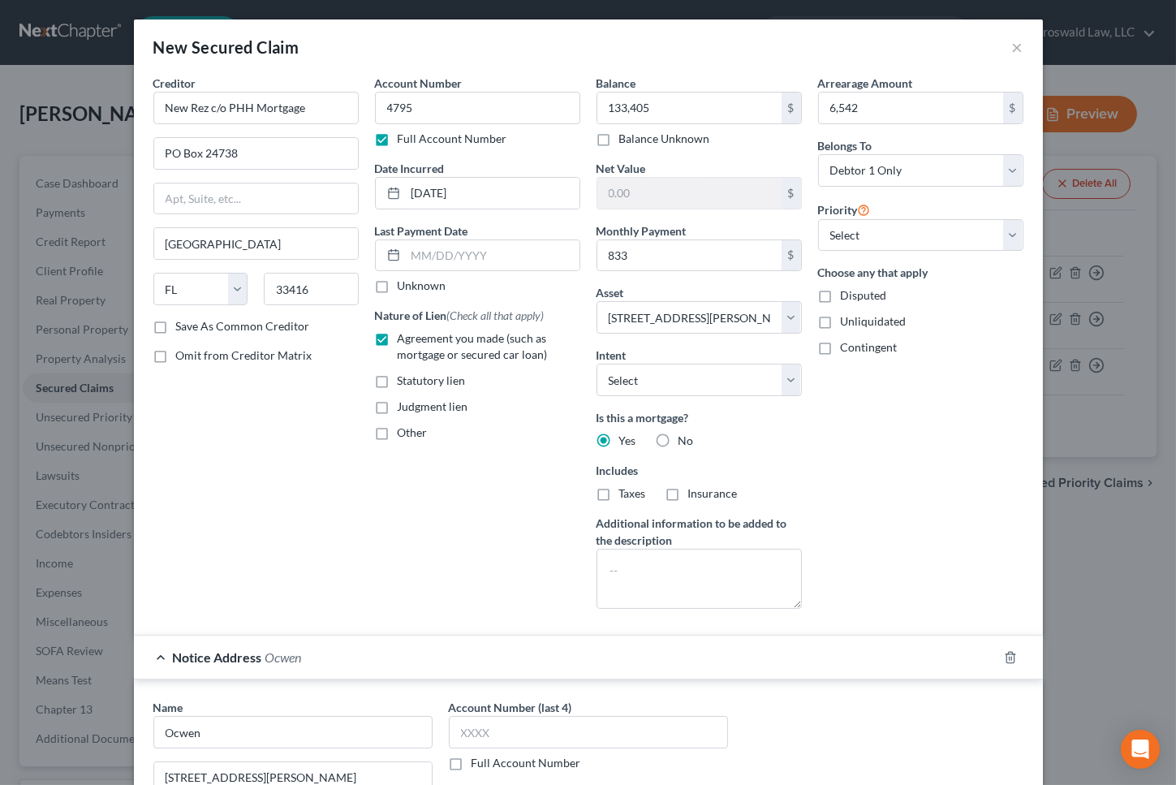
click at [619, 499] on label "Taxes" at bounding box center [632, 493] width 27 height 16
click at [626, 496] on input "Taxes" at bounding box center [631, 490] width 11 height 11
checkbox input "true"
click at [688, 496] on label "Insurance" at bounding box center [712, 493] width 49 height 16
click at [695, 496] on input "Insurance" at bounding box center [700, 490] width 11 height 11
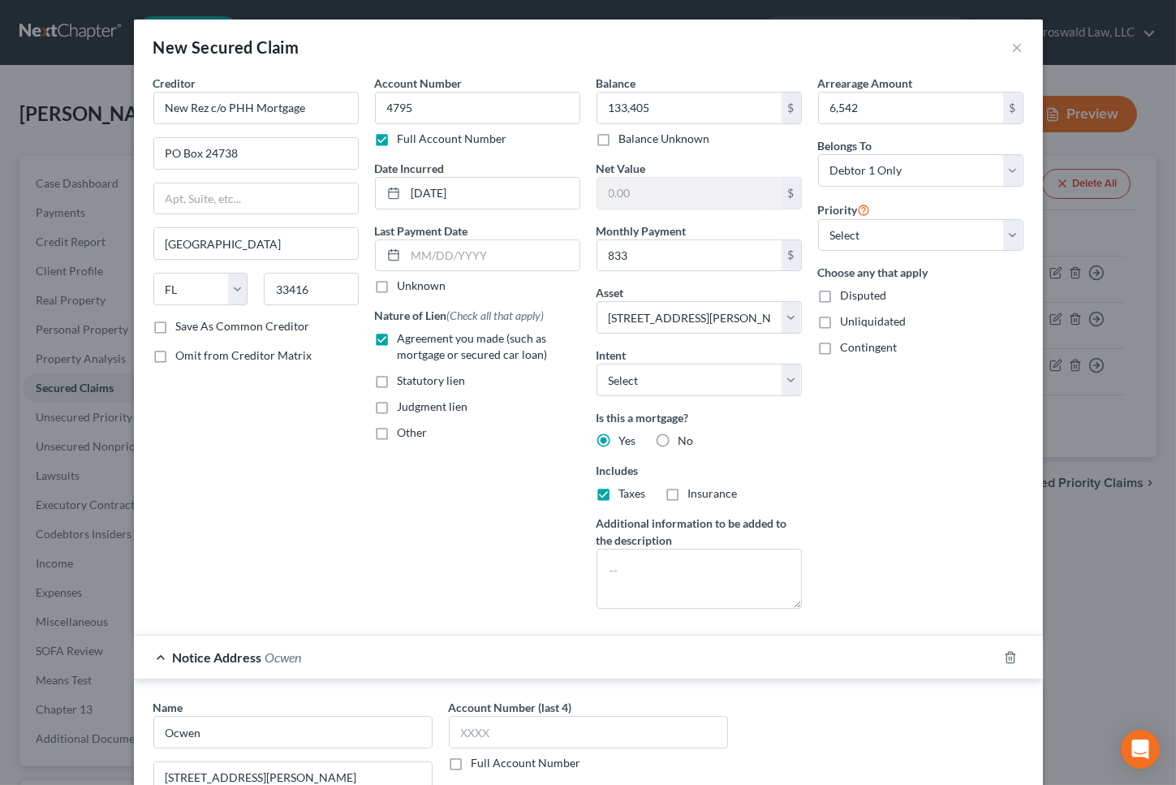
checkbox input "true"
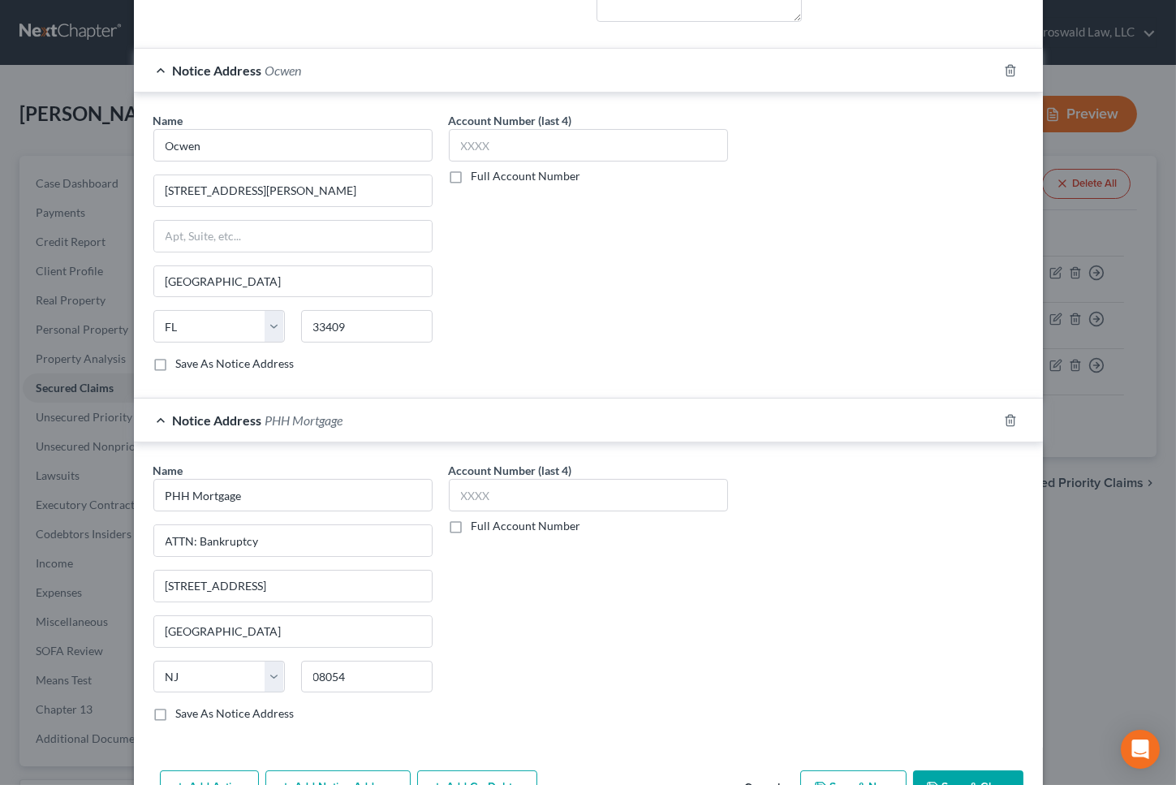
scroll to position [635, 0]
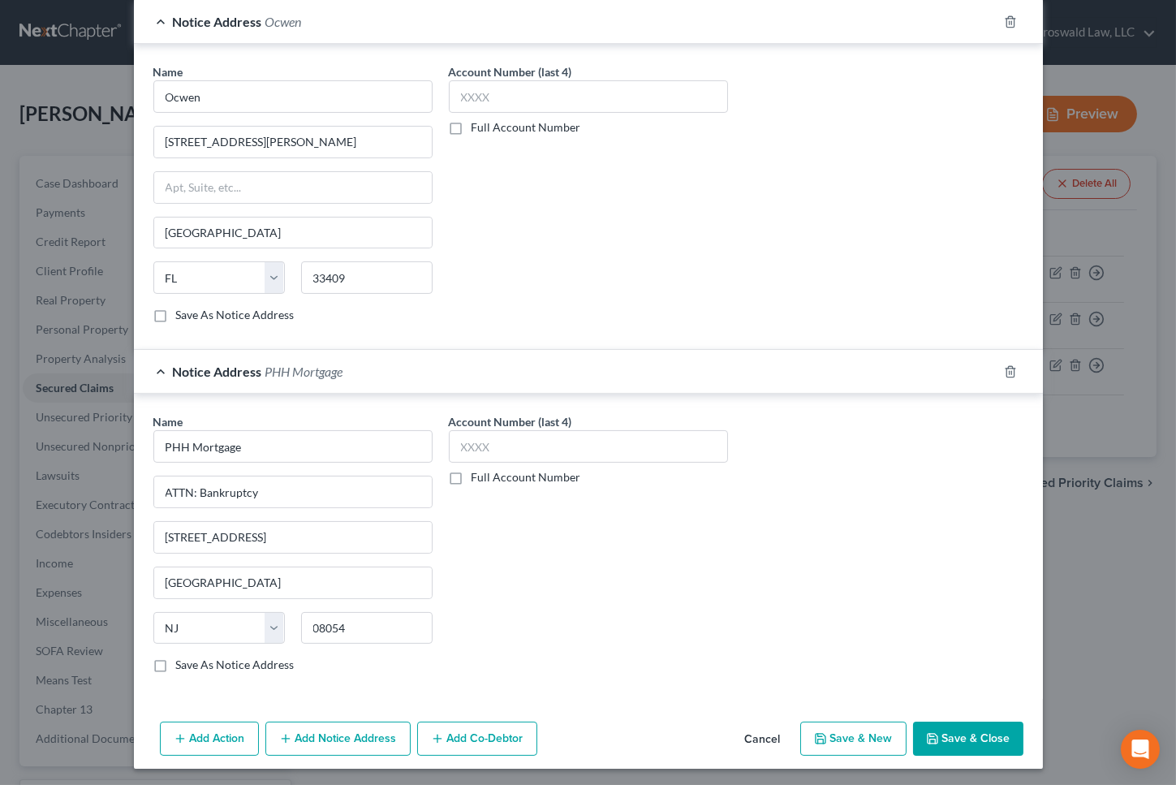
click at [942, 730] on button "Save & Close" at bounding box center [968, 738] width 110 height 34
select select
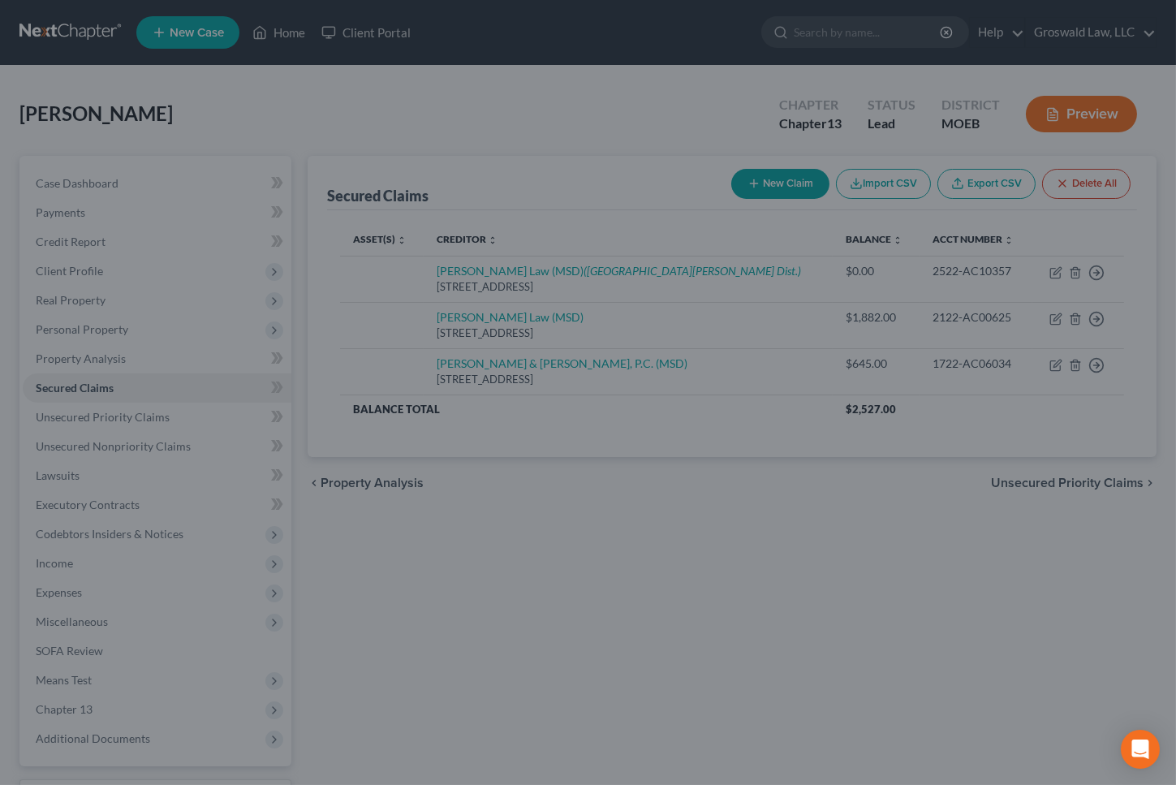
type input "133,405.00"
type input "-405.00"
type input "833.00"
select select "2"
type input "6,542.00"
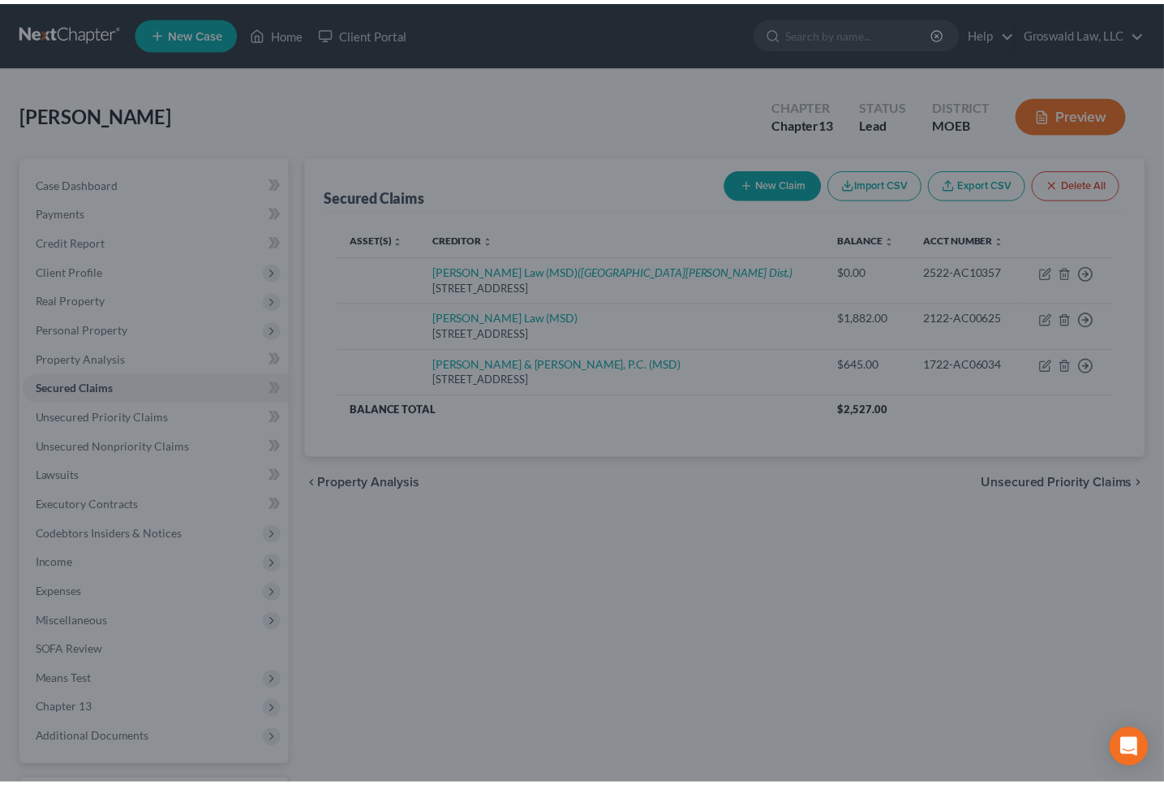
scroll to position [0, 0]
